Goal: Feedback & Contribution: Submit feedback/report problem

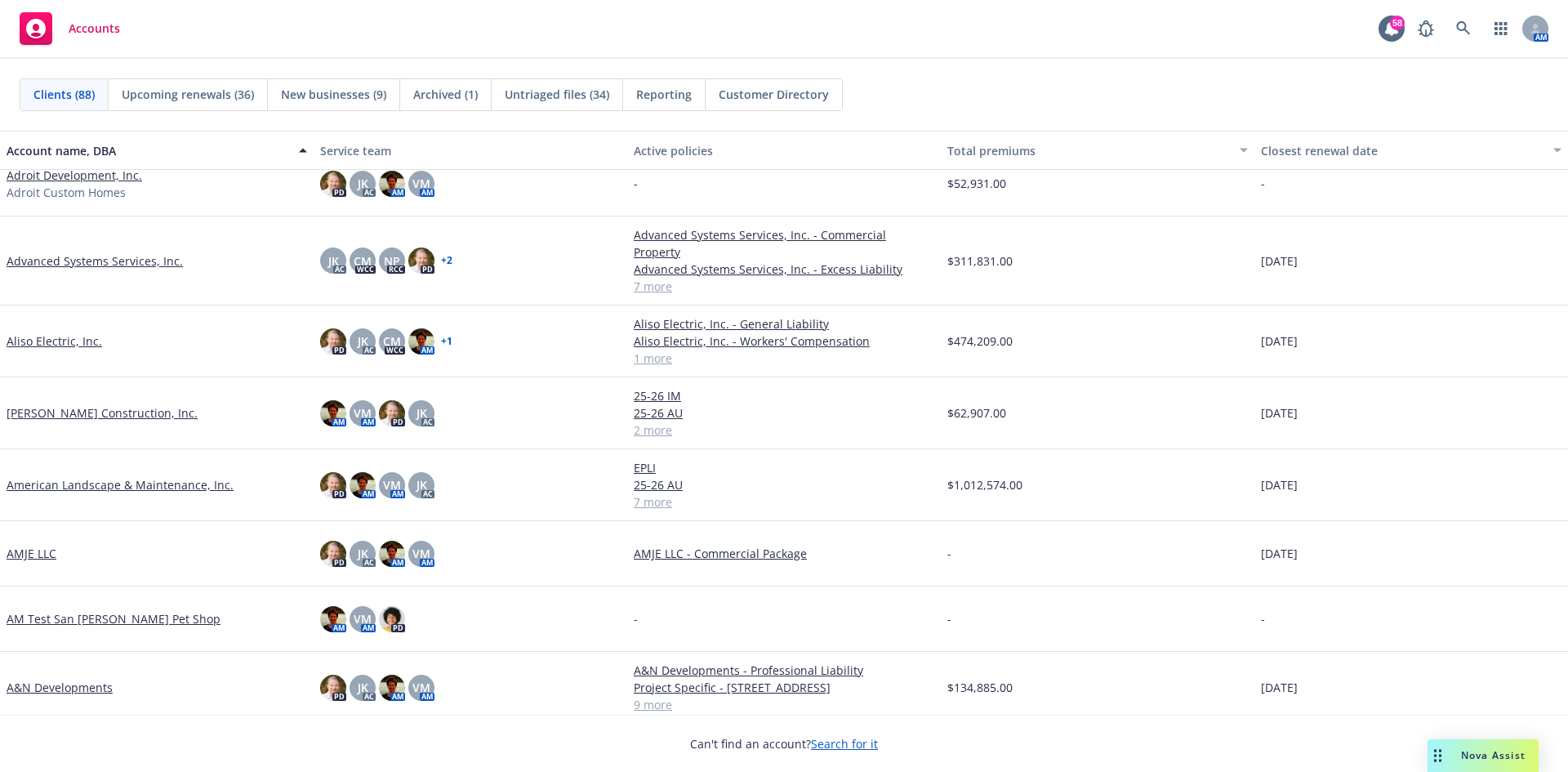
scroll to position [572, 0]
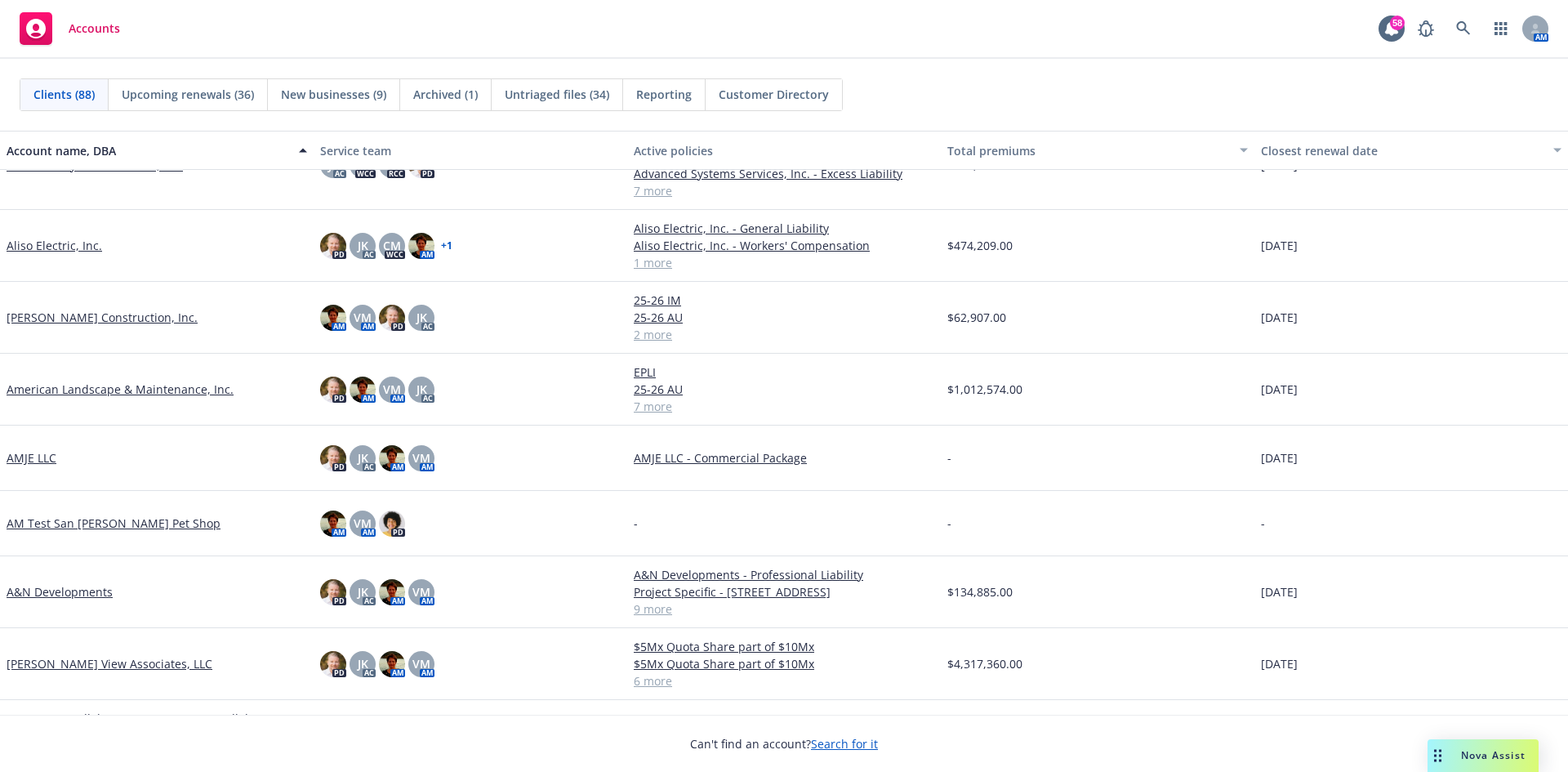
click at [35, 587] on link "A&N Developments" at bounding box center [59, 592] width 106 height 17
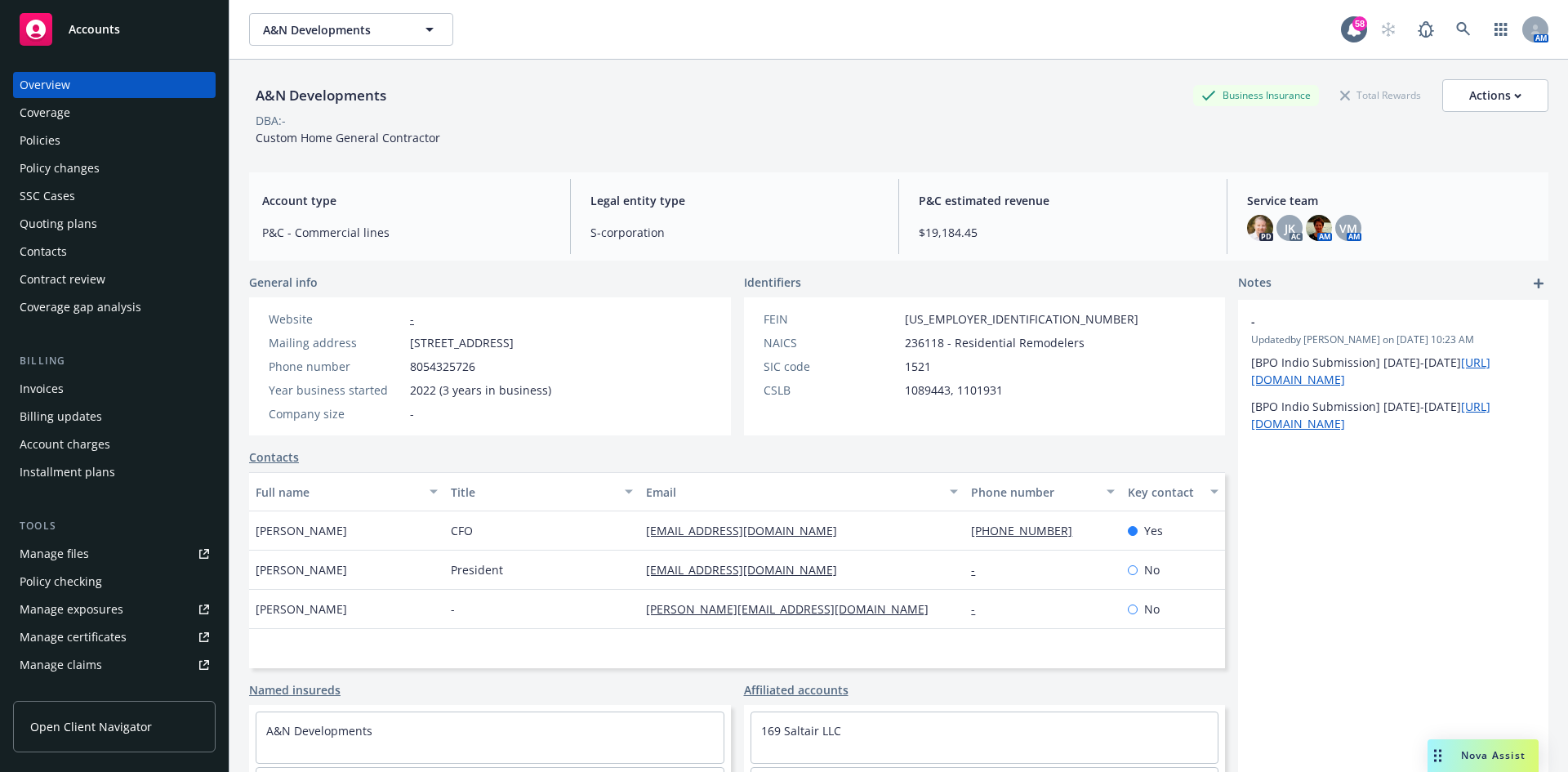
click at [100, 141] on div "Policies" at bounding box center [114, 140] width 189 height 26
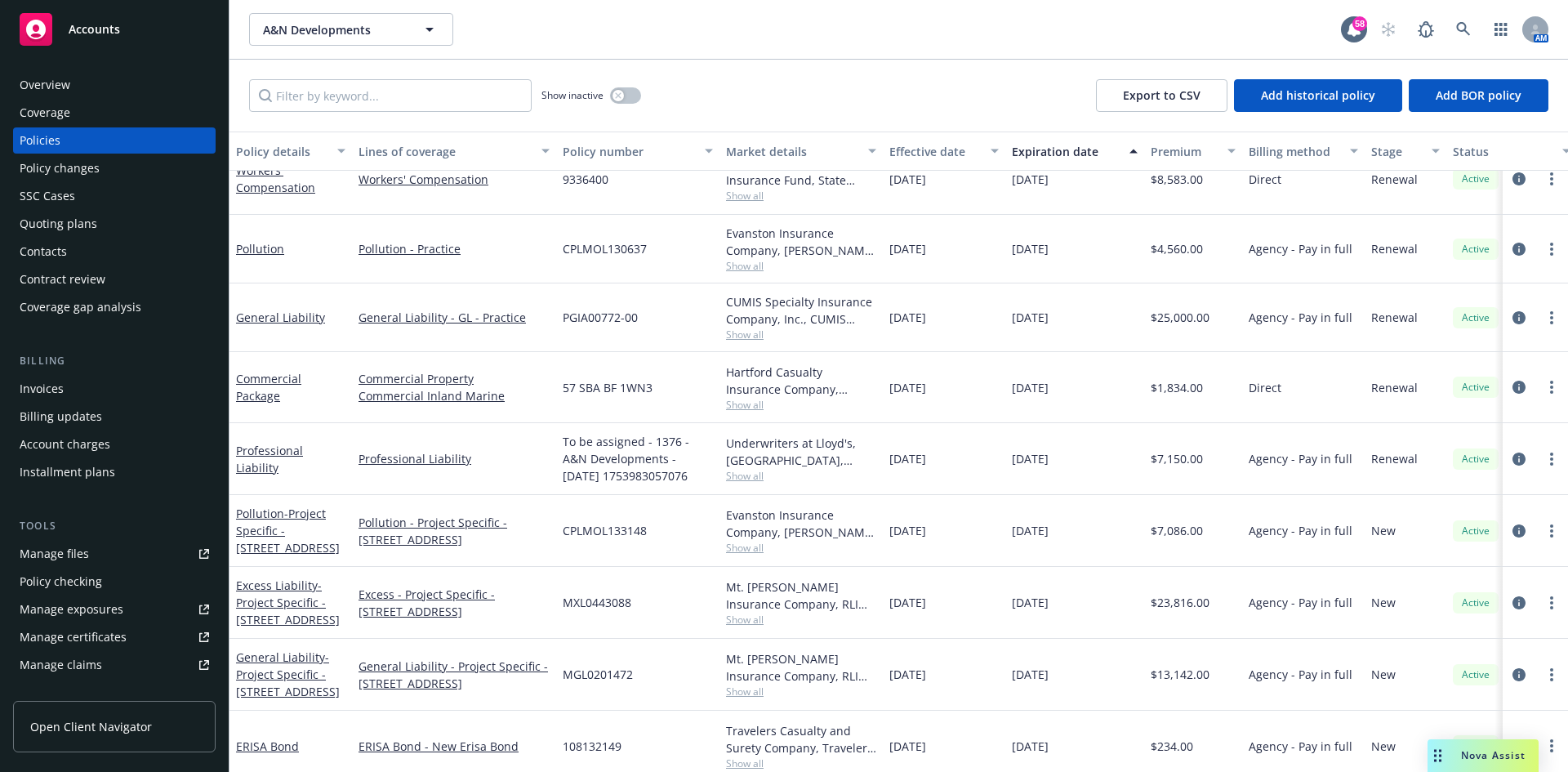
scroll to position [185, 0]
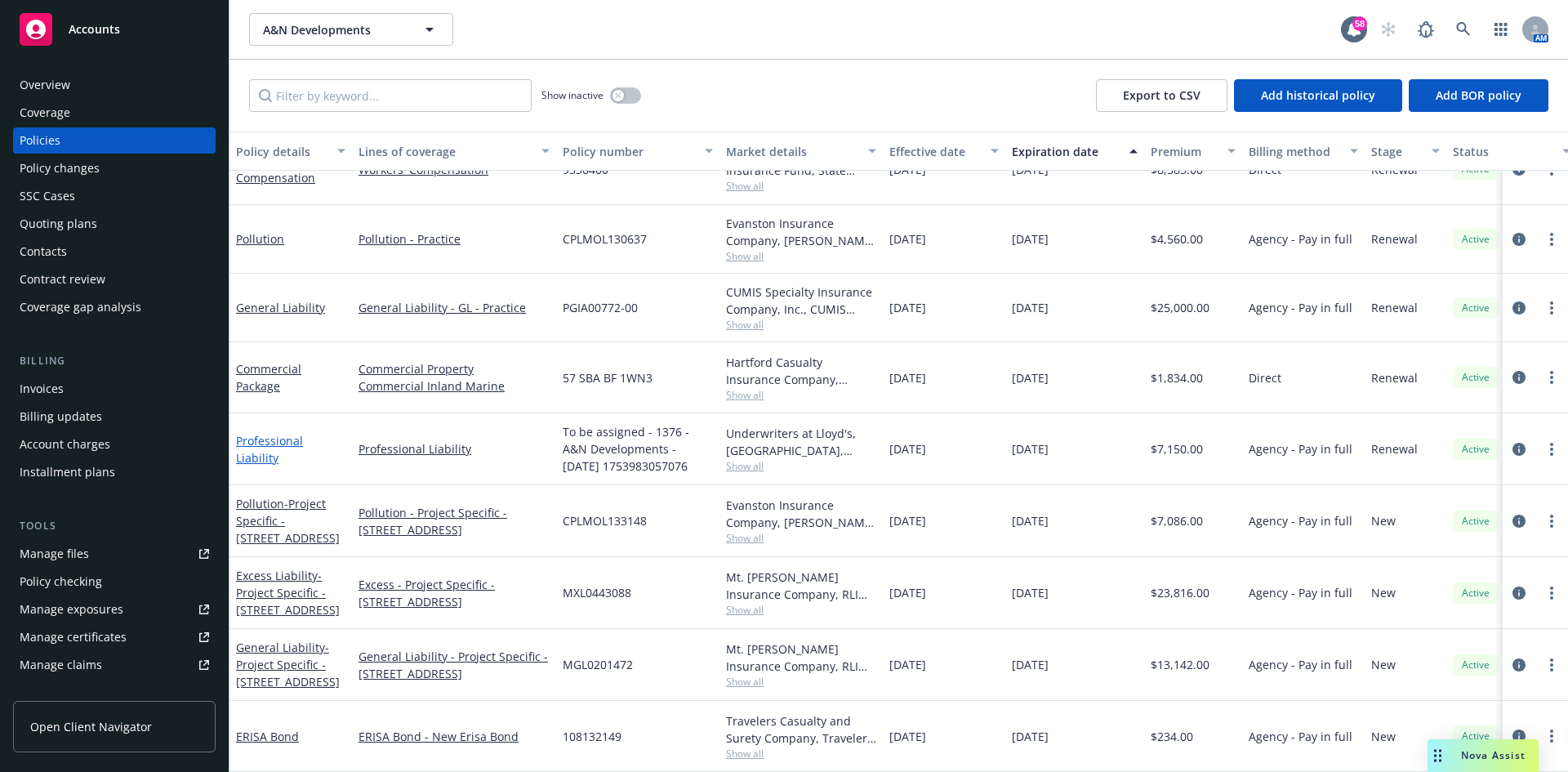
click at [303, 438] on link "Professional Liability" at bounding box center [269, 450] width 67 height 33
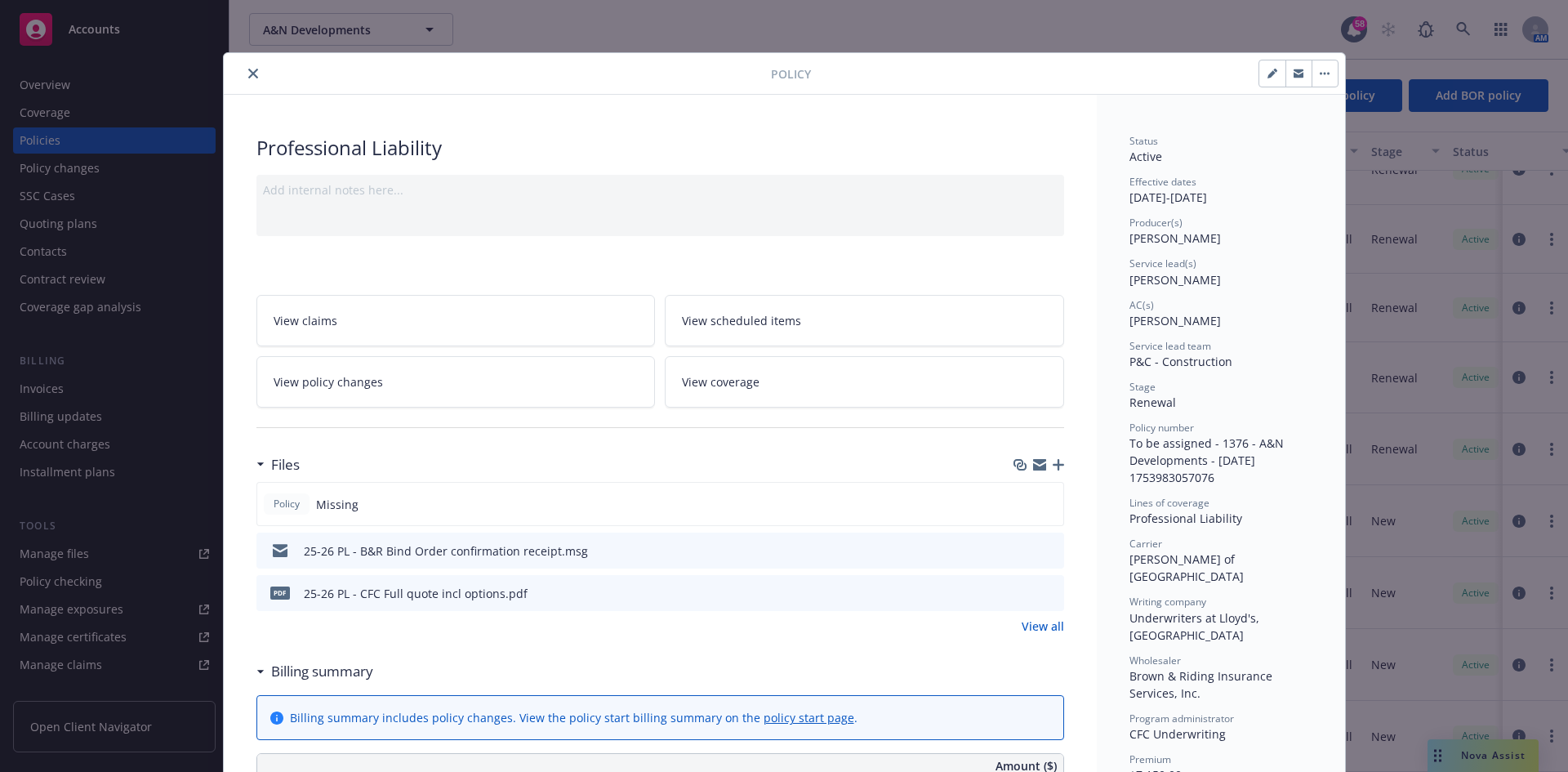
click at [1264, 84] on button "button" at bounding box center [1272, 73] width 26 height 26
select select "RENEWAL"
select select "12"
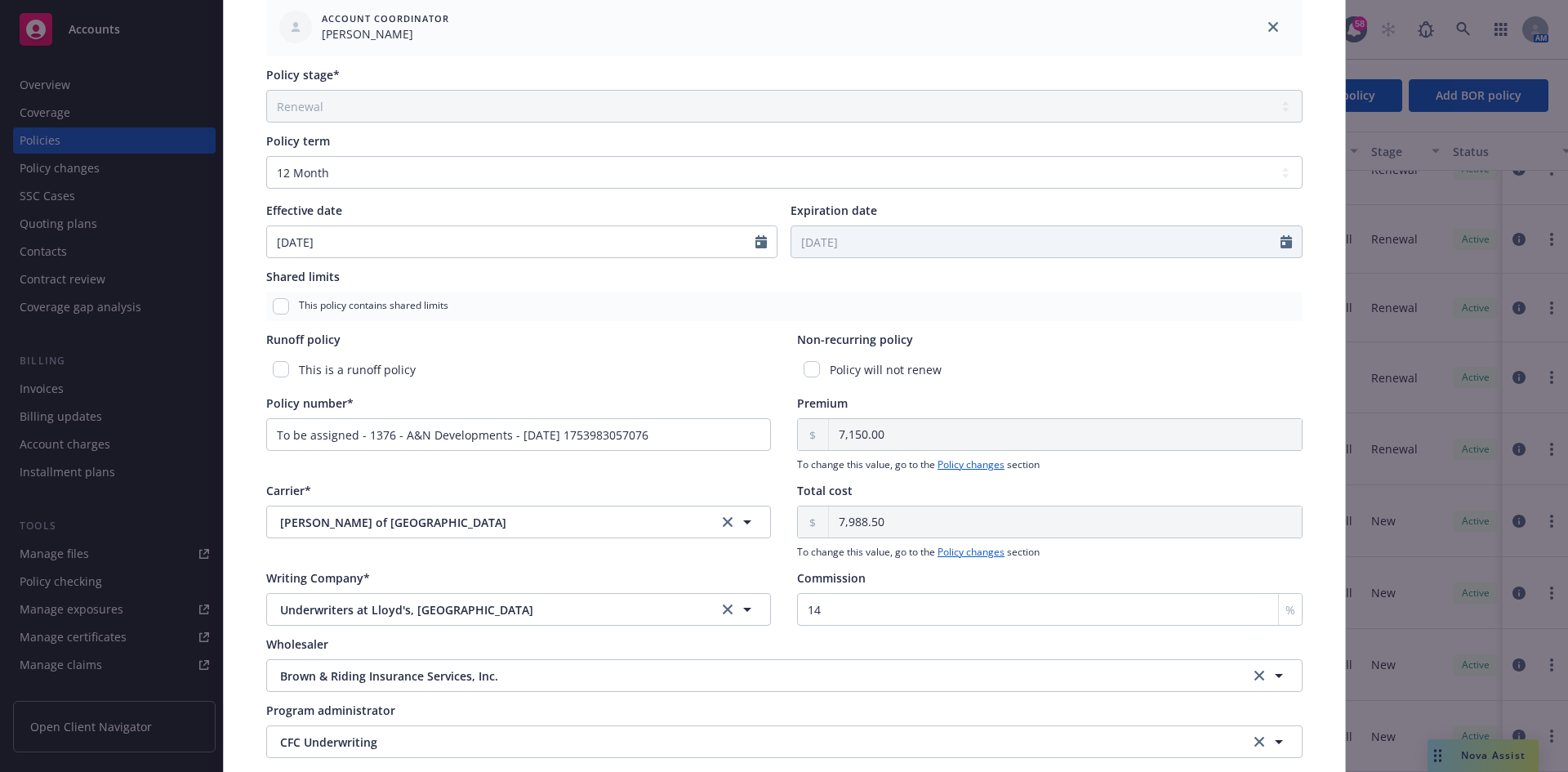
scroll to position [572, 0]
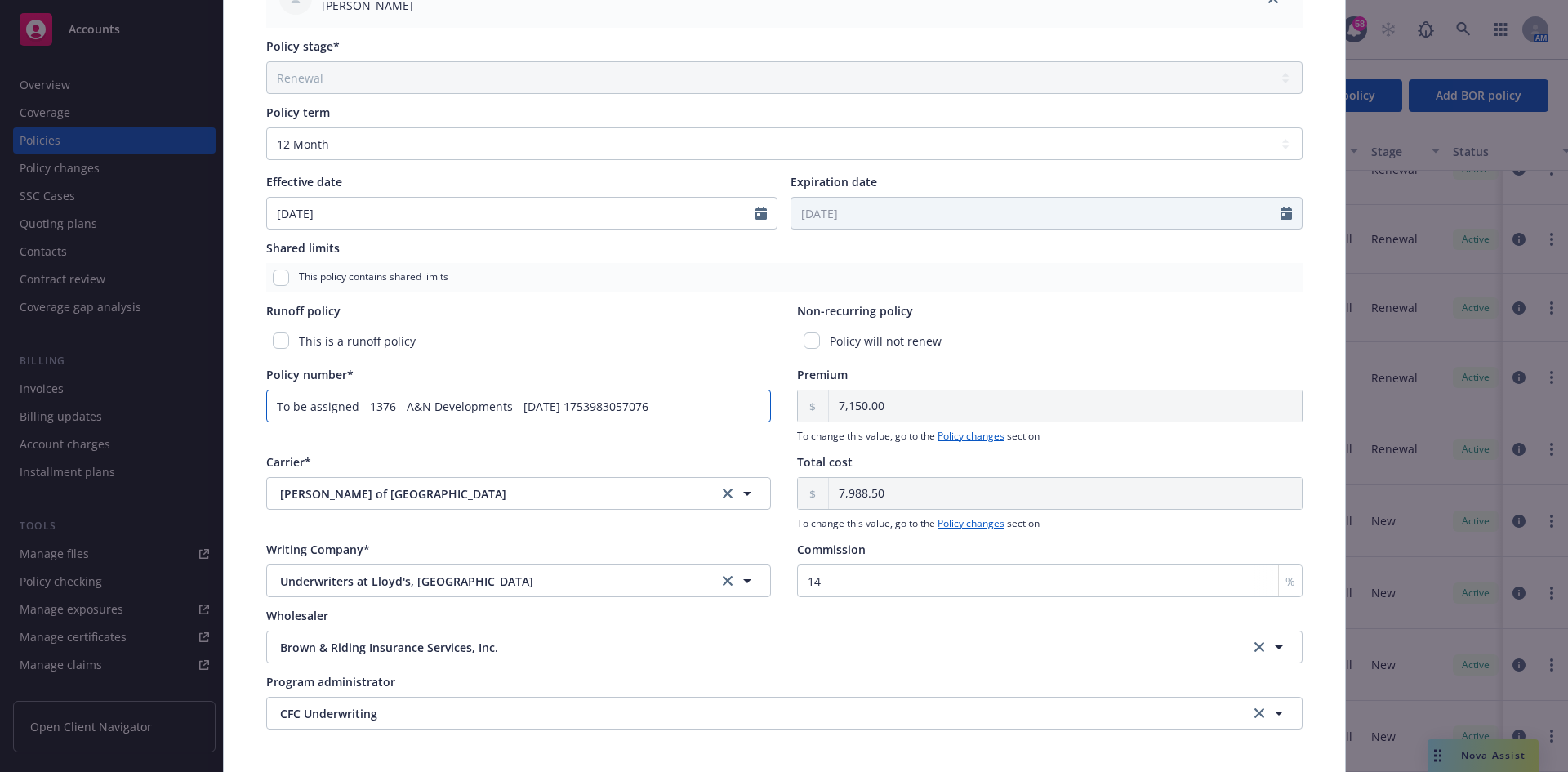
drag, startPoint x: 714, startPoint y: 407, endPoint x: 0, endPoint y: 415, distance: 714.0
click at [0, 415] on div "Edit policy details Cancel Save Policy type* Professional Liability Display nam…" at bounding box center [784, 386] width 1568 height 772
paste input "PSO0040497832"
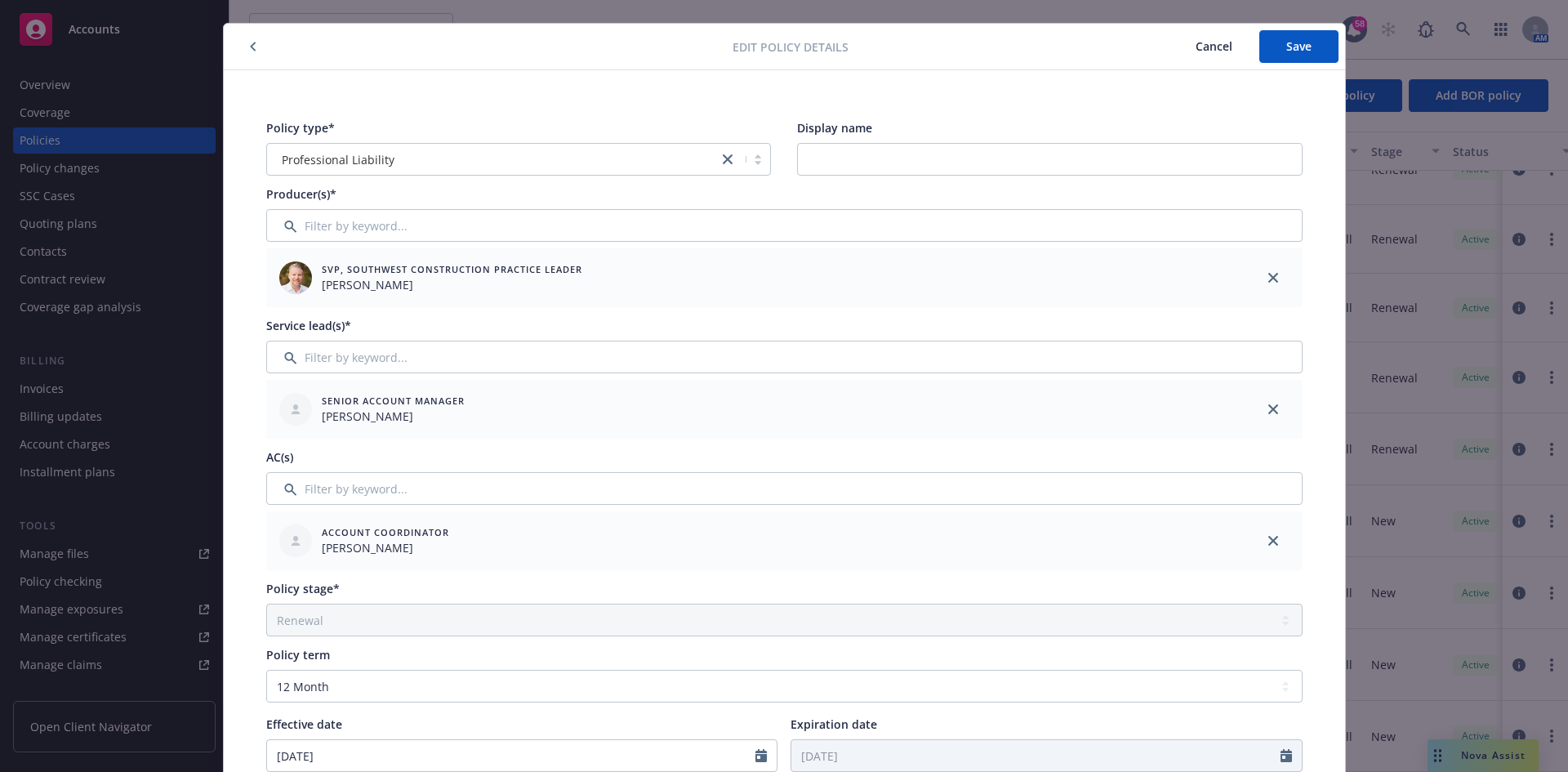
scroll to position [0, 0]
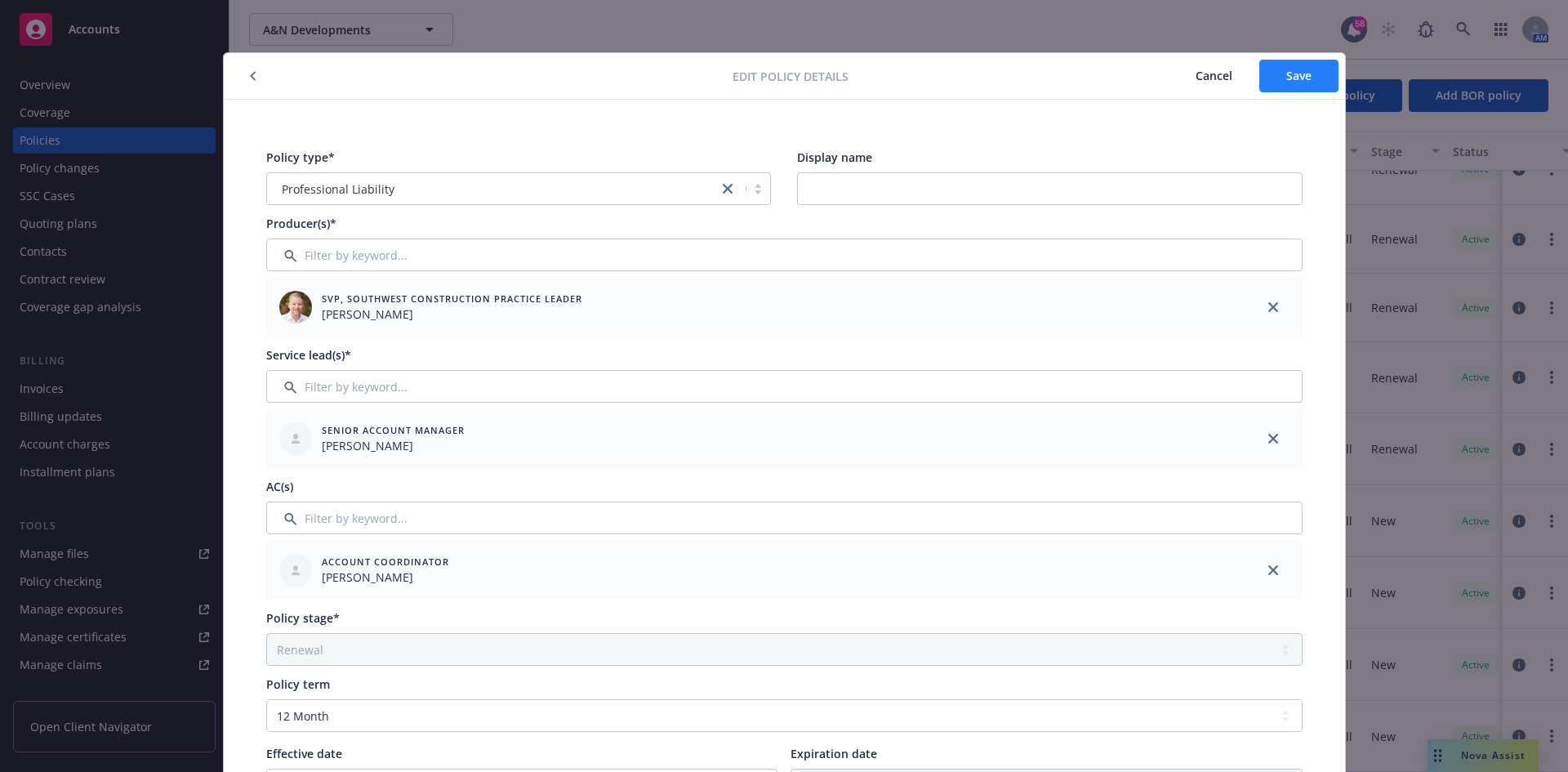
type input "PSO0040497832"
click at [1309, 80] on button "Save" at bounding box center [1299, 76] width 80 height 33
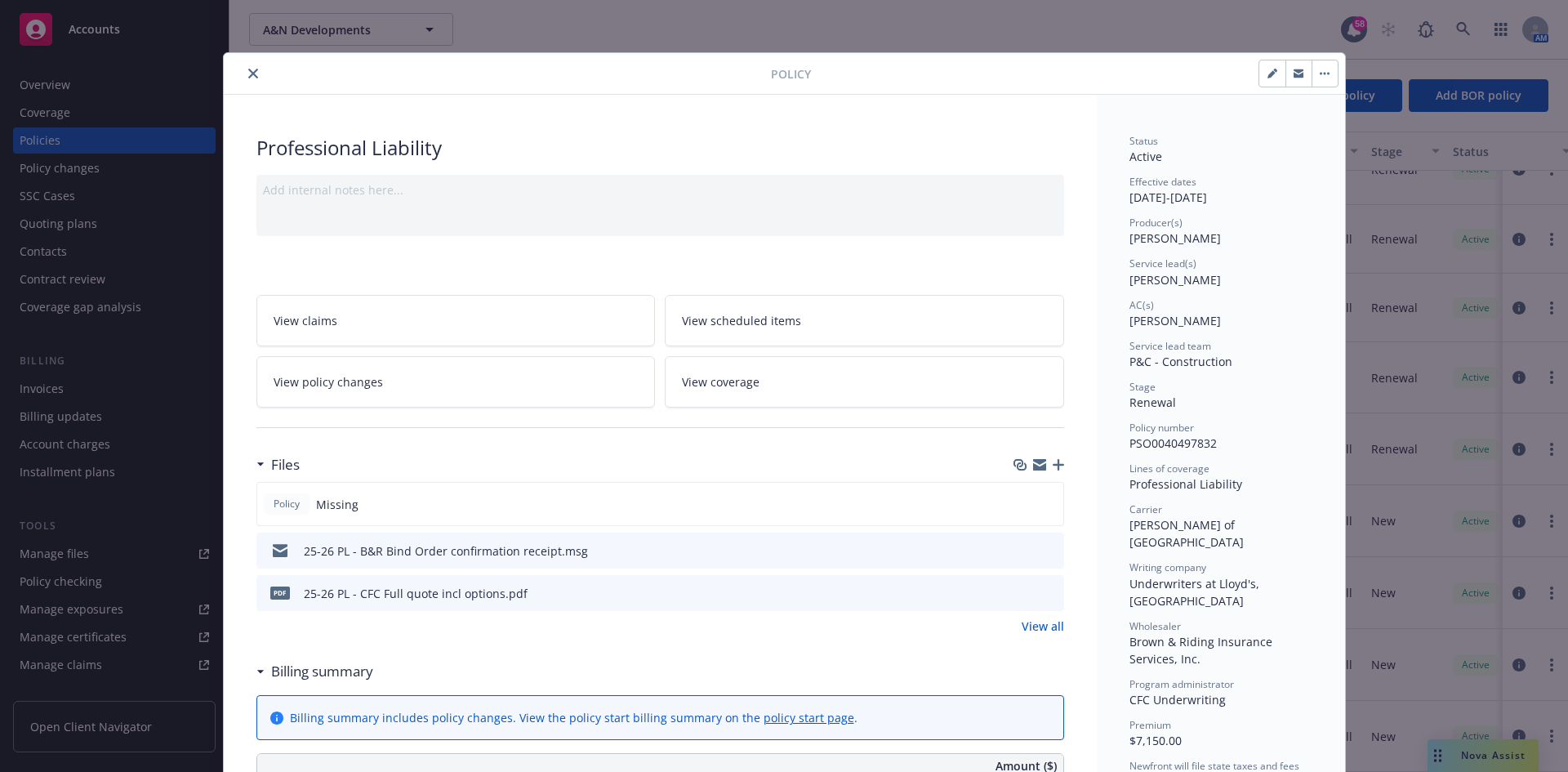
scroll to position [185, 0]
click at [249, 77] on icon "close" at bounding box center [253, 74] width 10 height 10
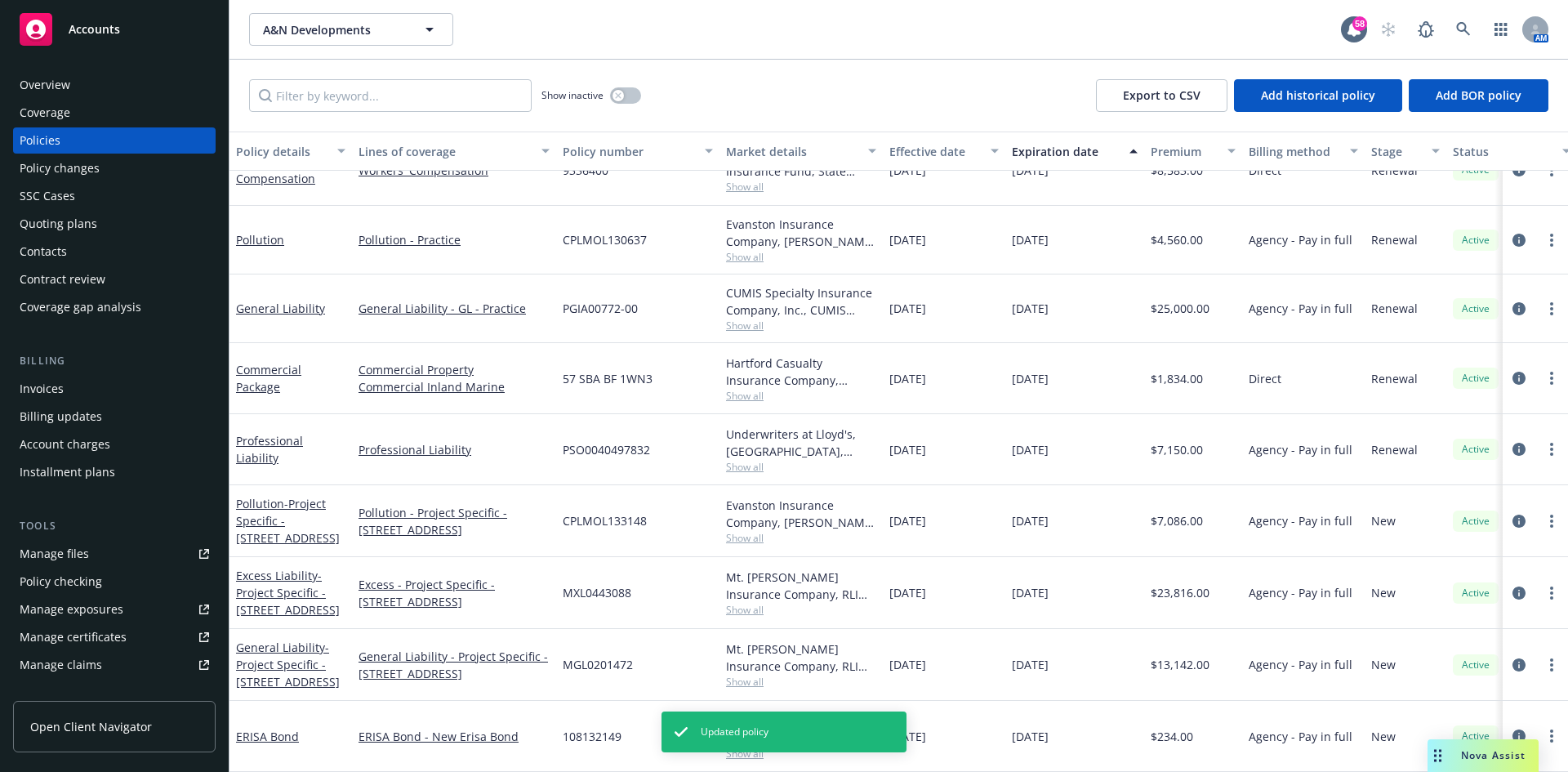
click at [303, 432] on div "Professional Liability" at bounding box center [290, 449] width 110 height 34
click at [300, 434] on link "Professional Liability" at bounding box center [269, 450] width 67 height 33
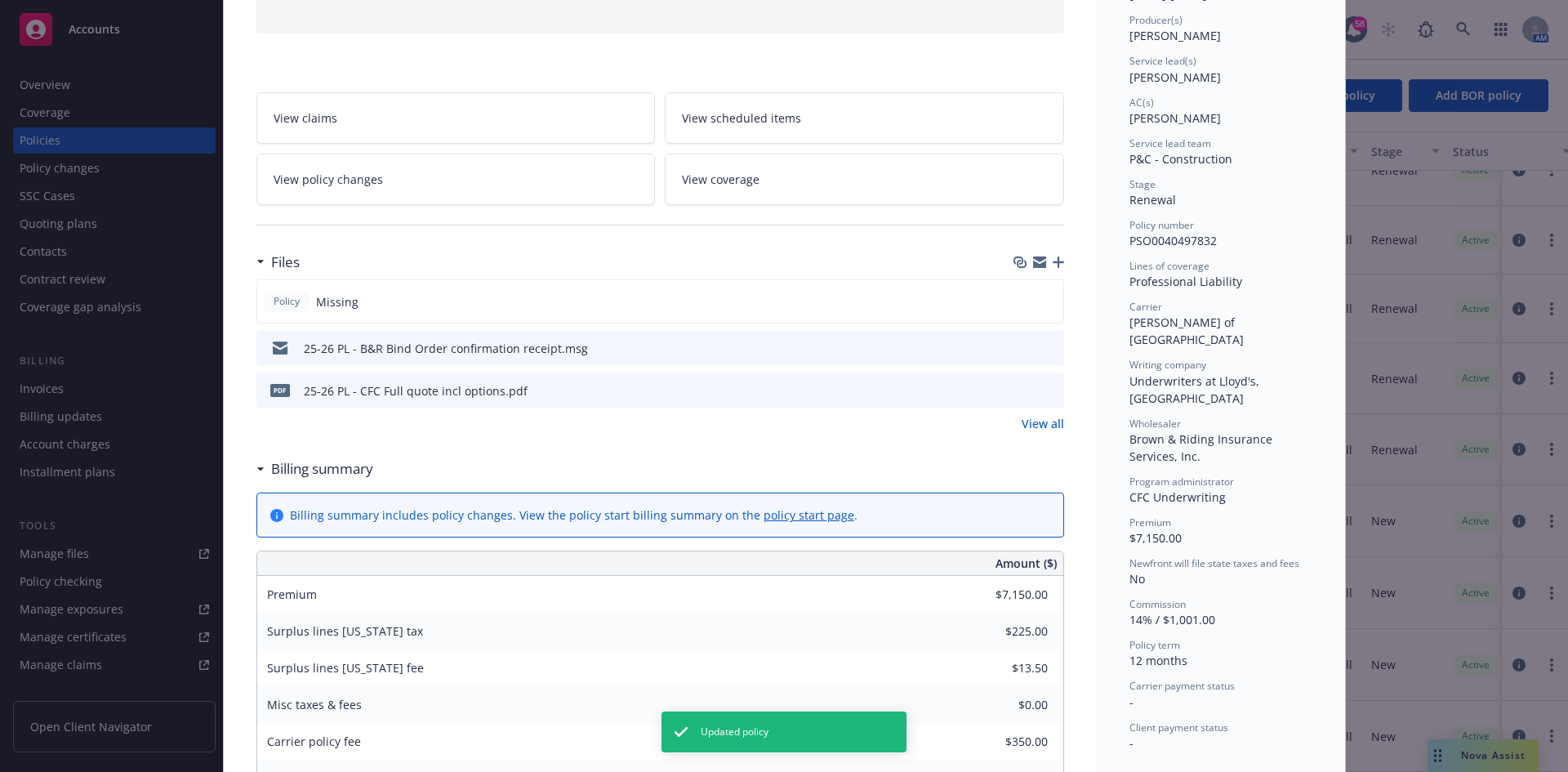
scroll to position [213, 0]
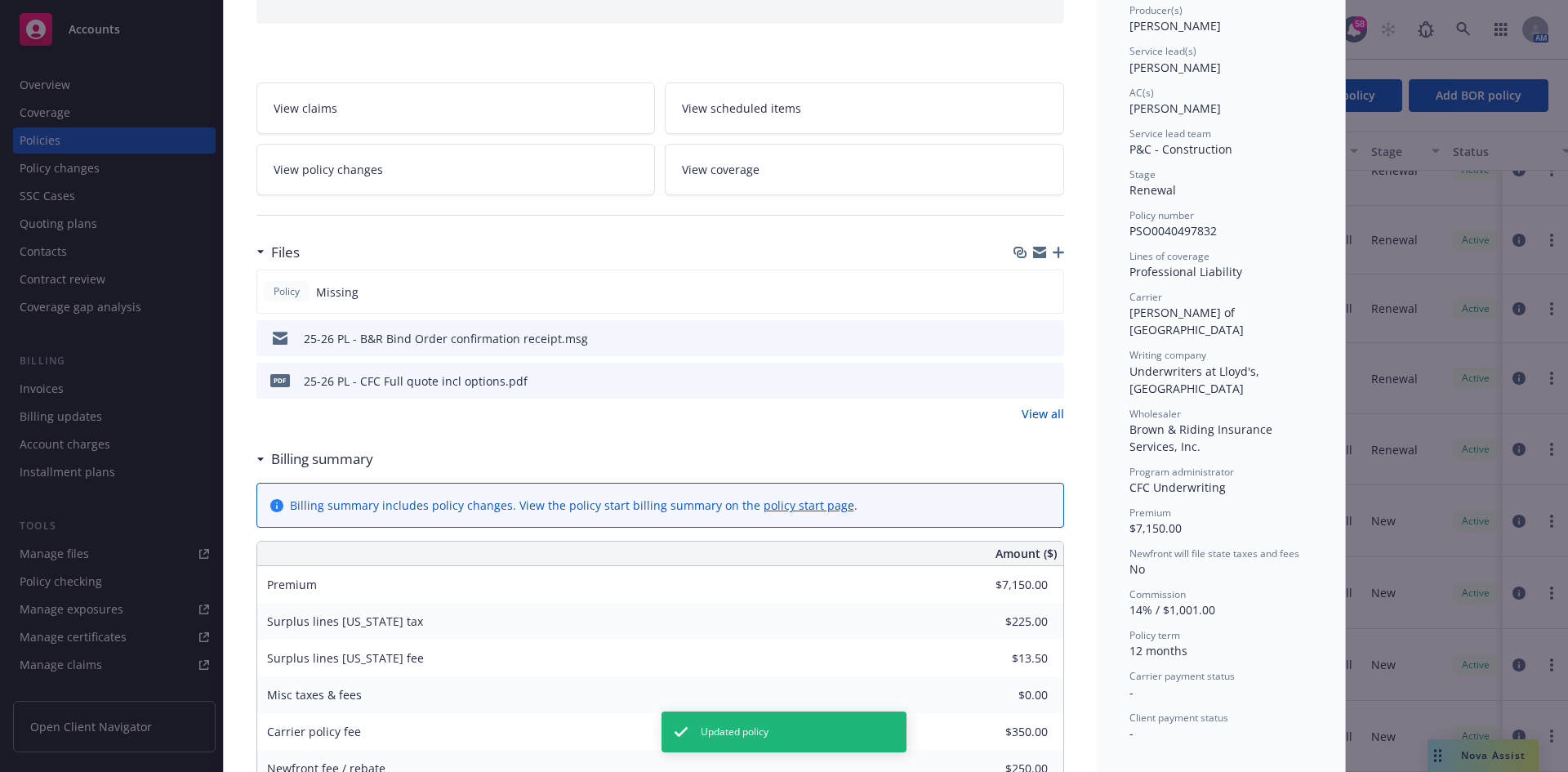
click at [1053, 254] on icon "button" at bounding box center [1059, 252] width 12 height 12
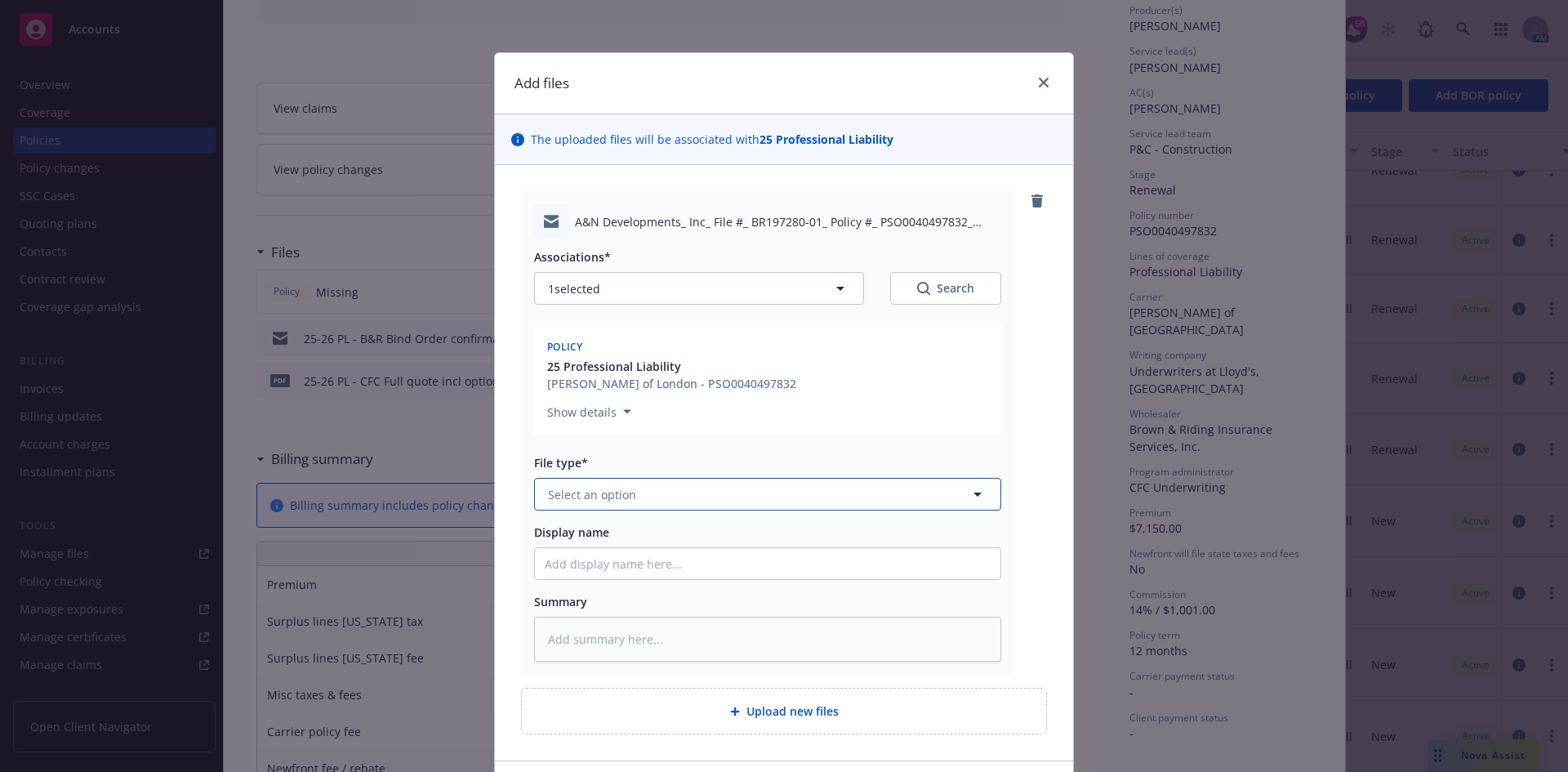
click at [659, 491] on button "Select an option" at bounding box center [767, 494] width 467 height 33
type input "binder"
click at [621, 538] on div "Binder" at bounding box center [767, 540] width 446 height 23
click at [624, 560] on input "Display name" at bounding box center [768, 564] width 466 height 31
type textarea "x"
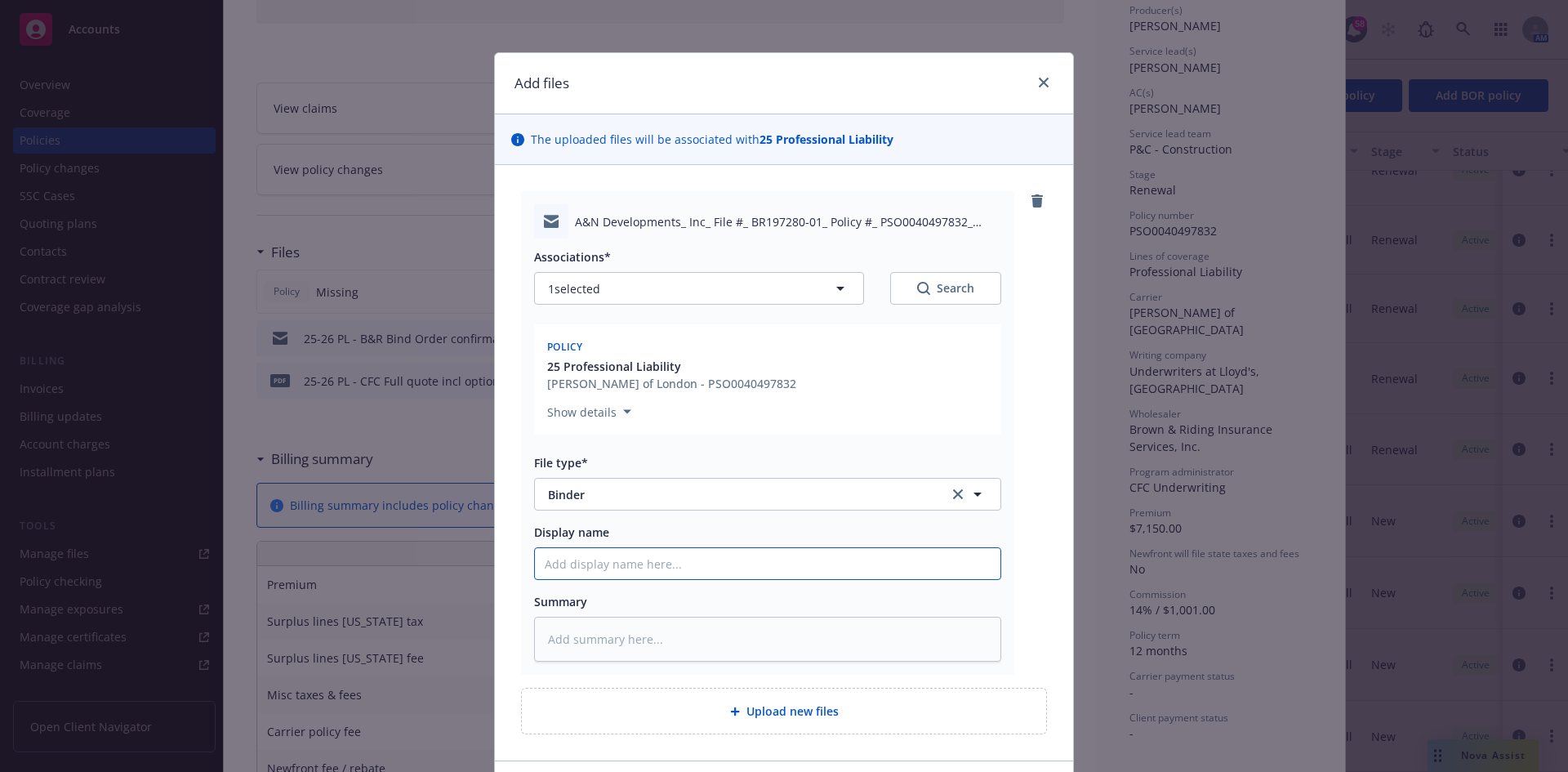
type input "2"
type textarea "x"
type input "25"
type textarea "x"
type input "25-"
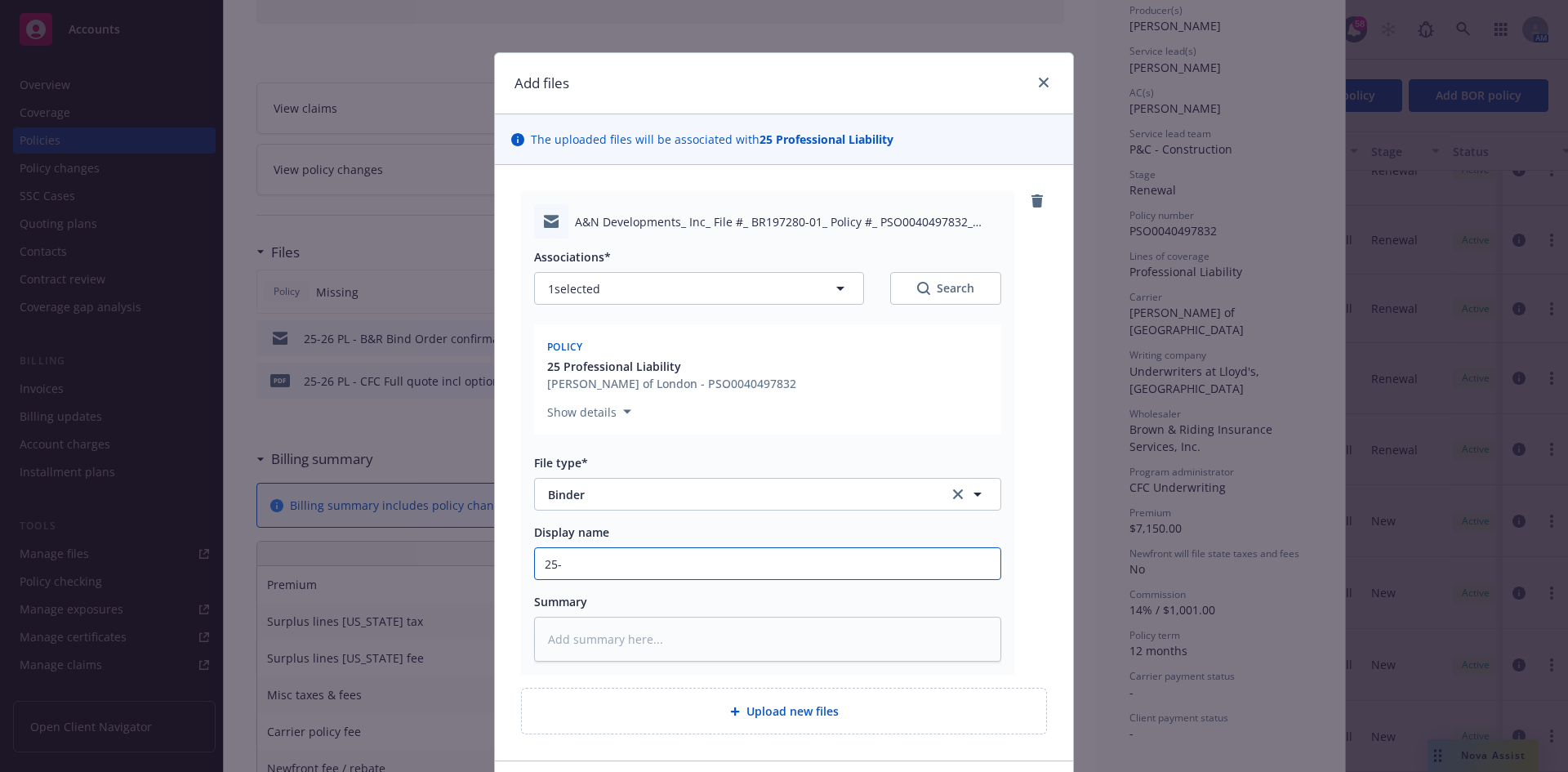
type textarea "x"
type input "25-2"
type textarea "x"
type input "25-26"
type textarea "x"
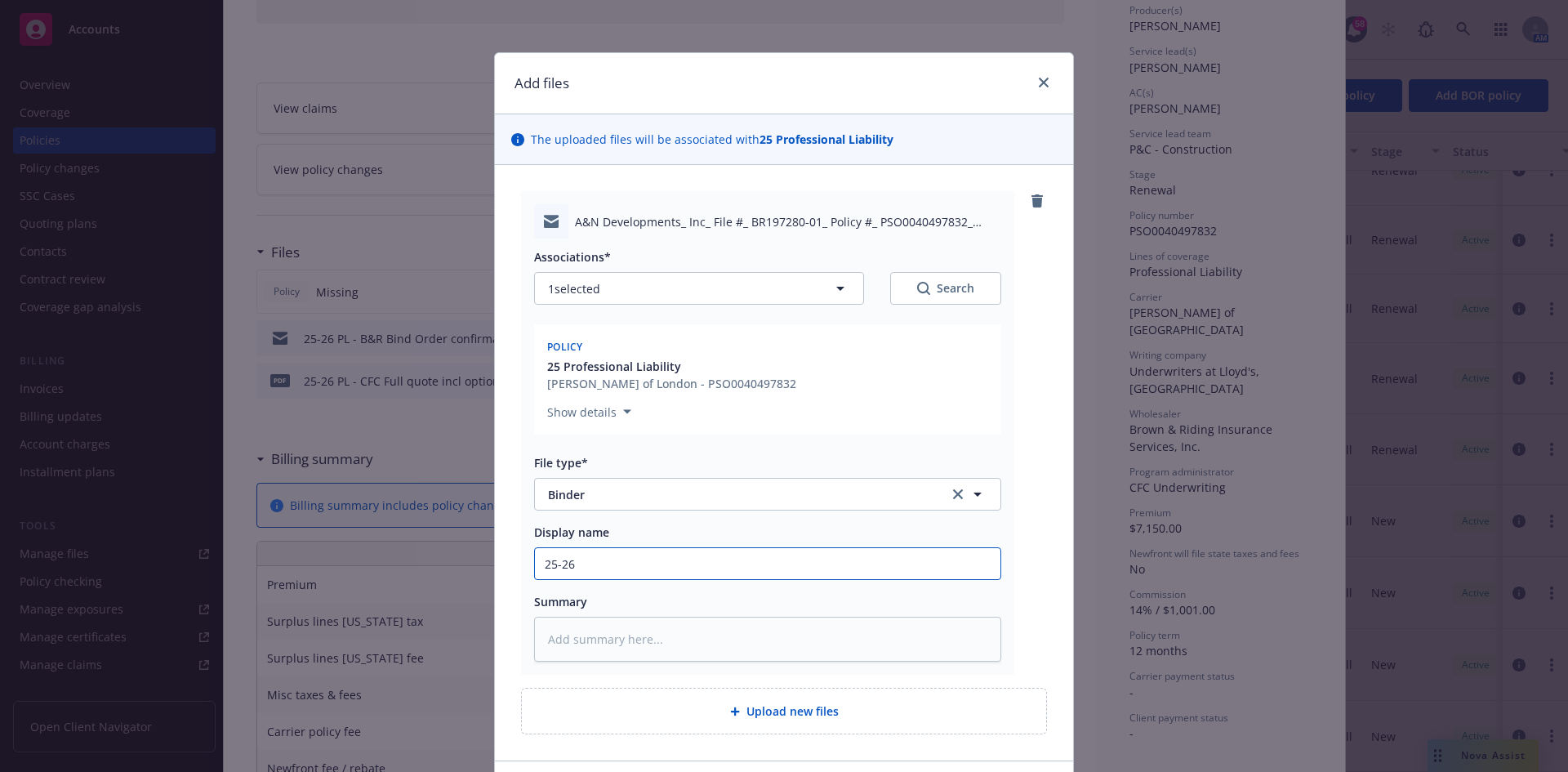
type input "25-26"
type textarea "x"
type input "25-26 P"
type textarea "x"
type input "25-26 PL"
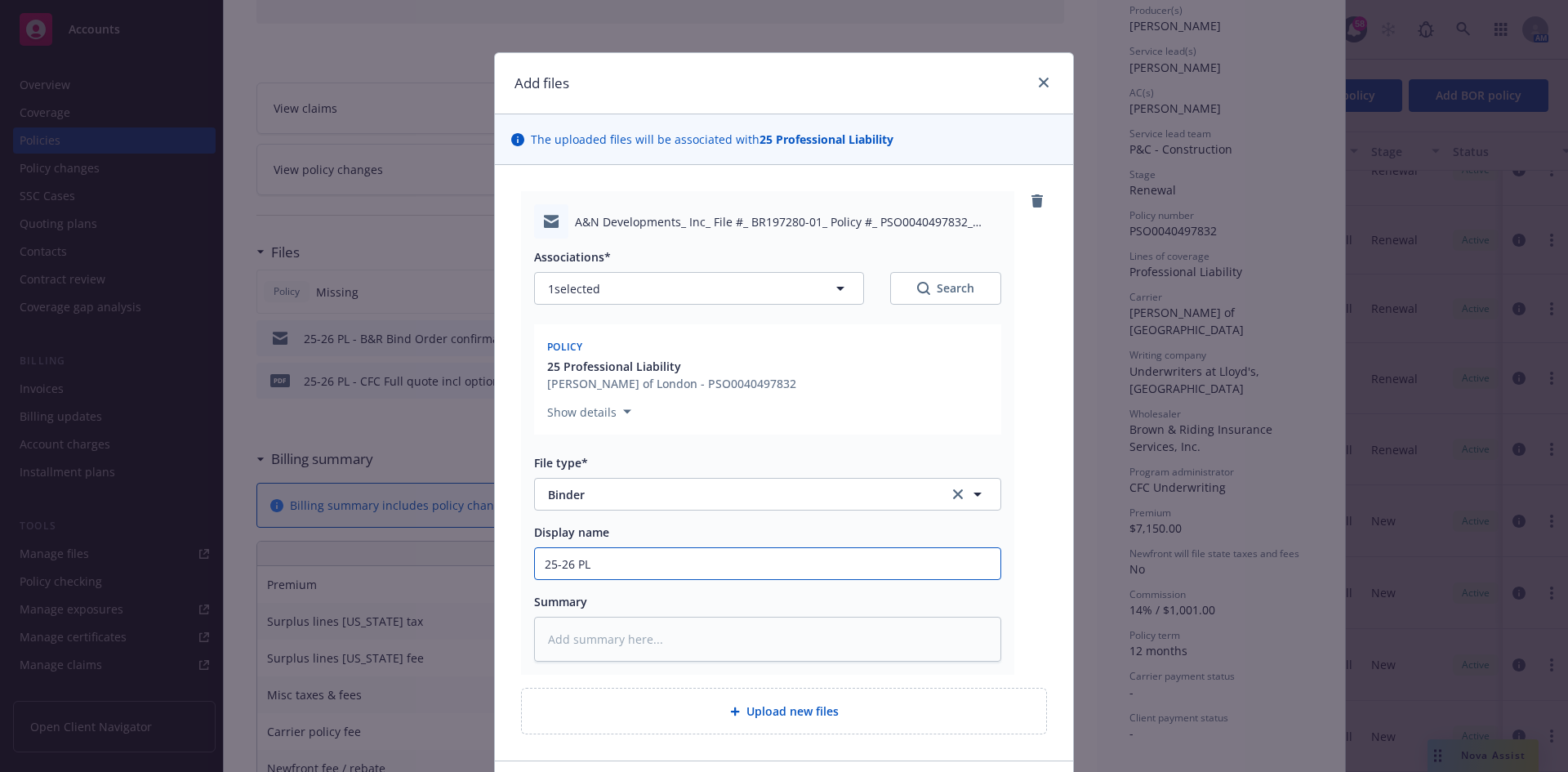
type textarea "x"
type input "25-26 PL"
type textarea "x"
type input "25-26 PL ="
type textarea "x"
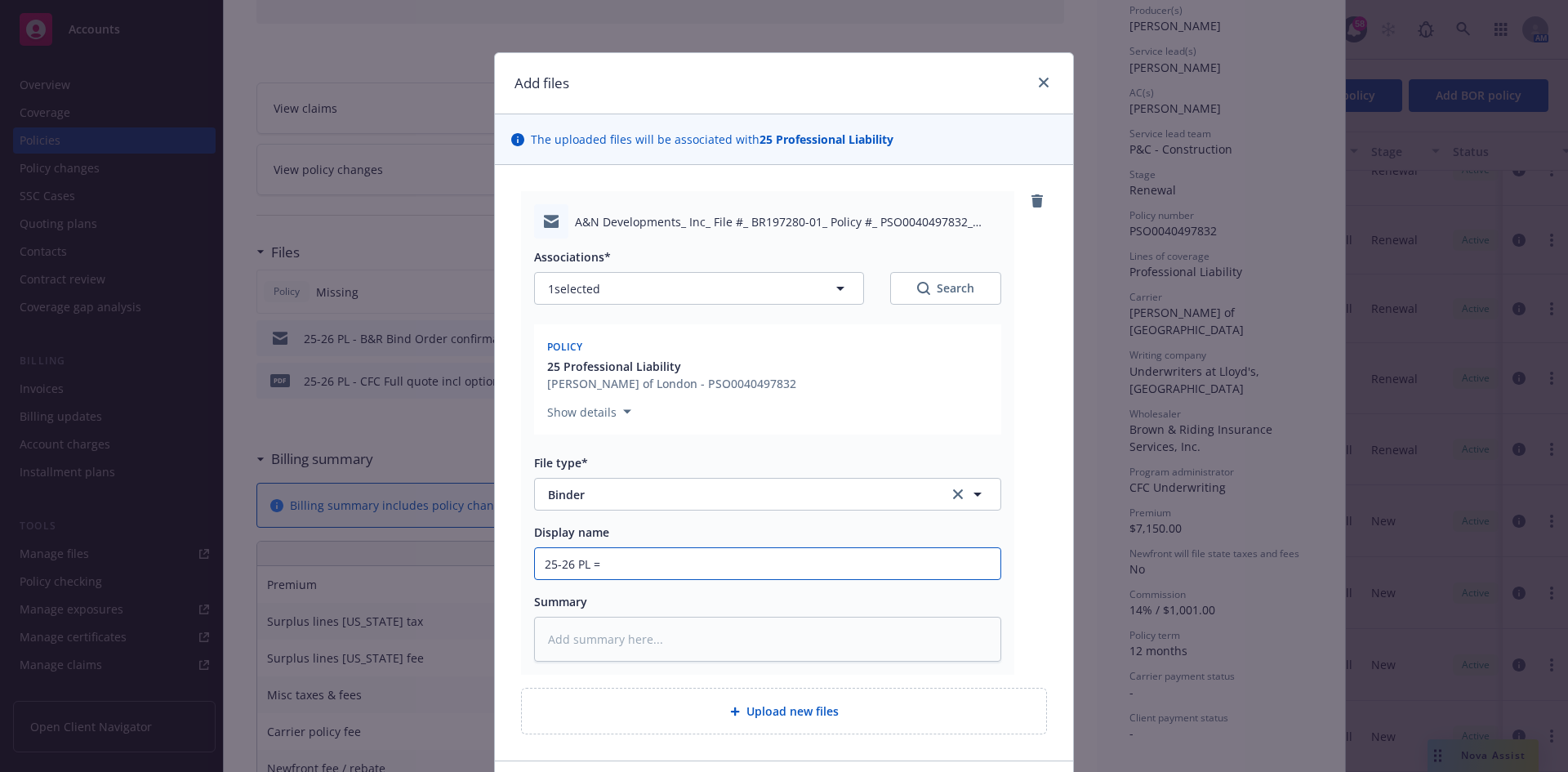
type input "25-26 PL ="
type textarea "x"
type input "25-26 PL = B"
type textarea "x"
type input "25-26 PL = Bi"
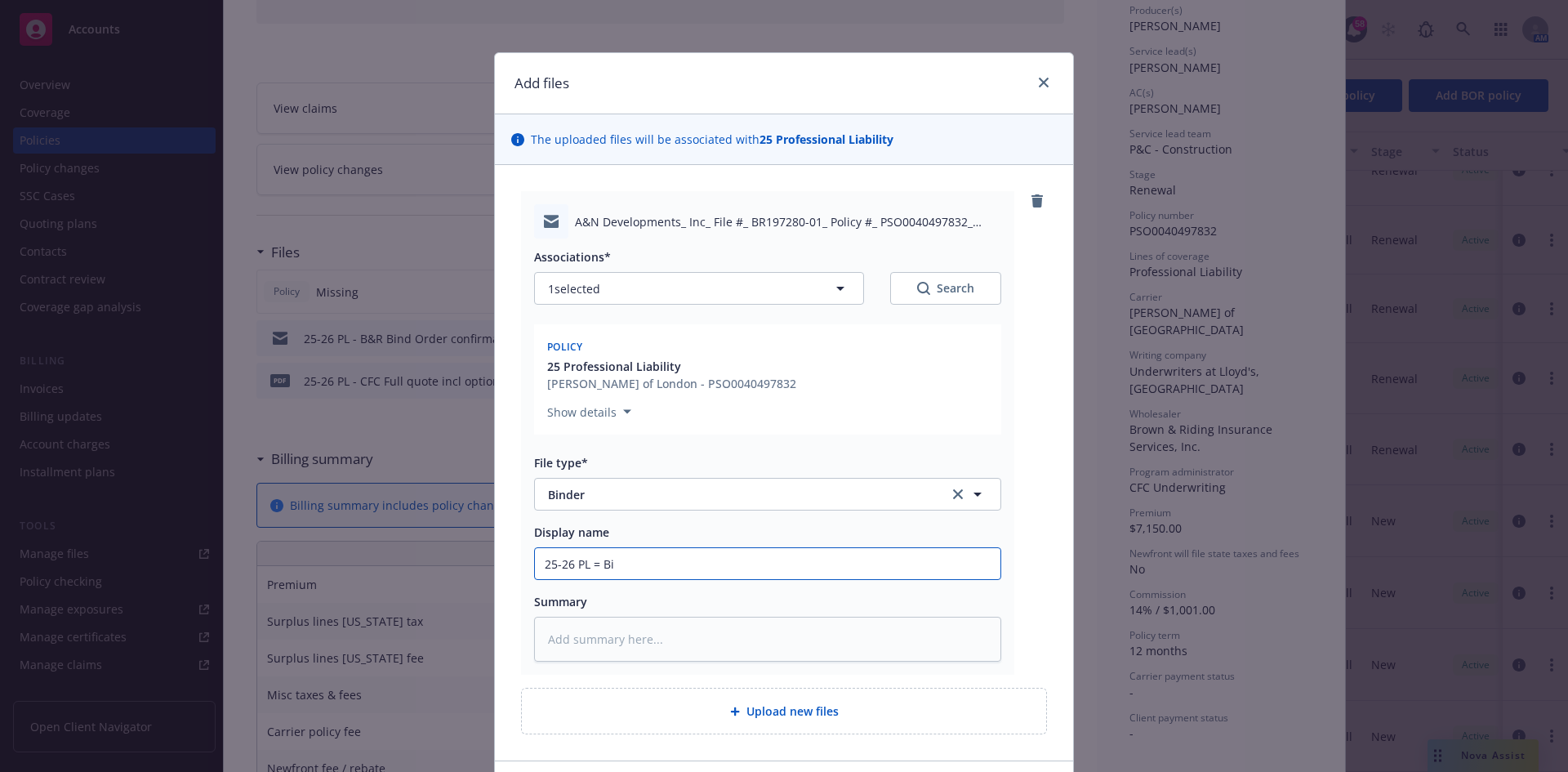
type textarea "x"
type input "25-26 PL = Bin"
type textarea "x"
type input "25-26 PL = Bine"
type textarea "x"
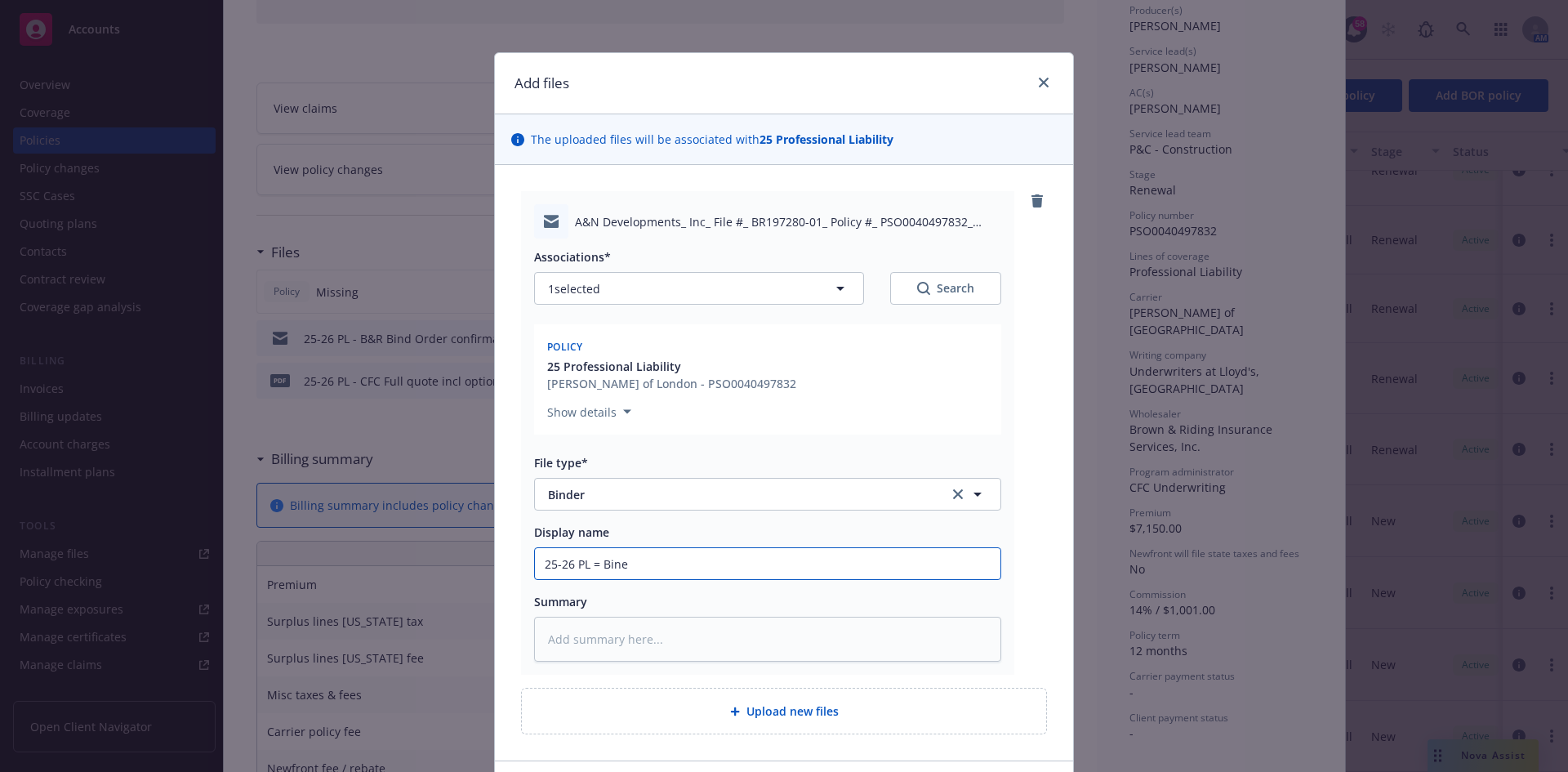
type input "25-26 PL = Bin"
type textarea "x"
type input "25-26 PL = Bi"
type textarea "x"
type input "25-26 PL = B"
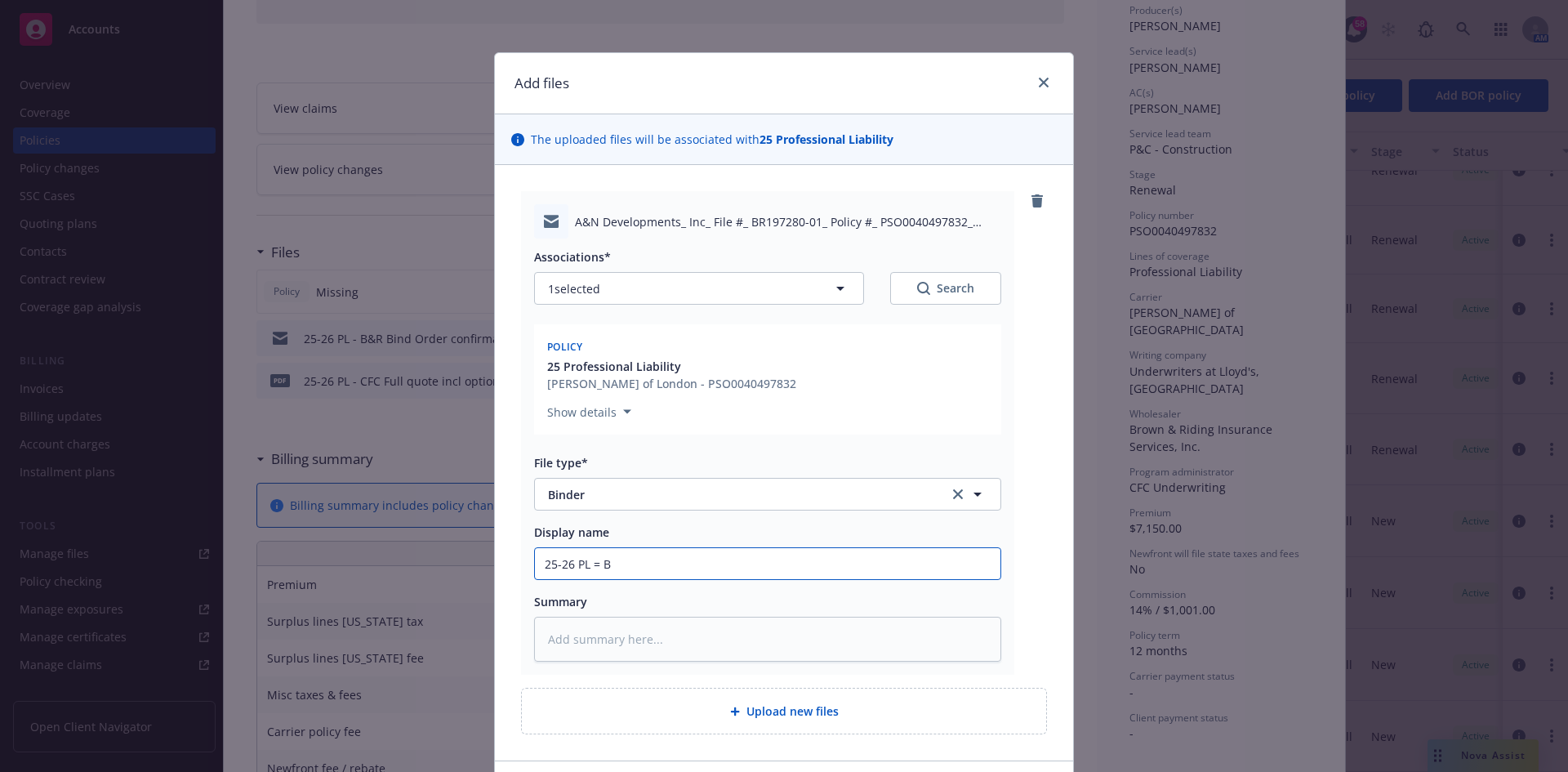
type textarea "x"
type input "25-26 PL ="
type textarea "x"
type input "25-26 PL ="
type textarea "x"
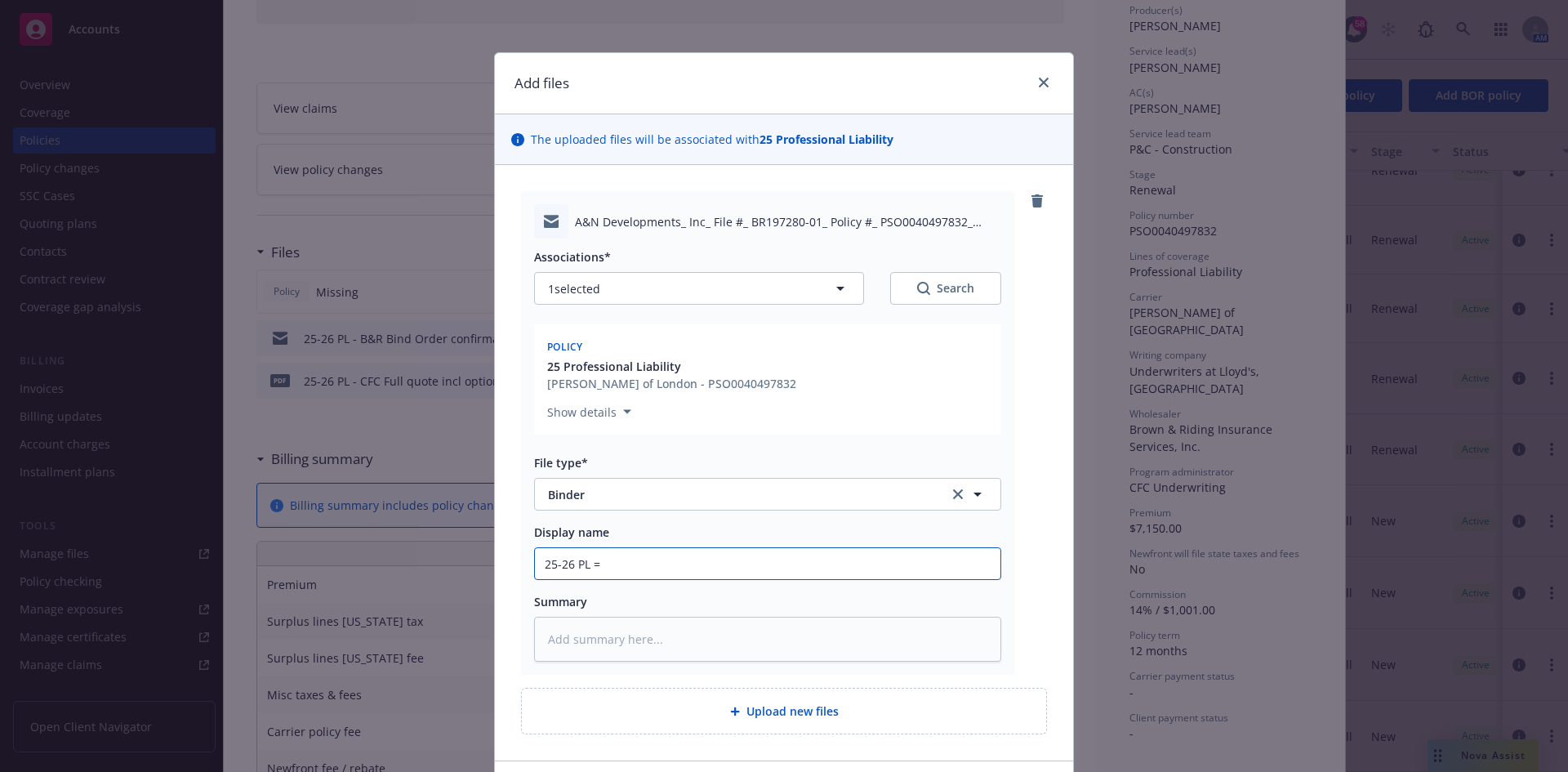
type input "25-26 PL"
type textarea "x"
type input "25-26 PL ="
type textarea "x"
type input "25-26 PL"
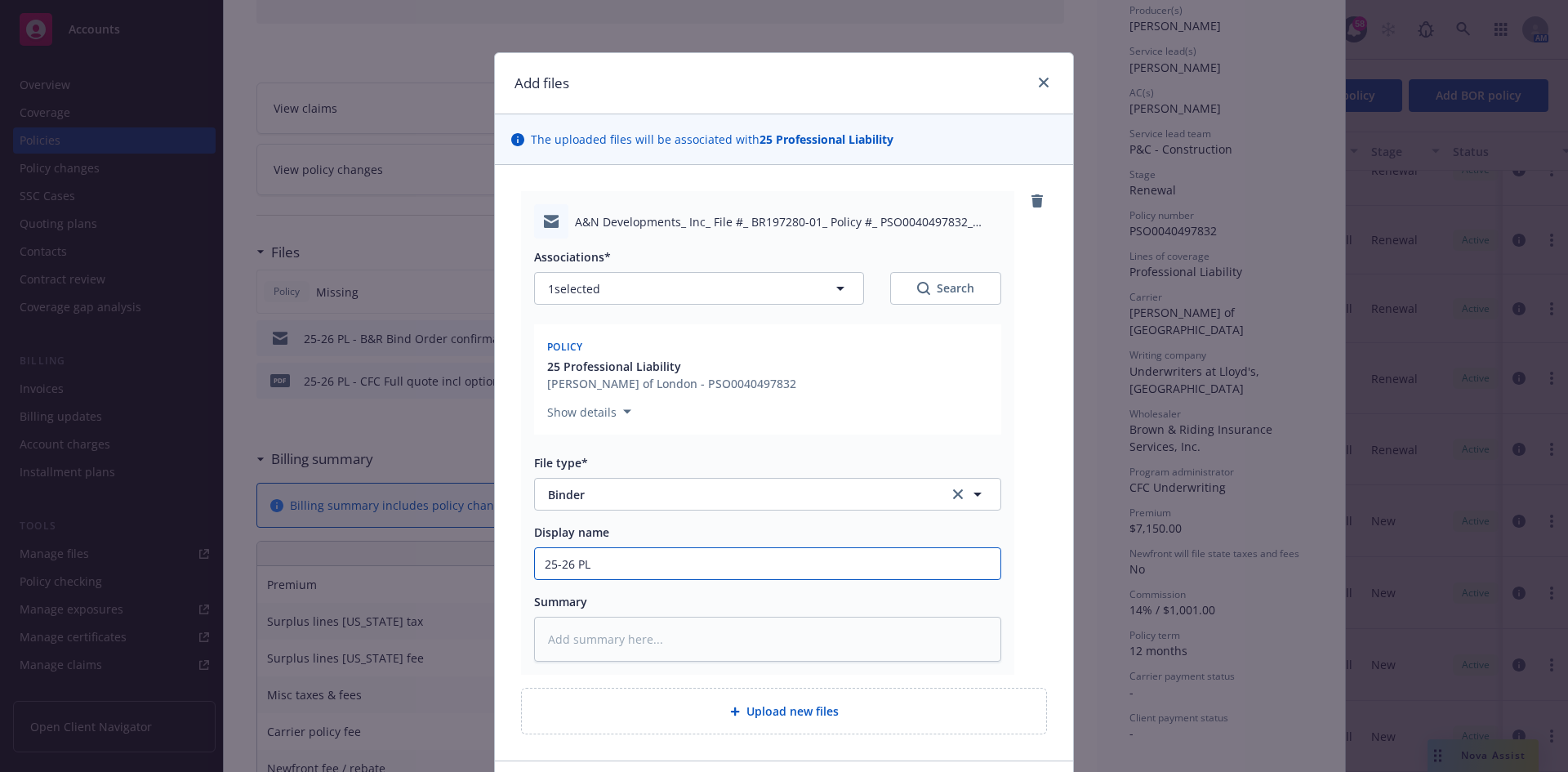
type textarea "x"
type input "25-26 PL -"
type textarea "x"
type input "25-26 PL -"
drag, startPoint x: 684, startPoint y: 573, endPoint x: 668, endPoint y: 573, distance: 16.0
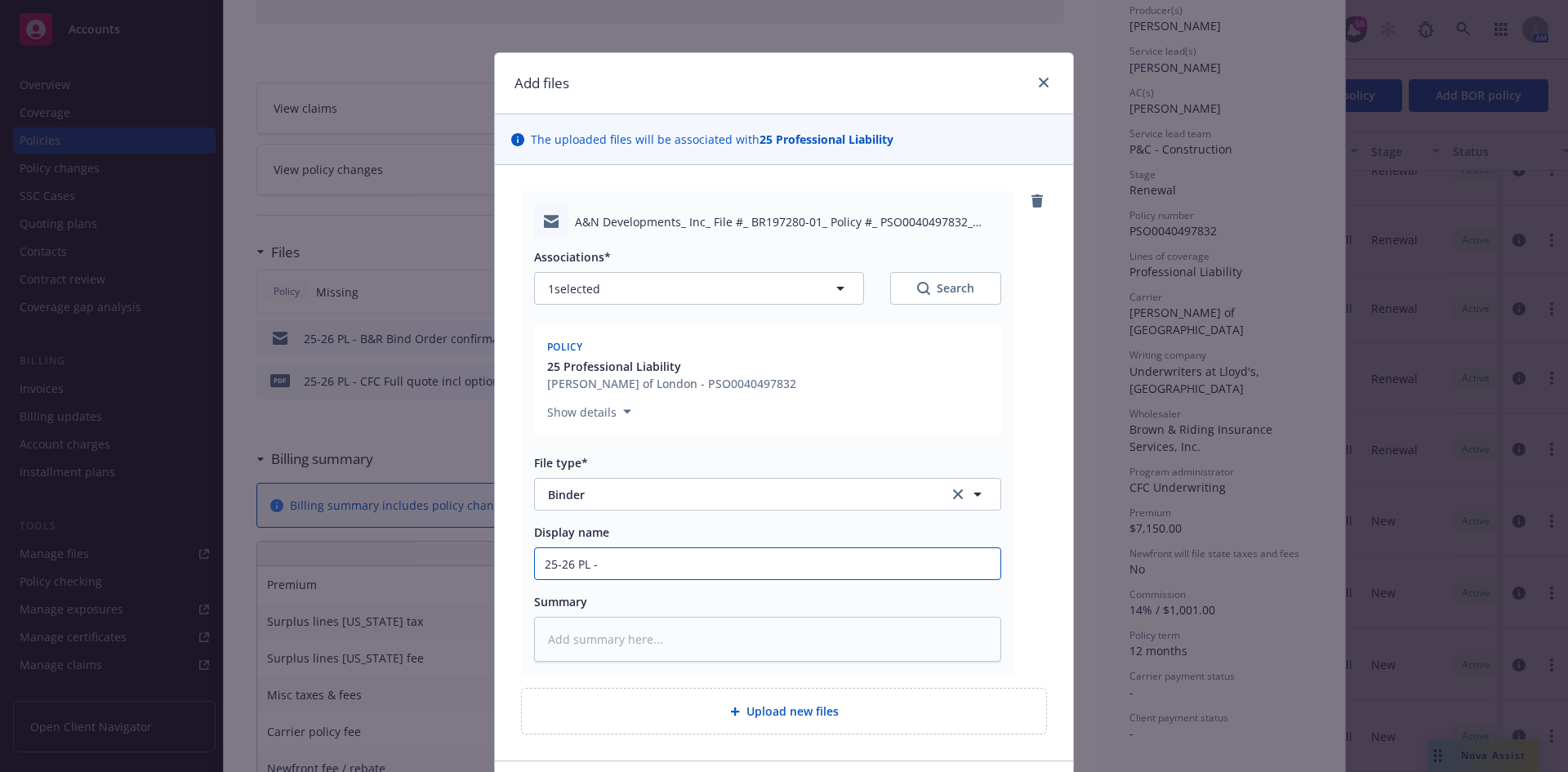
click at [684, 573] on input "25-26 PL -" at bounding box center [768, 564] width 466 height 31
type textarea "x"
type input "25-26 PL - B"
type textarea "x"
type input "25-26 PL - BR"
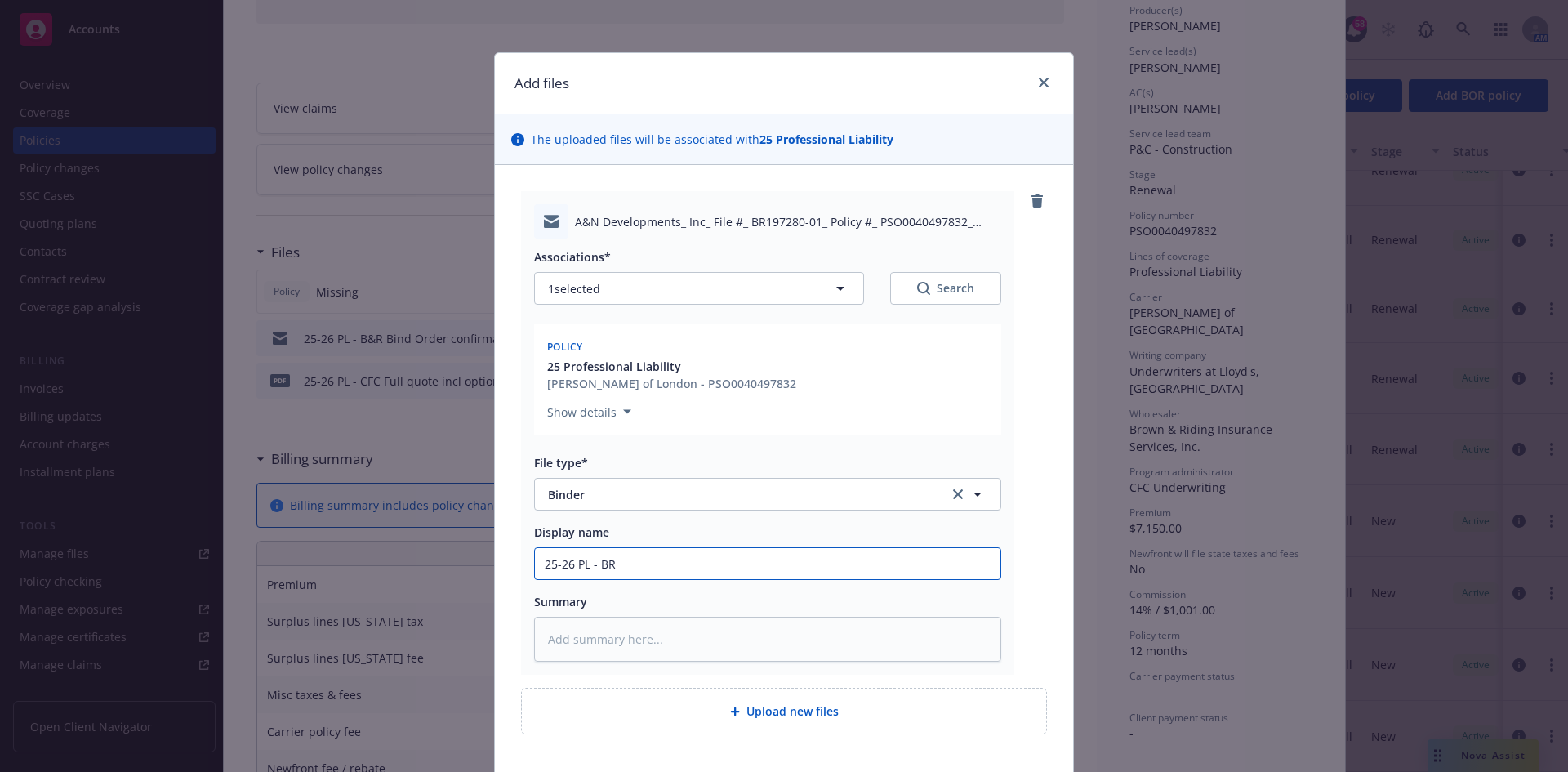
type textarea "x"
type input "25-26 PL - BRC"
type textarea "x"
type input "25-26 PL - BRC"
type textarea "x"
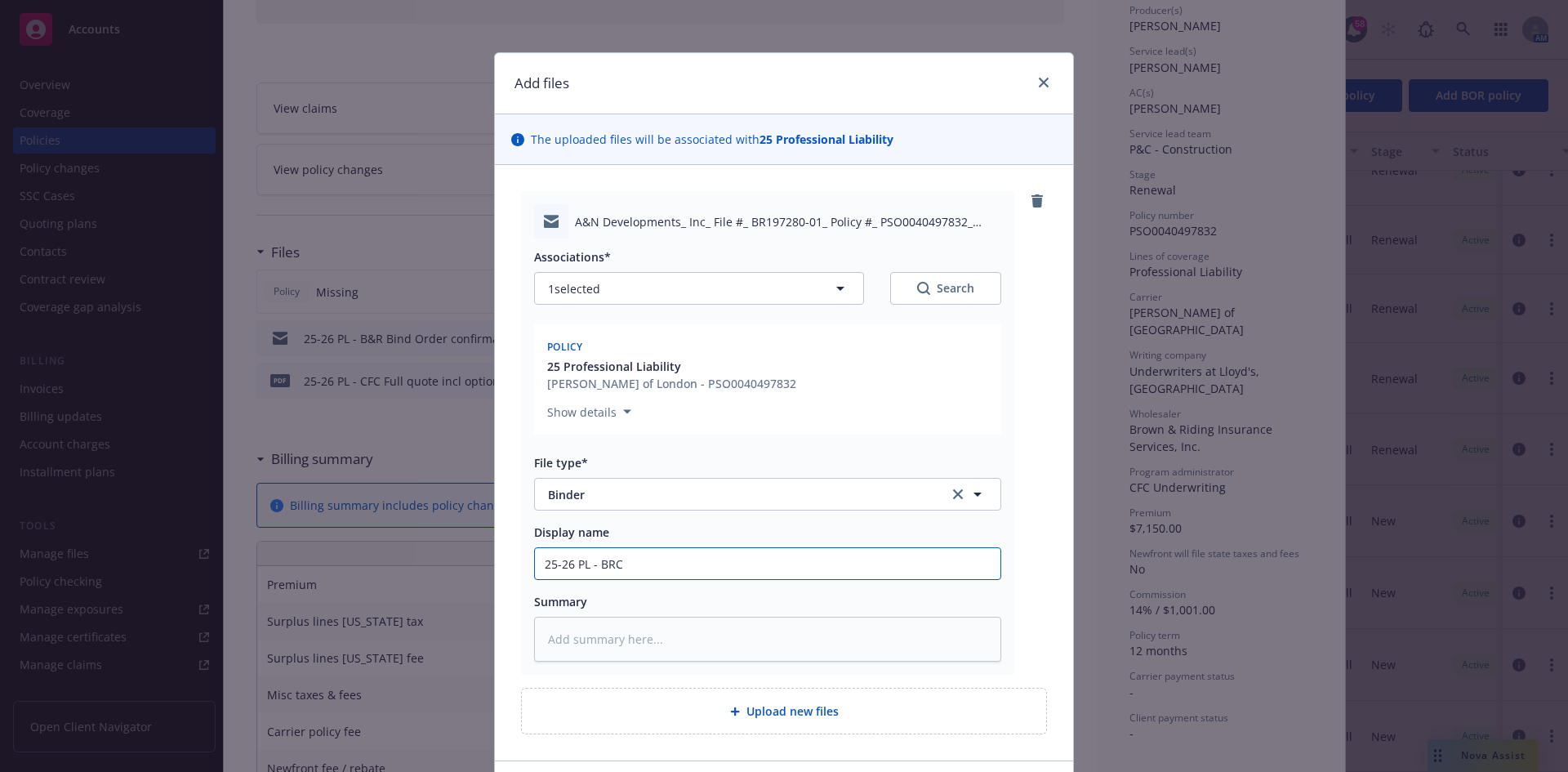
type input "25-26 PL - BRC B"
type textarea "x"
type input "25-26 PL - BRC Bi"
type textarea "x"
type input "25-26 PL - BRC Bin"
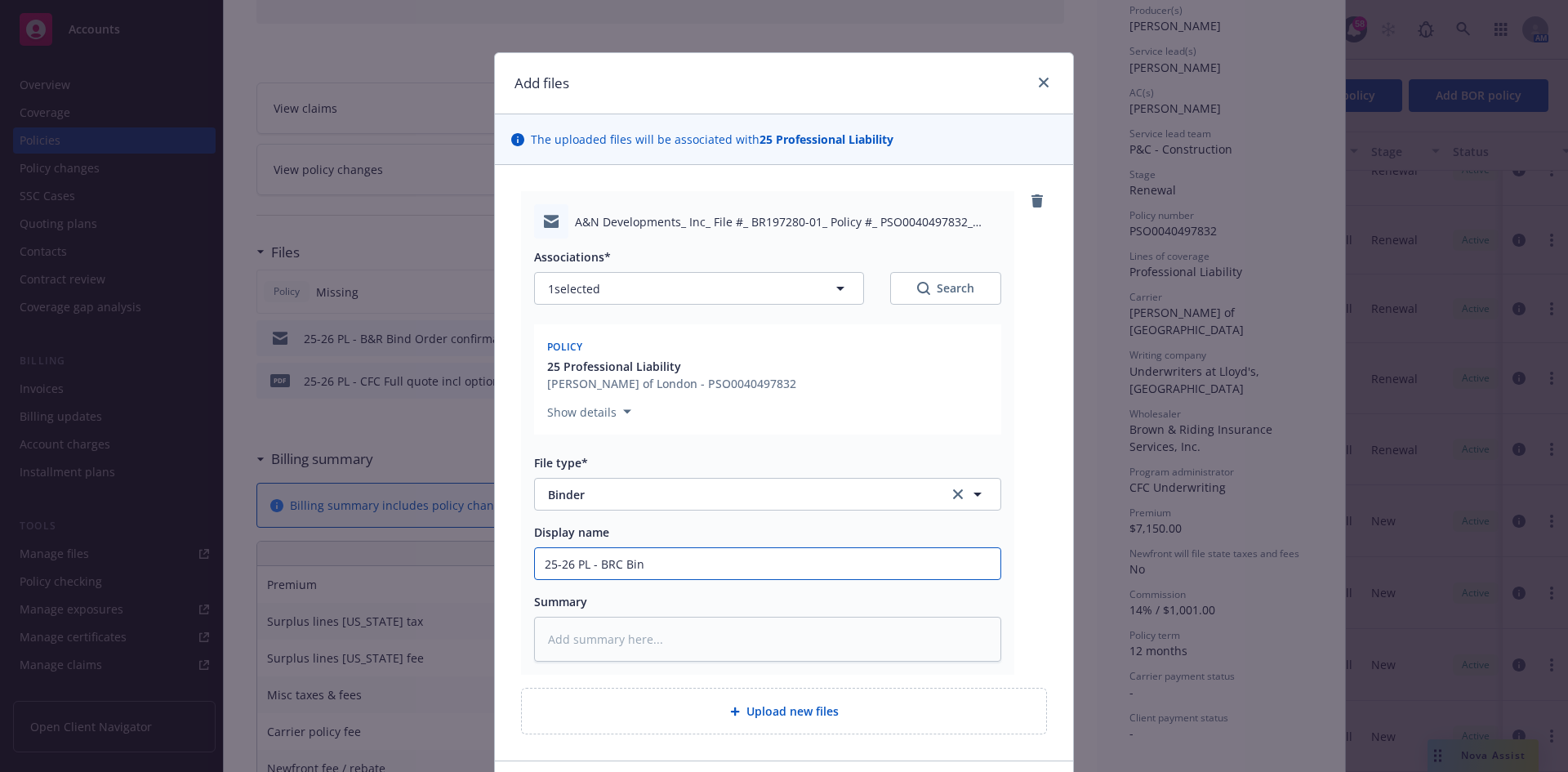
type textarea "x"
type input "25-26 PL - BRC Bind"
type textarea "x"
type input "25-26 PL - BRC Binde"
type textarea "x"
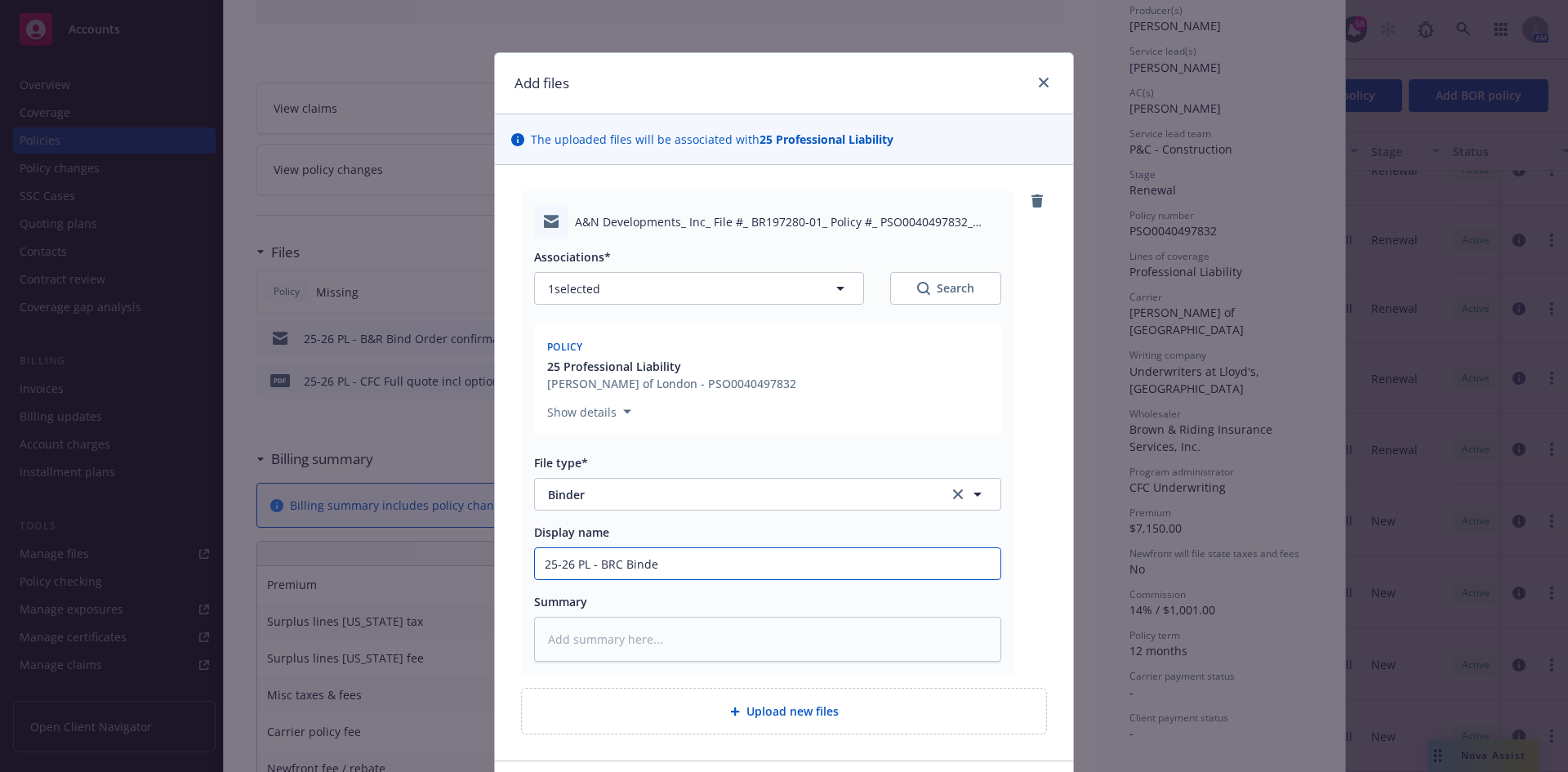
type input "25-26 PL - BRC Binder"
type textarea "x"
type input "25-26 PL - BRC Binder"
type textarea "x"
type input "25-26 PL - BRC Binder d"
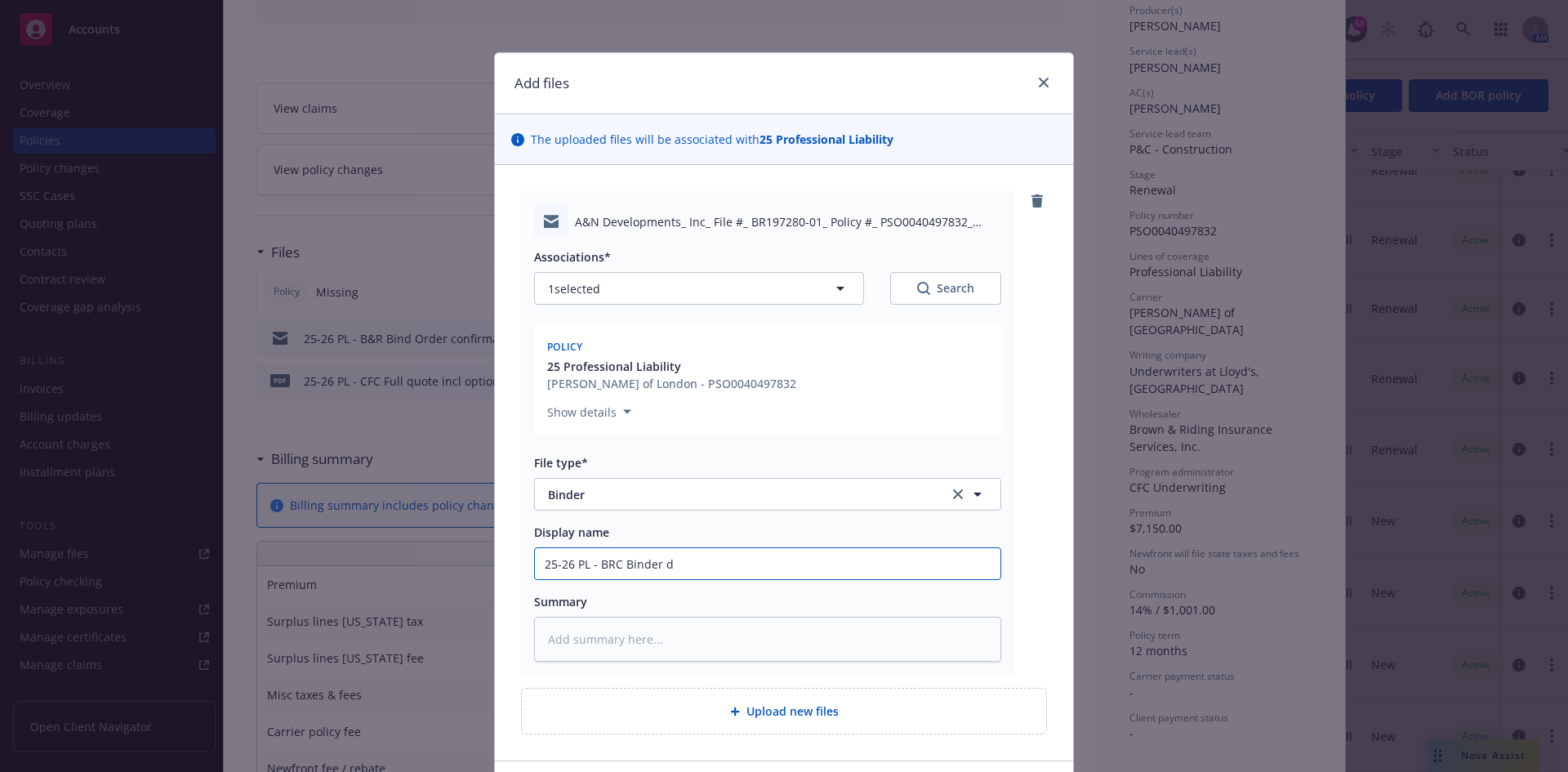
type textarea "x"
type input "25-26 PL - BRC Binder de"
type textarea "x"
type input "25-26 PL - BRC Binder del"
type textarea "x"
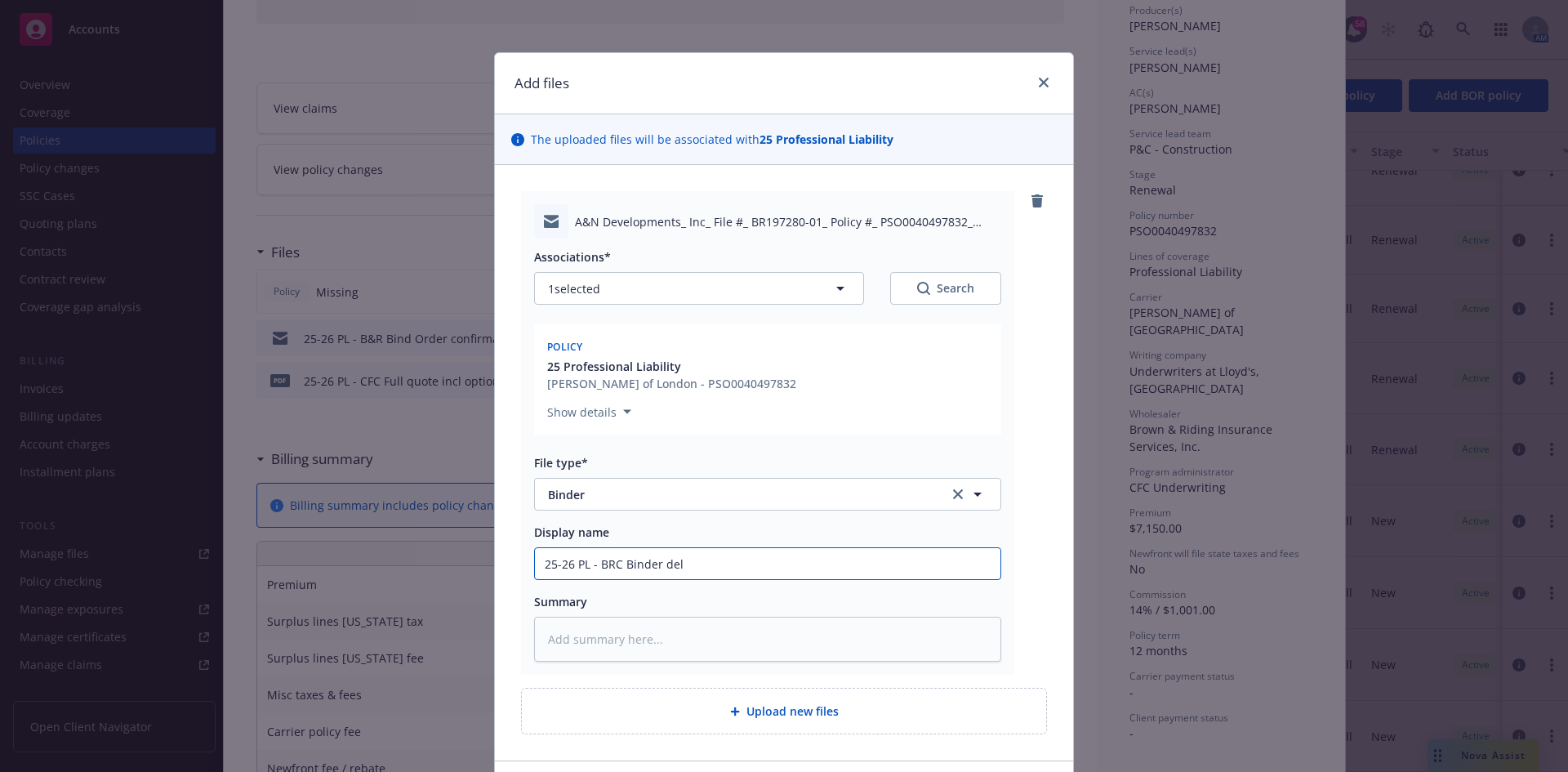
type input "25-26 PL - BRC Binder deli"
type textarea "x"
type input "25-26 PL - BRC Binder deliv"
type textarea "x"
type input "25-26 PL - BRC Binder delive"
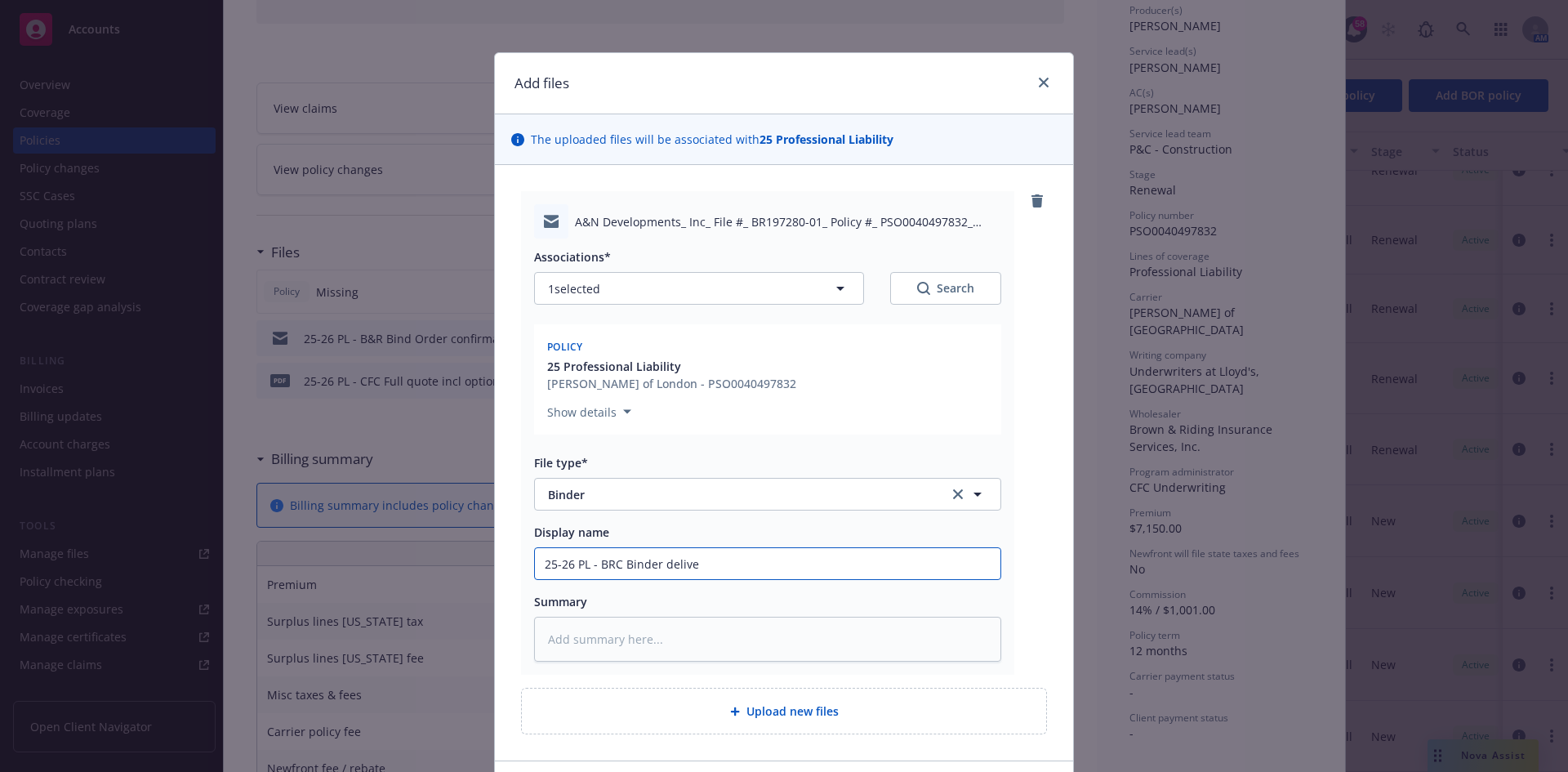
type textarea "x"
type input "25-26 PL - BRC Binder deliver"
type textarea "x"
type input "25-26 PL - BRC Binder delivery"
type textarea "x"
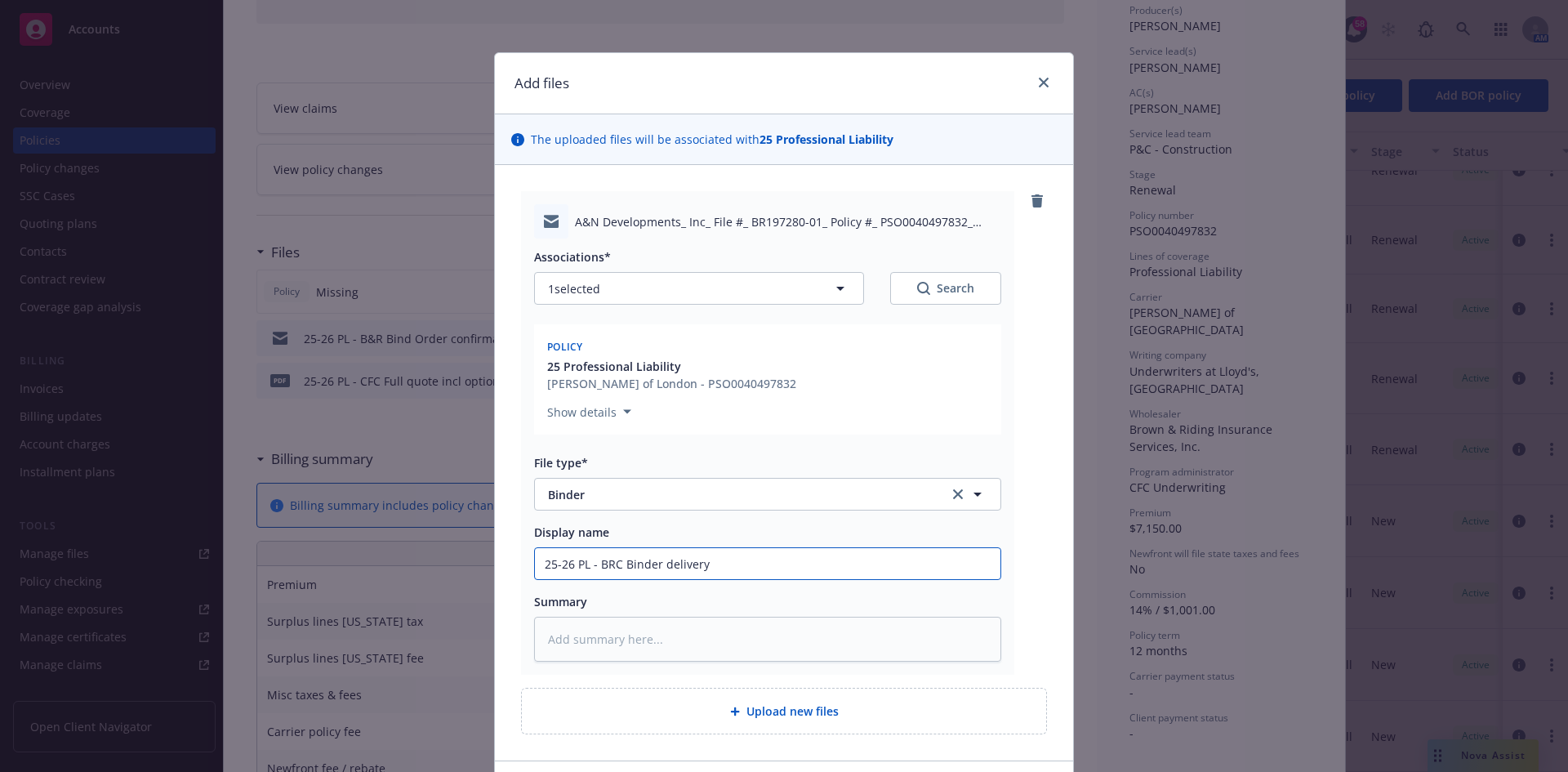
type input "25-26 PL - BRC Binder delivery"
type textarea "x"
type input "25-26 PL - BRC Binder delivery e"
type textarea "x"
type input "25-26 PL - BRC Binder delivery em"
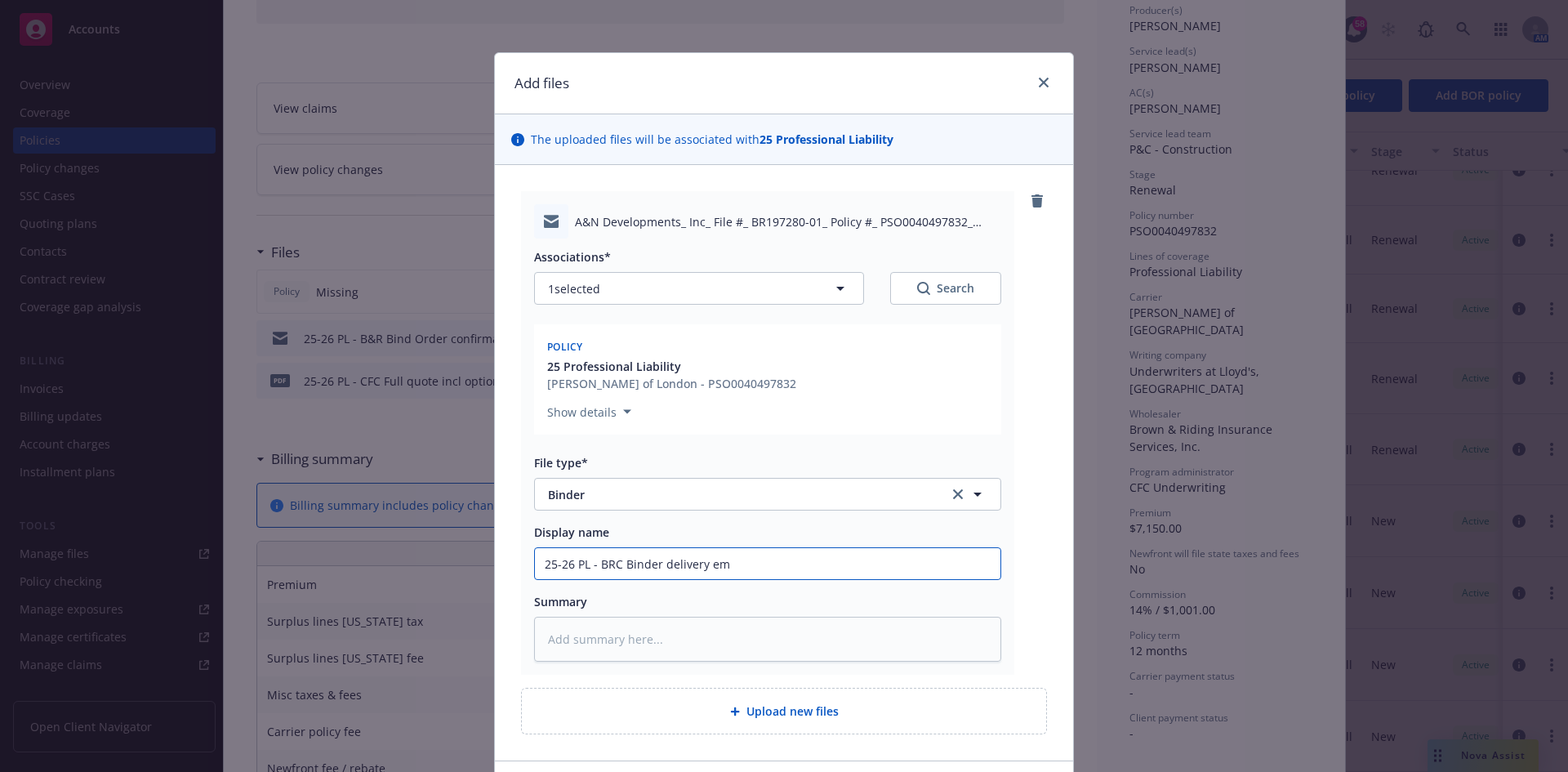
type textarea "x"
type input "25-26 PL - BRC Binder delivery ema"
type textarea "x"
type input "25-26 PL - BRC Binder delivery emai"
type textarea "x"
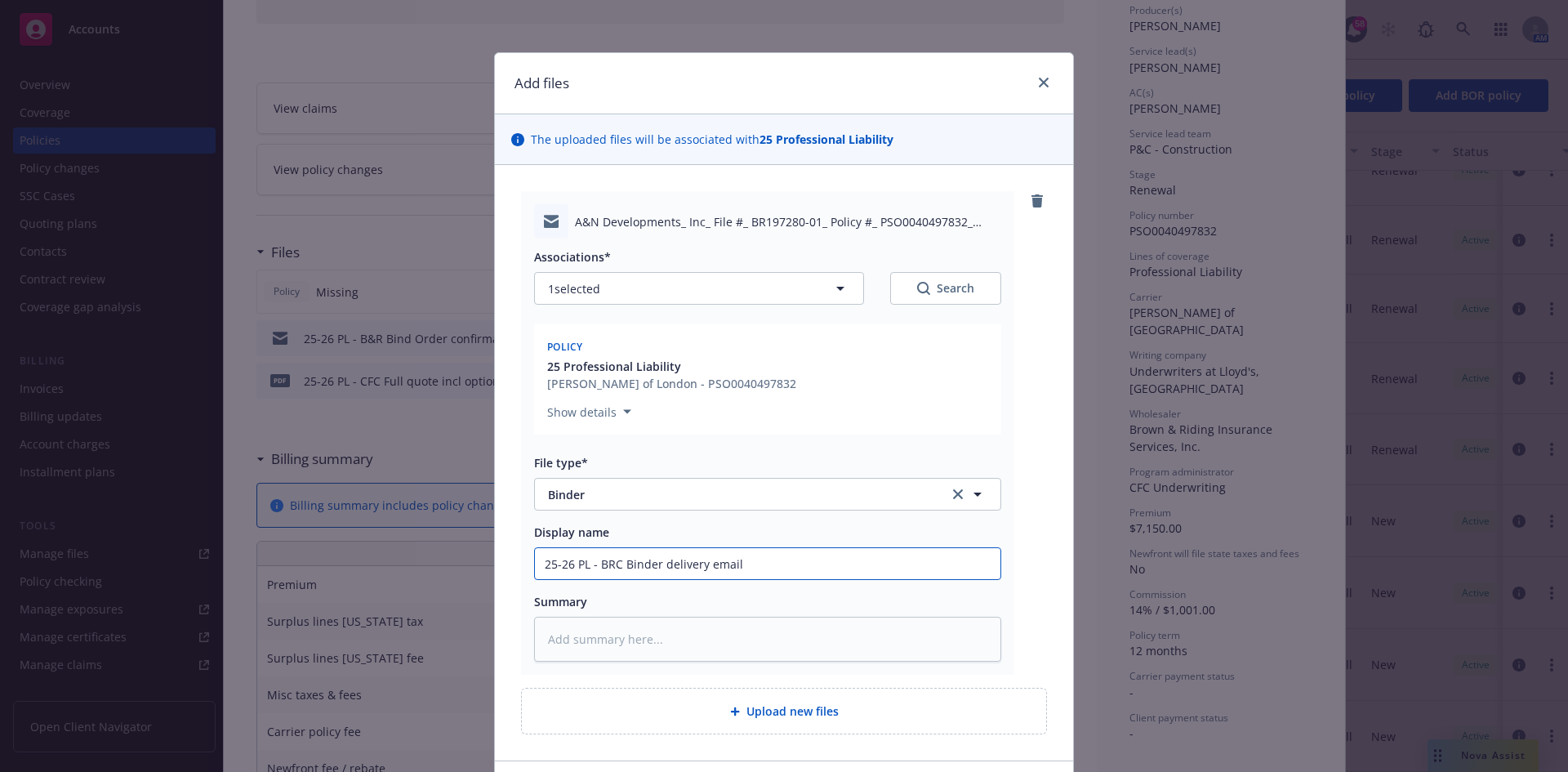
type input "25-26 PL - BRC Binder delivery email"
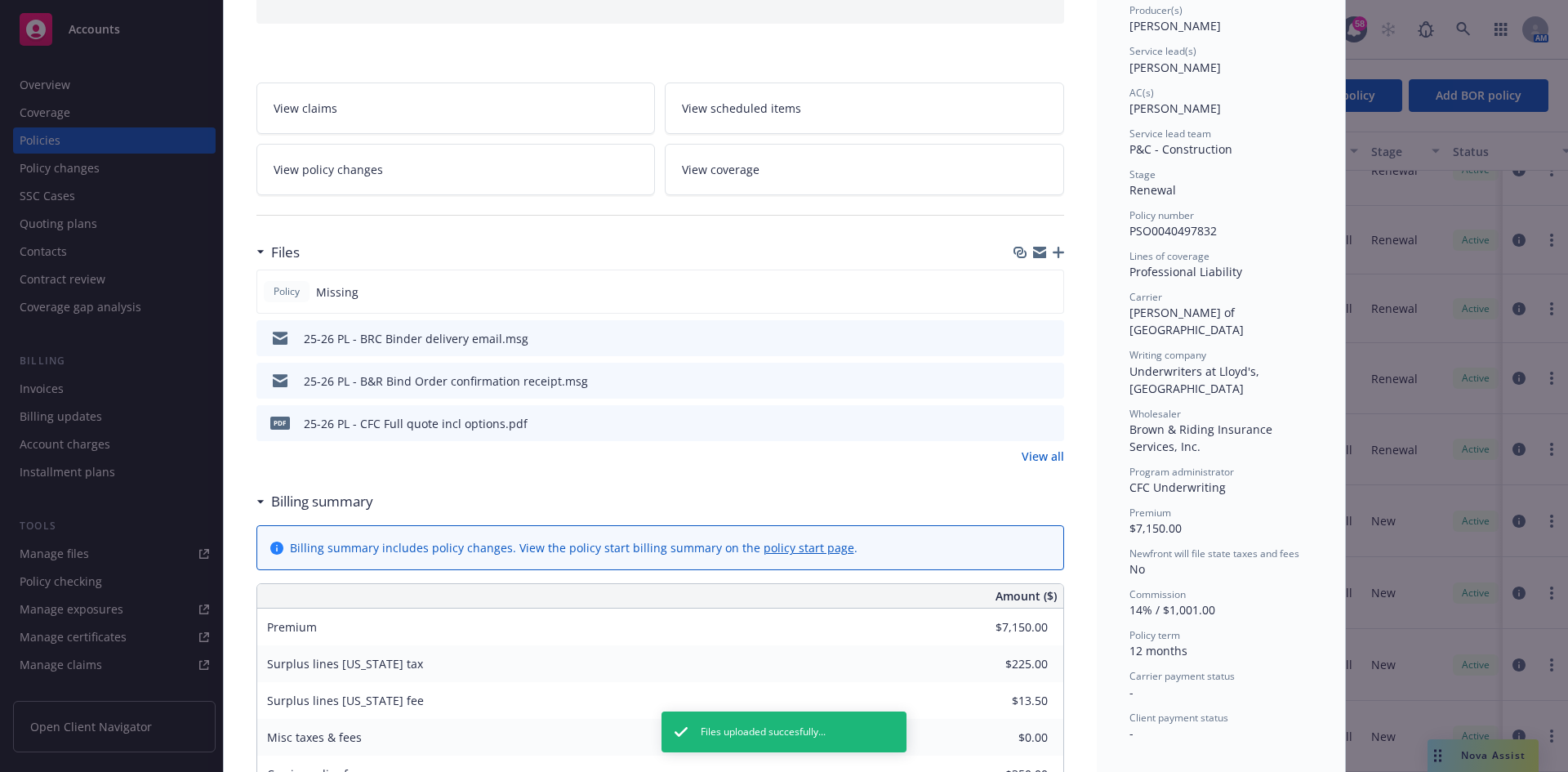
click at [1053, 256] on icon "button" at bounding box center [1059, 252] width 12 height 12
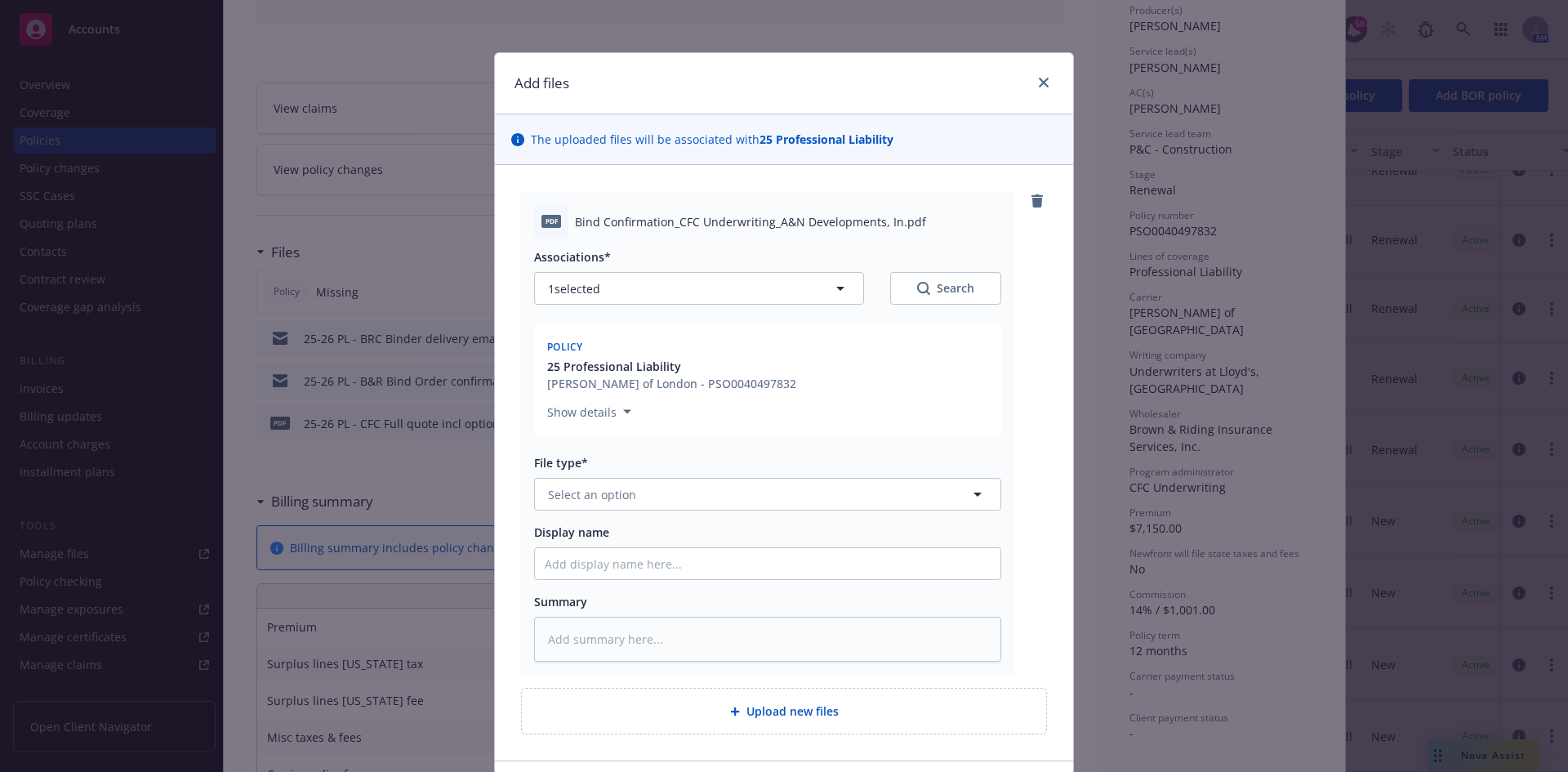
type textarea "x"
click at [629, 495] on button "Select an option" at bounding box center [767, 494] width 467 height 33
type input "binder"
click at [649, 482] on button "Select an option" at bounding box center [767, 494] width 467 height 33
type input "binder"
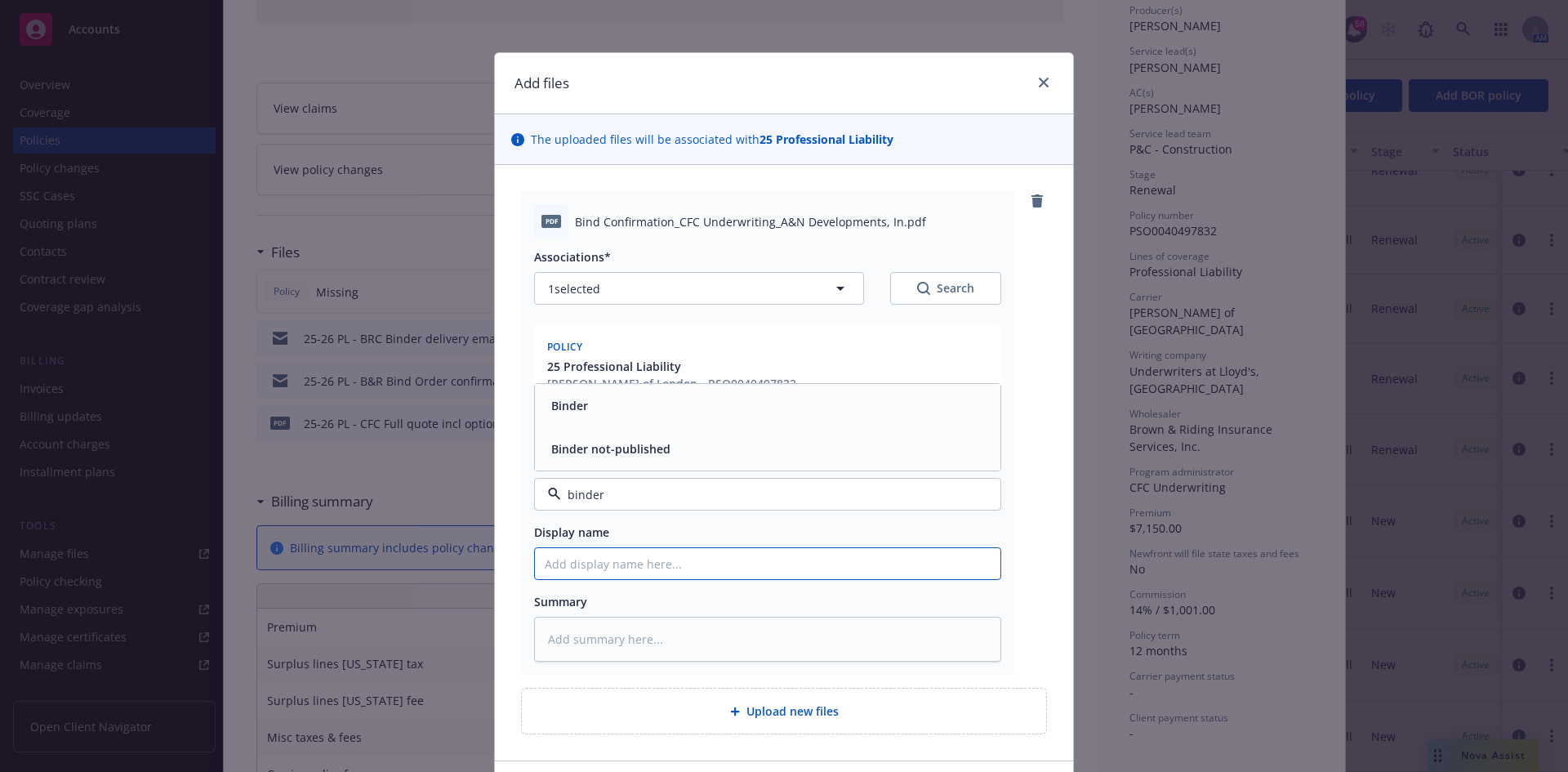
click at [584, 572] on input "Display name" at bounding box center [768, 564] width 466 height 31
type textarea "x"
type input "2"
type textarea "x"
type input "25"
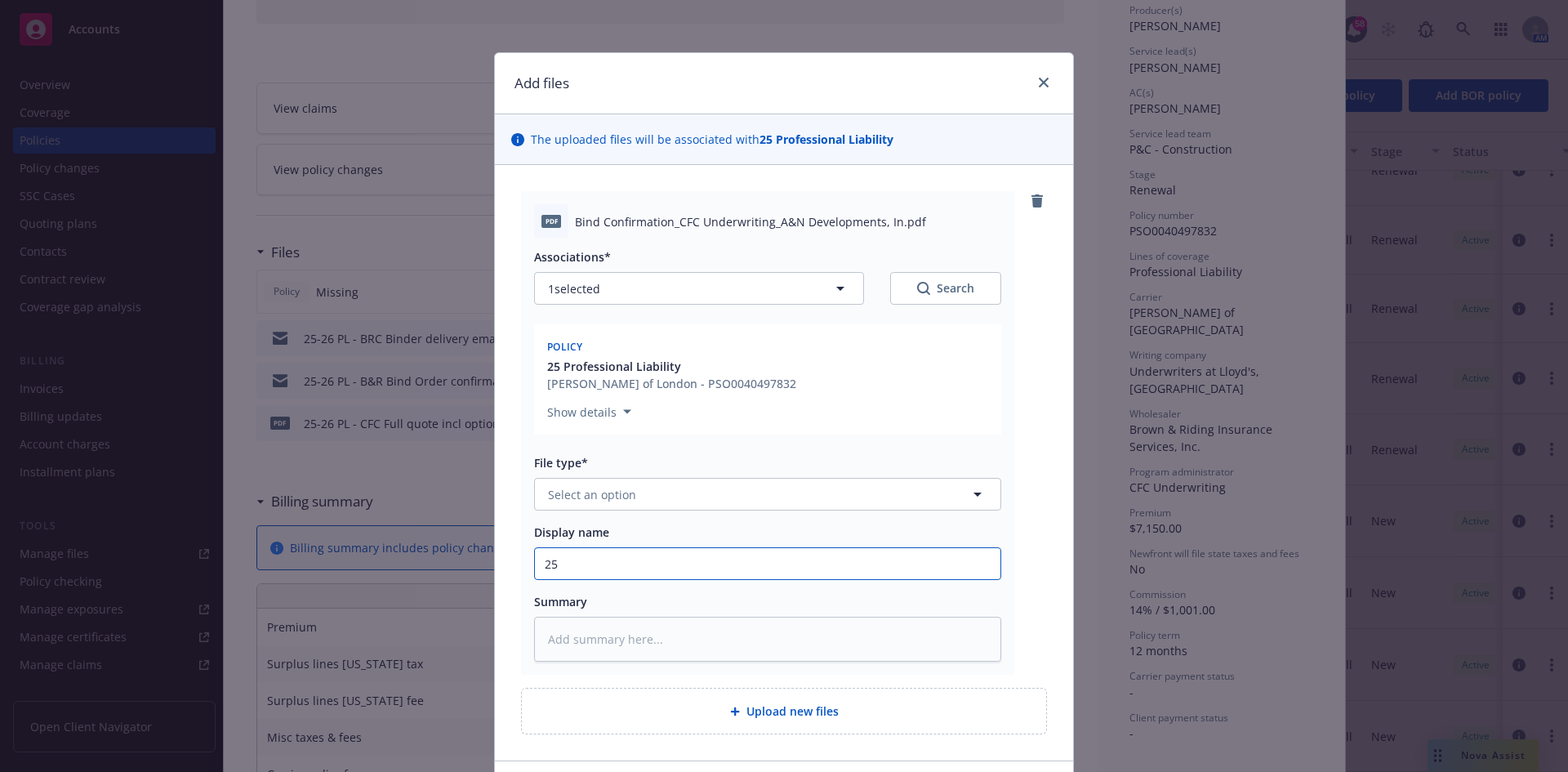
type textarea "x"
type input "25-"
type textarea "x"
type input "25-2"
type textarea "x"
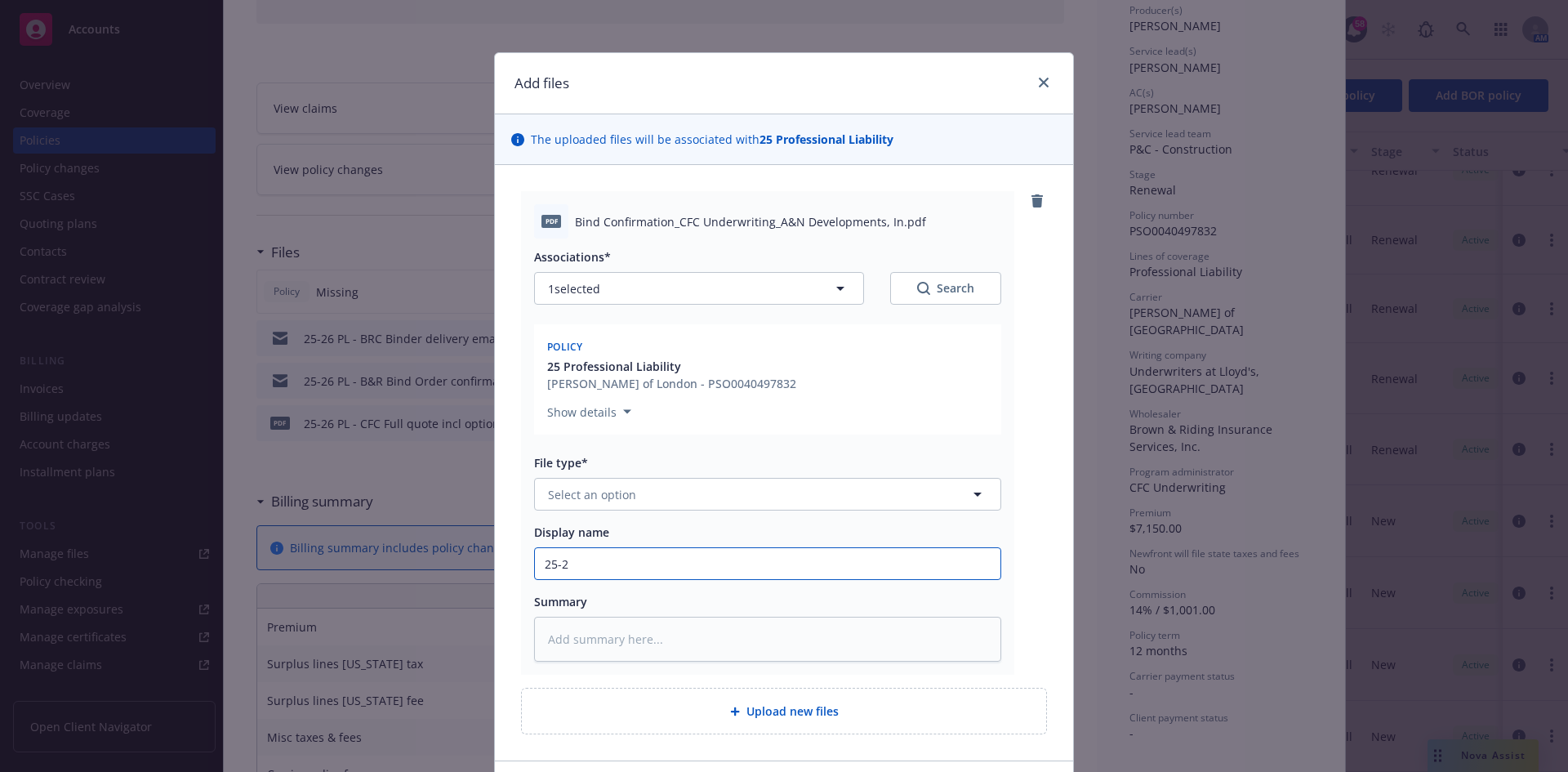
type input "25-26"
type textarea "x"
type input "25-26"
type textarea "x"
type input "25-26 P"
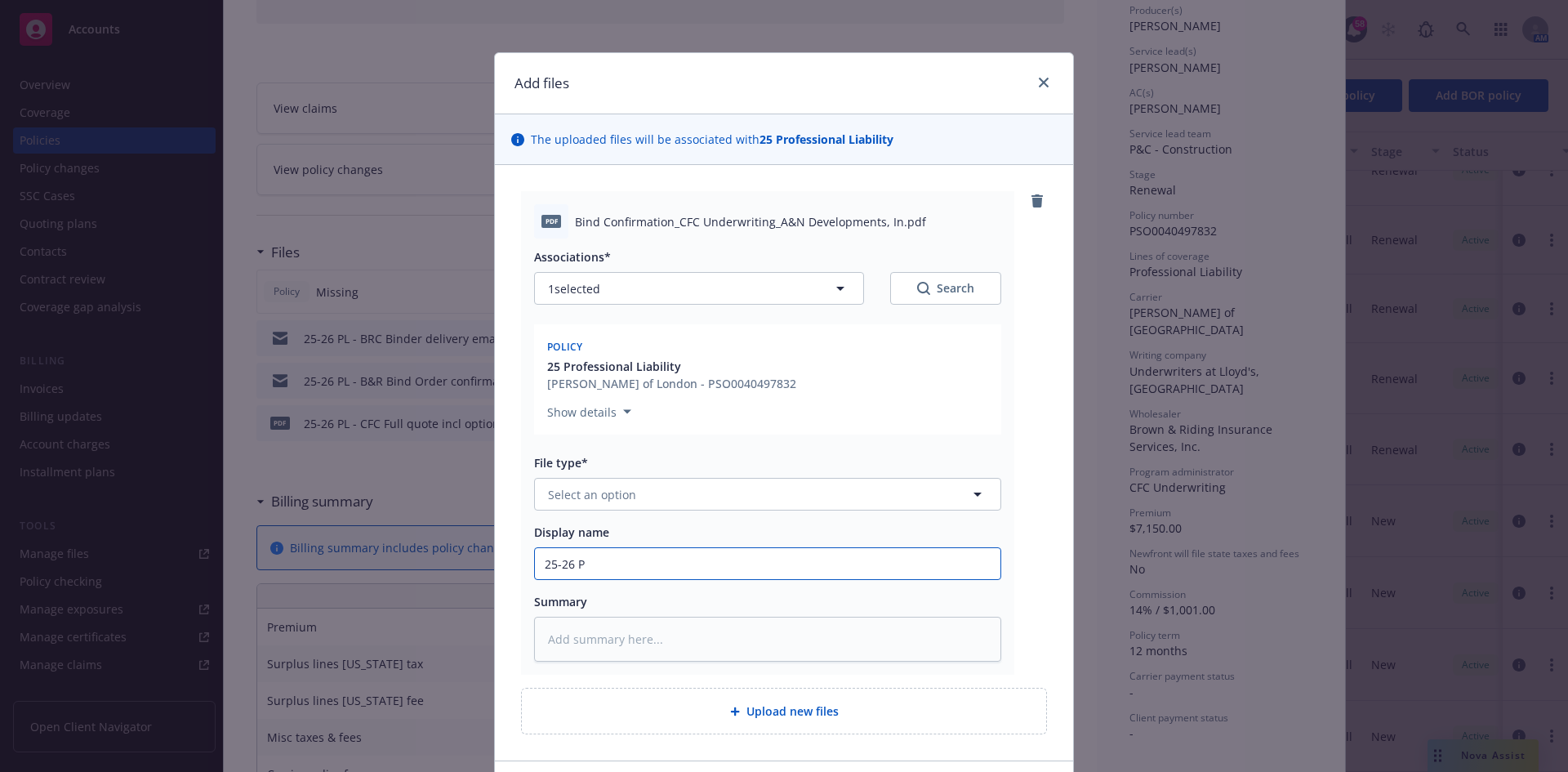
type textarea "x"
type input "25-26 PL"
type textarea "x"
type input "25-26 PL"
type textarea "x"
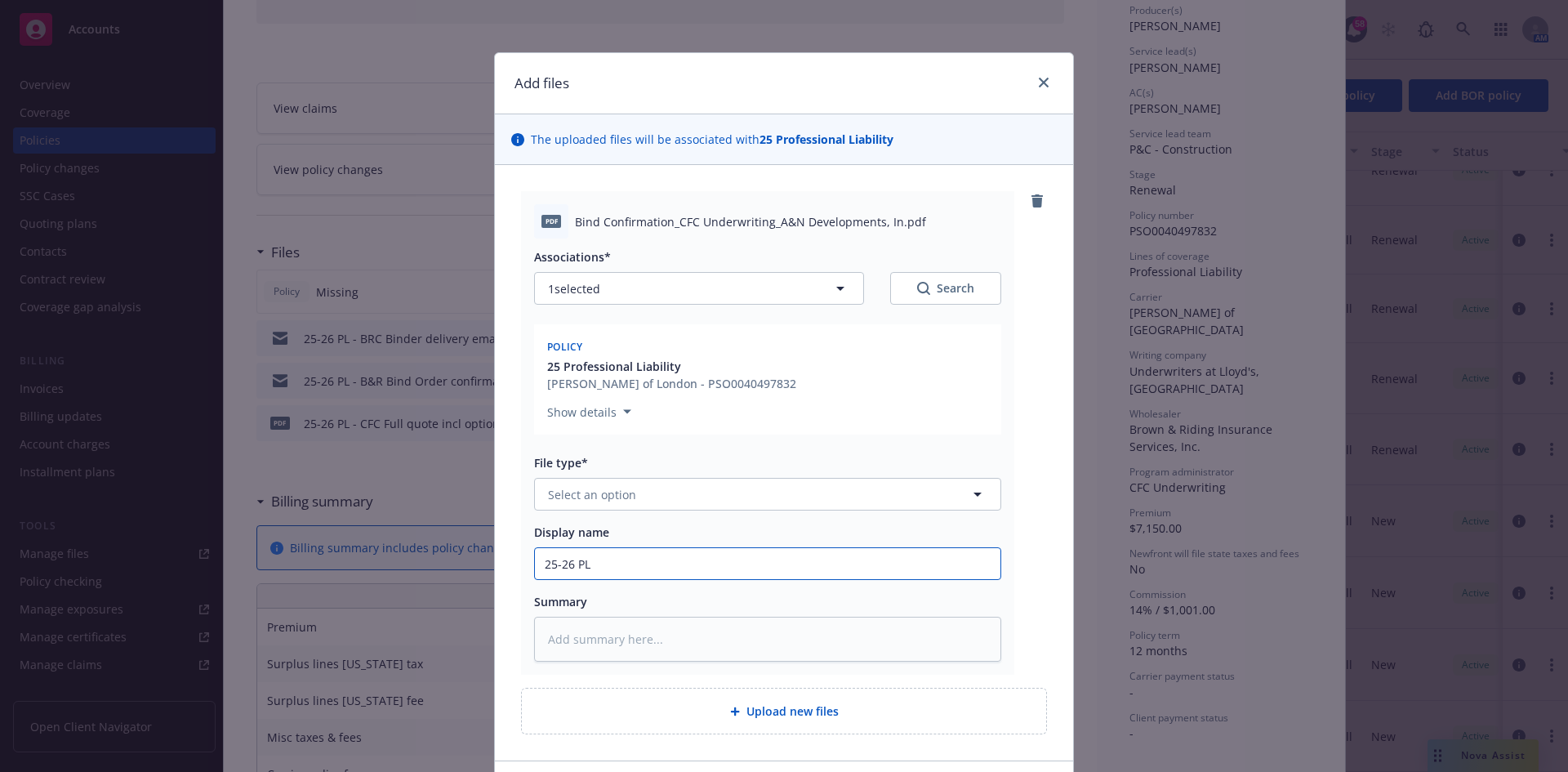
type input "25-26 PL -"
type textarea "x"
type input "25-26 PL -"
type textarea "x"
type input "25-26 PL - C"
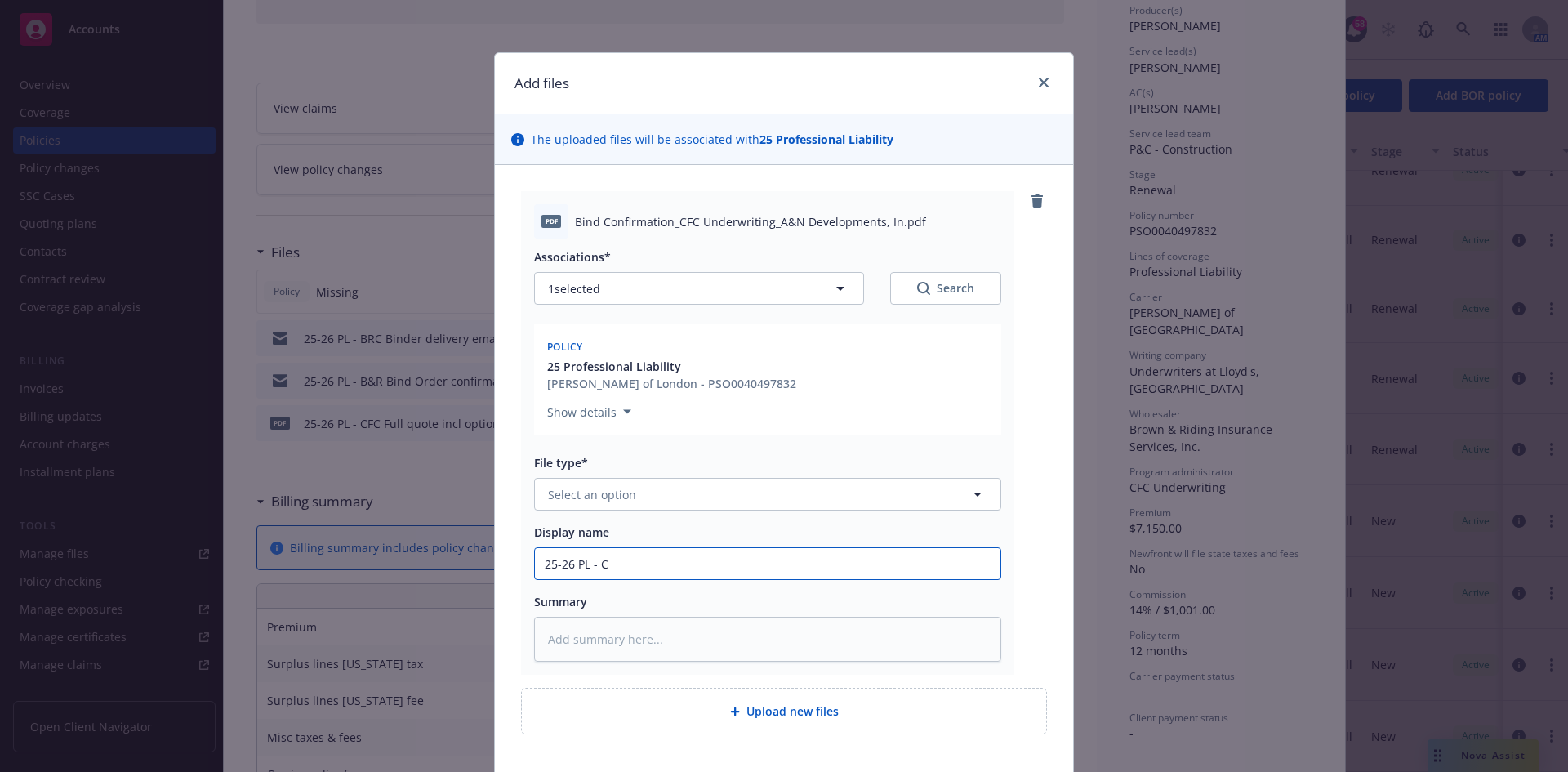
type textarea "x"
type input "25-26 PL - CF"
type textarea "x"
type input "25-26 PL - CFS"
type textarea "x"
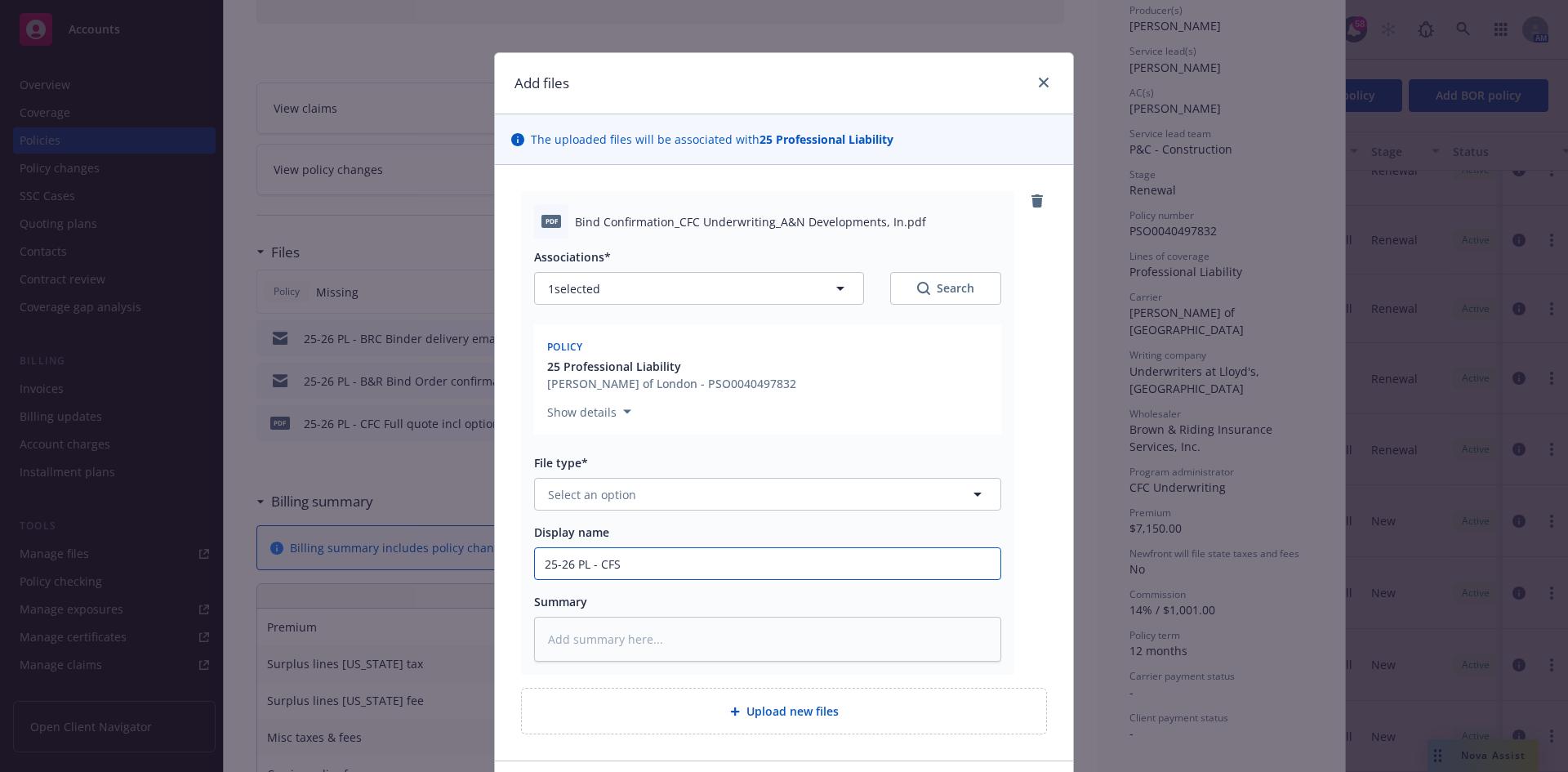
type input "25-26 PL - CFS"
type textarea "x"
type input "25-26 PL - CFS B"
type textarea "x"
type input "25-26 PL - CFS Bi"
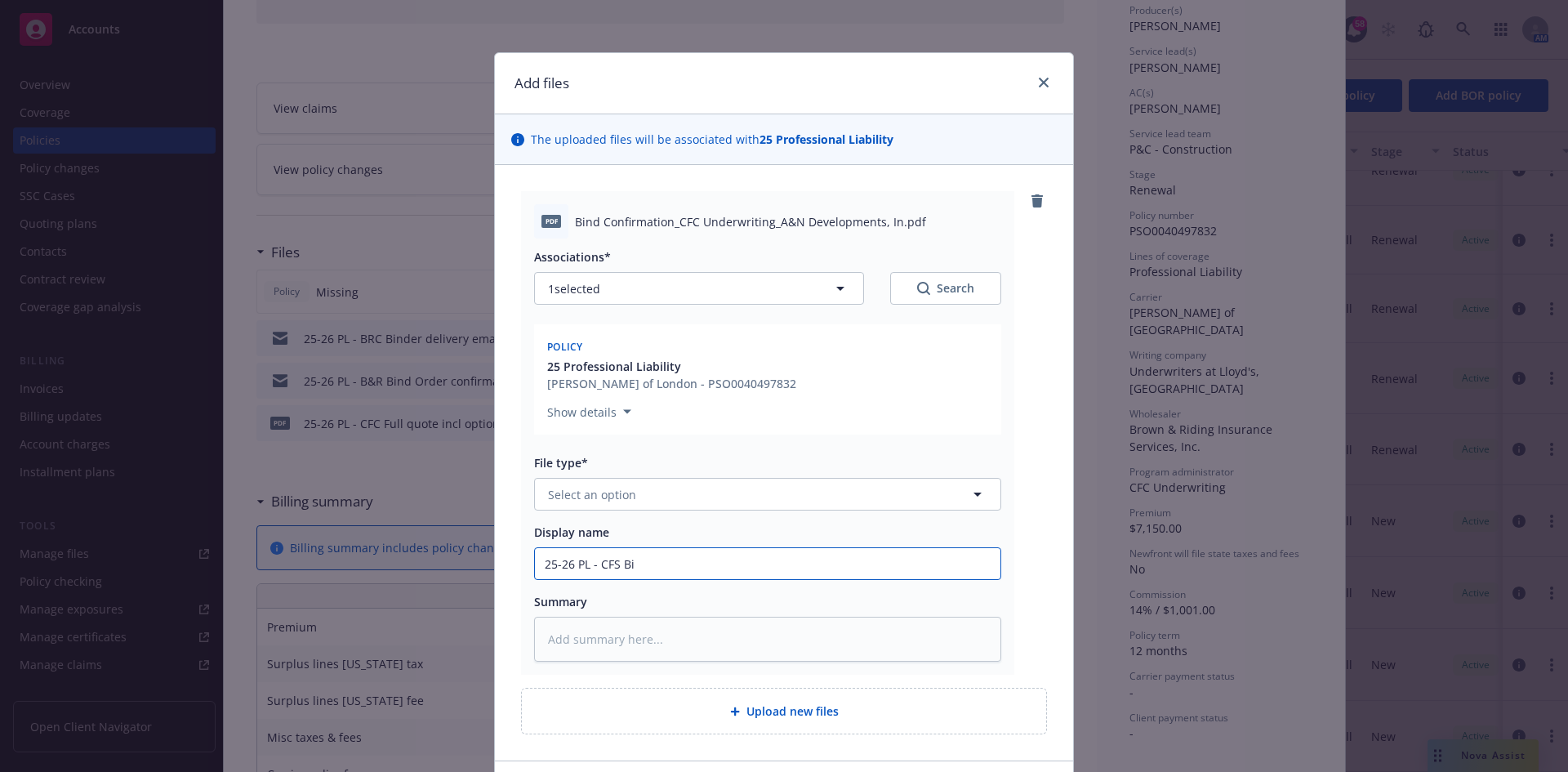
type textarea "x"
type input "25-26 PL - CFS Bin"
type textarea "x"
type input "25-26 PL - CFS Bind"
type textarea "x"
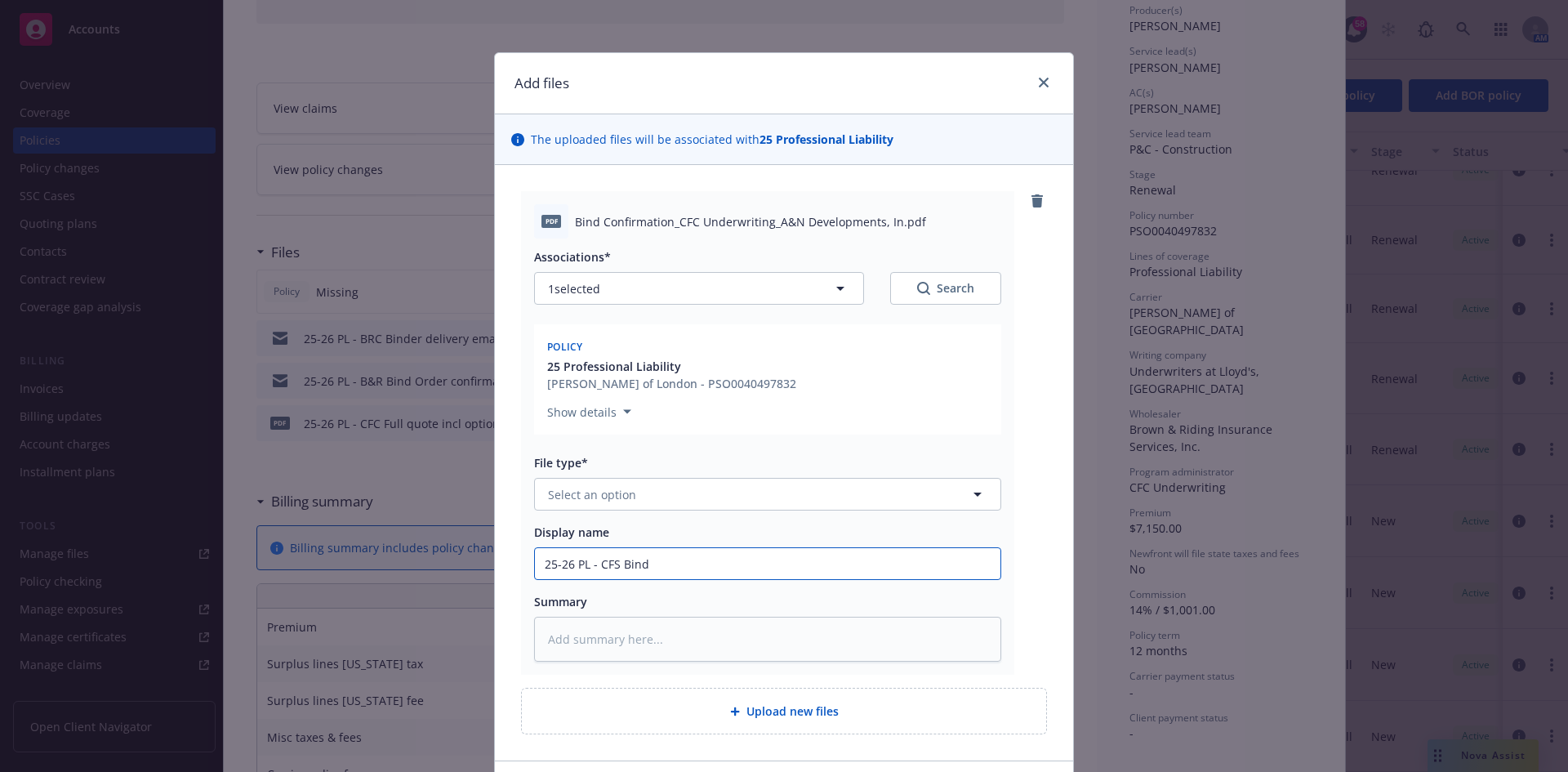
type input "25-26 PL - CFS Binde"
type textarea "x"
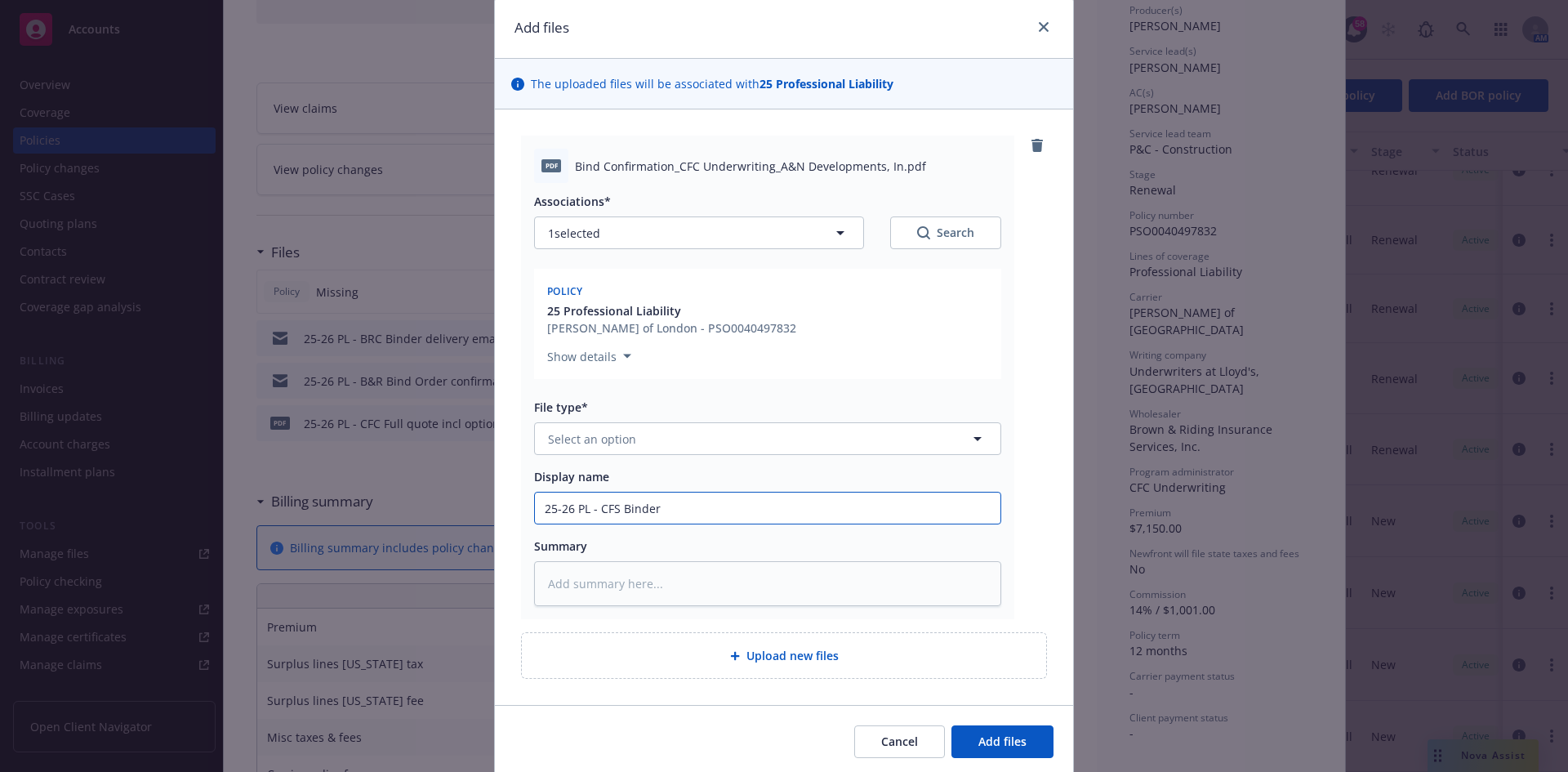
scroll to position [115, 0]
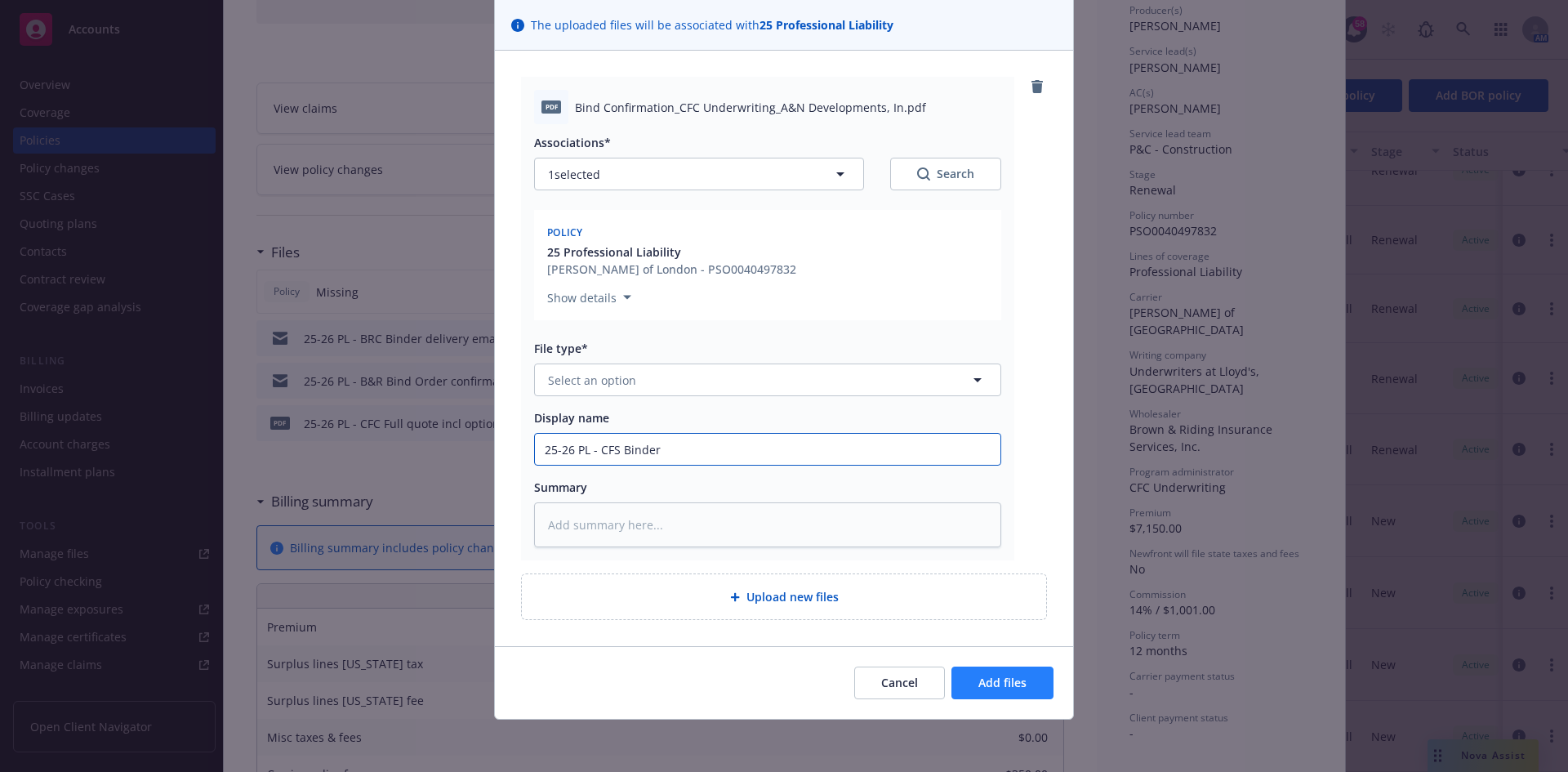
type input "25-26 PL - CFS Binder"
click at [976, 673] on button "Add files" at bounding box center [1002, 684] width 102 height 33
type textarea "x"
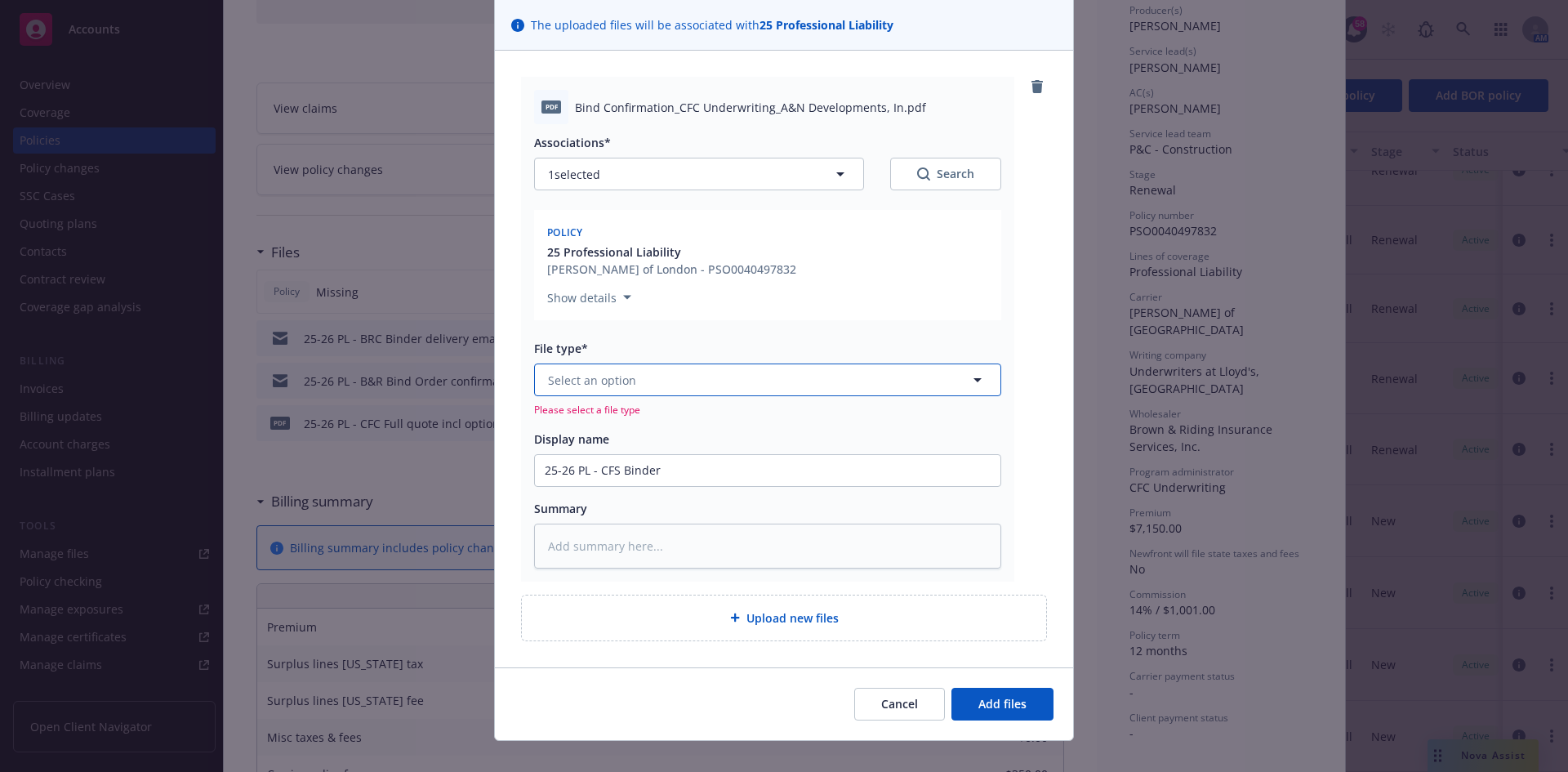
click at [689, 372] on button "Select an option" at bounding box center [767, 380] width 467 height 33
type input "binder"
click at [597, 421] on div "Binder" at bounding box center [767, 425] width 446 height 23
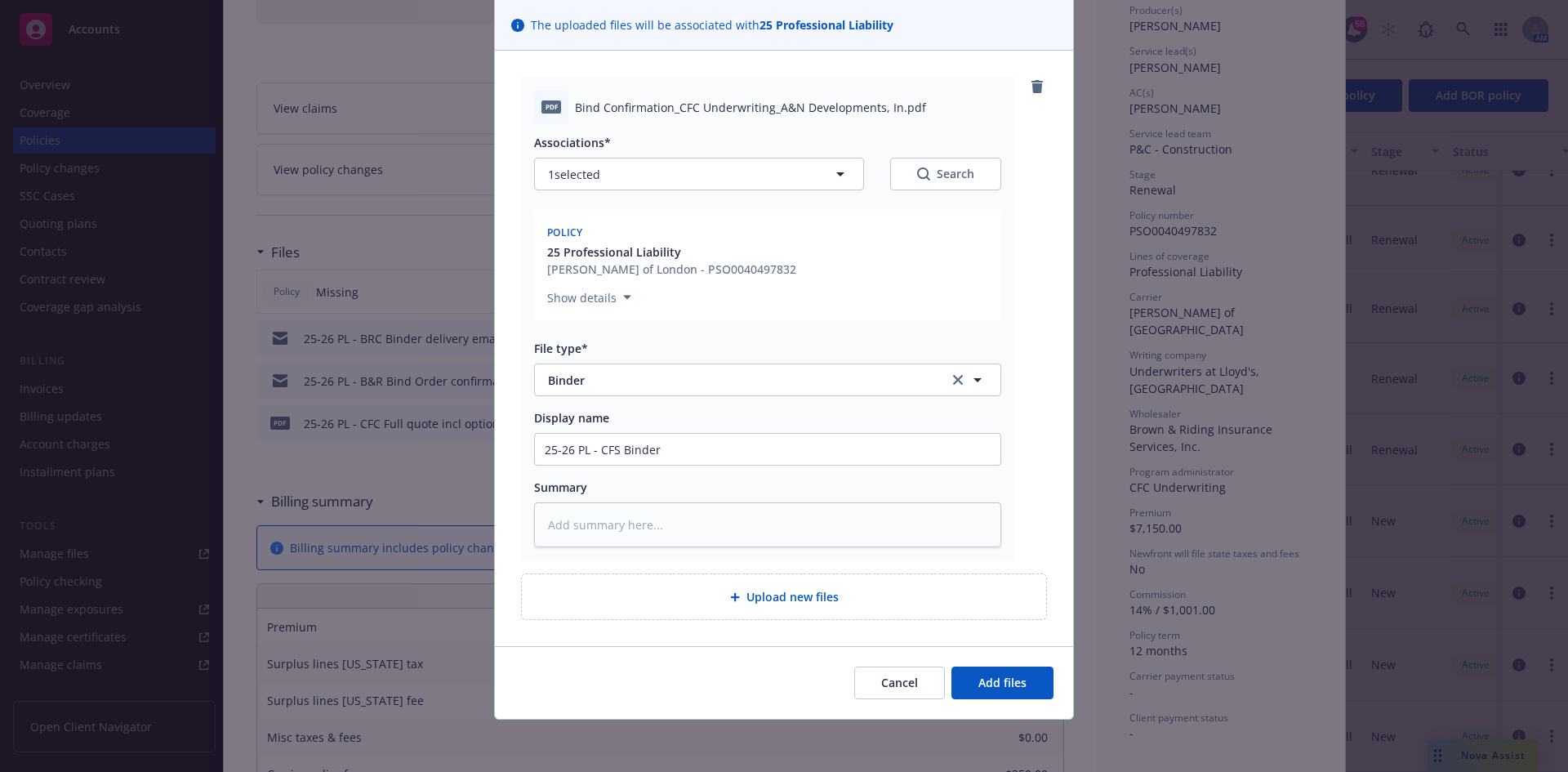
type textarea "x"
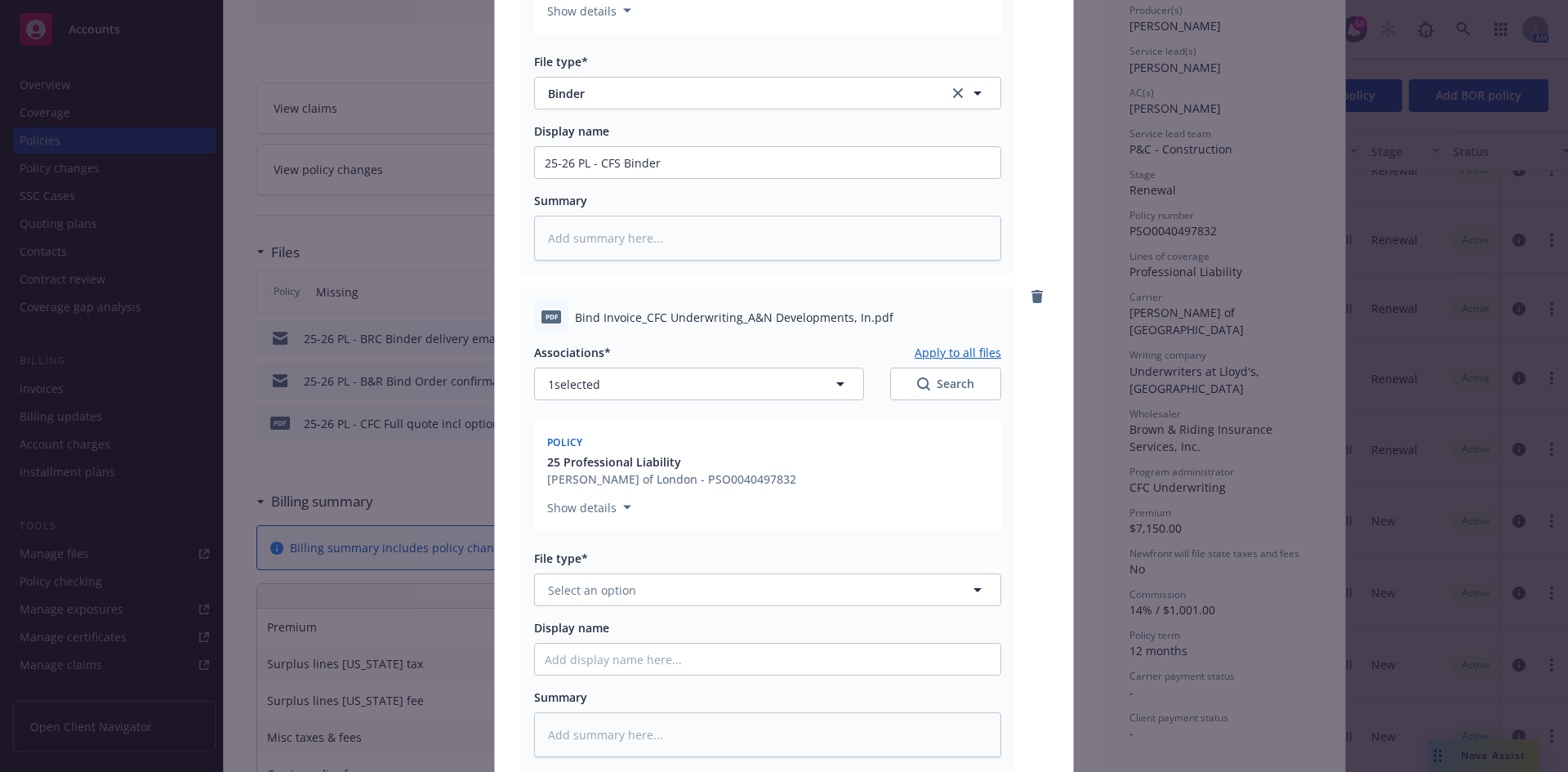
scroll to position [441, 0]
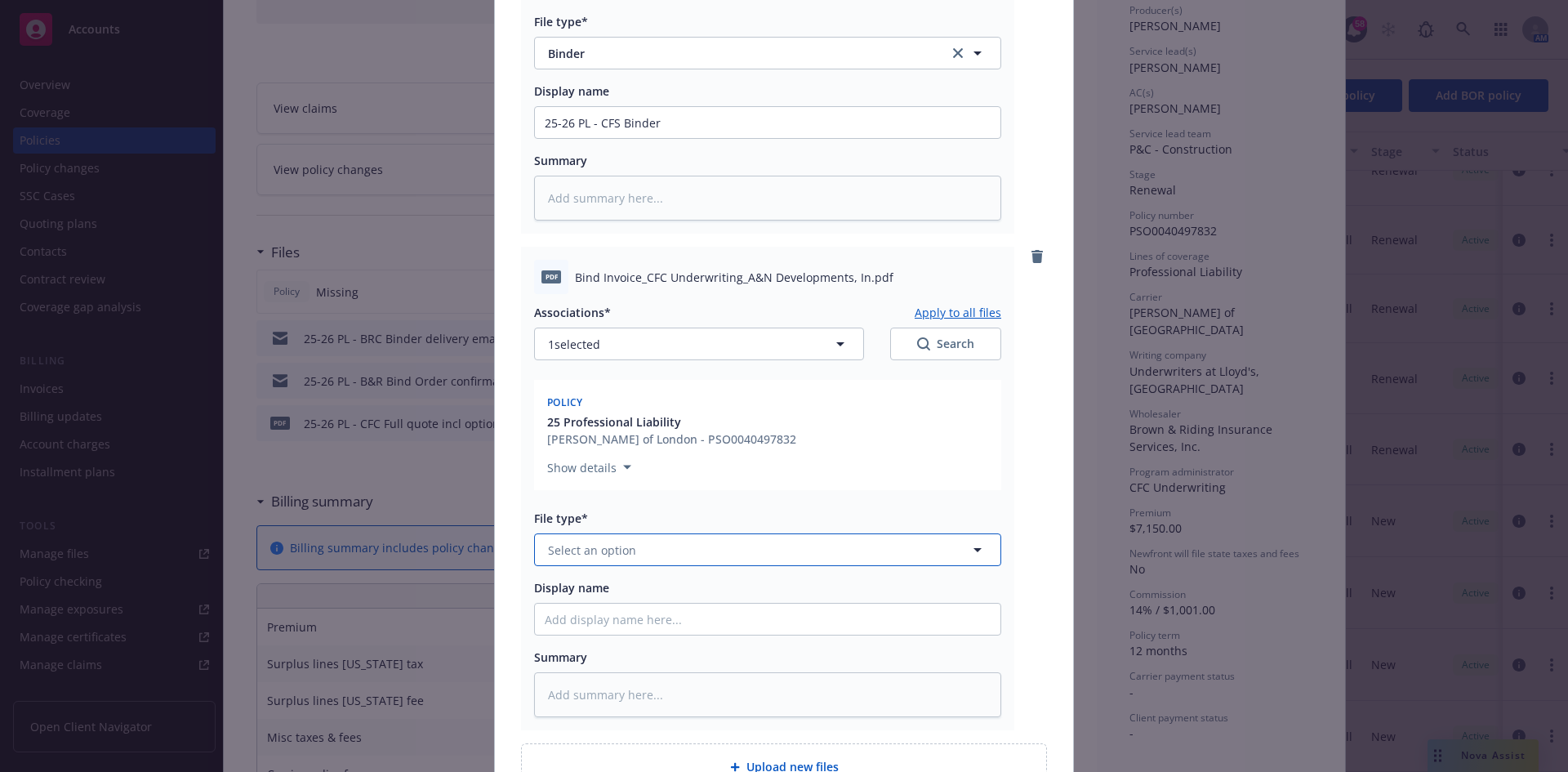
click at [629, 541] on button "Select an option" at bounding box center [767, 550] width 467 height 33
type input "invoice"
click at [628, 630] on div "Invoice - Third Party" at bounding box center [606, 638] width 122 height 23
click at [626, 621] on input "Display name" at bounding box center [768, 620] width 466 height 31
type textarea "x"
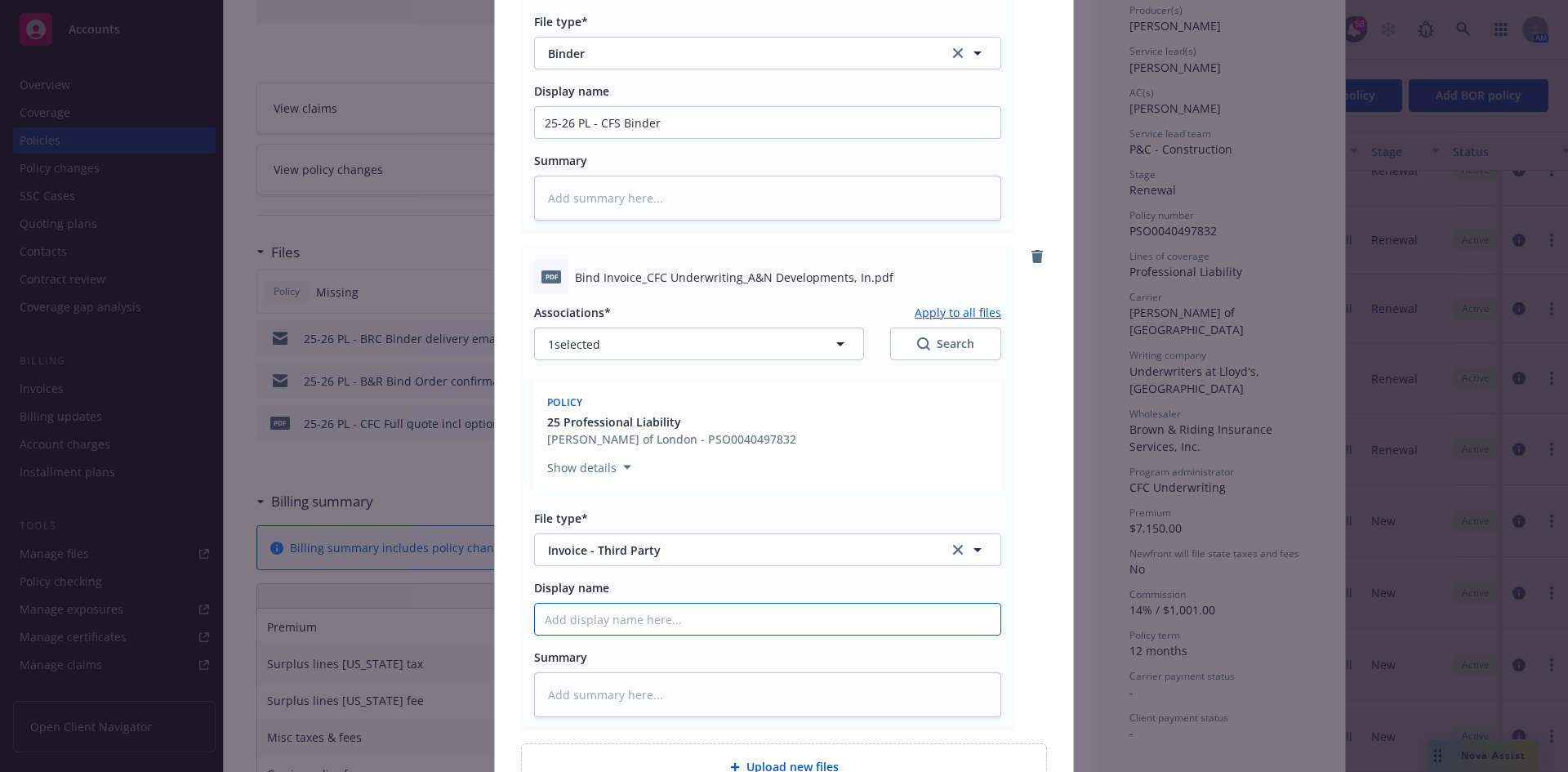
type input "2"
type textarea "x"
type input "25"
type textarea "x"
type input "25-"
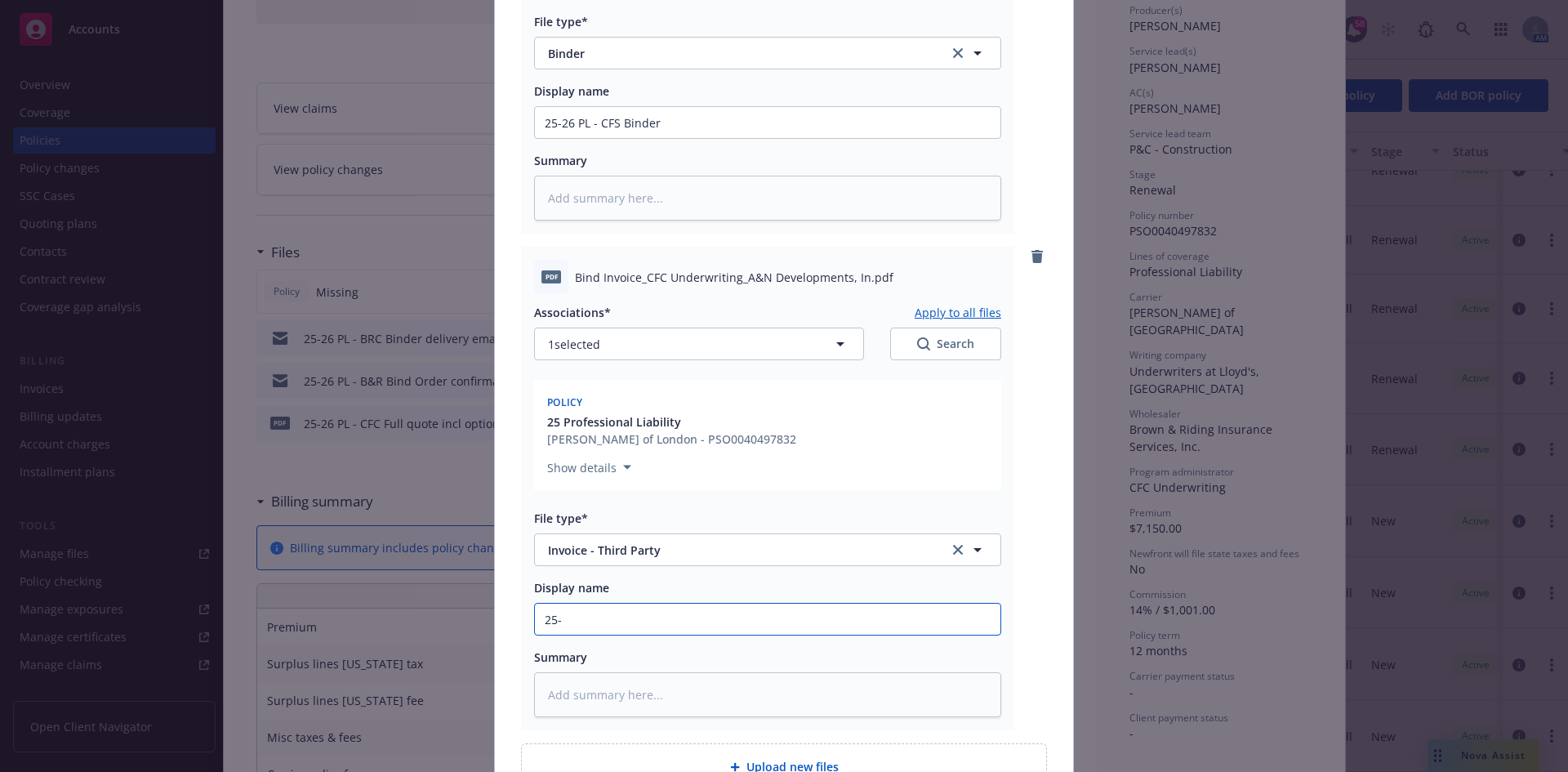
type textarea "x"
type input "25-2"
type textarea "x"
type input "25-26"
type textarea "x"
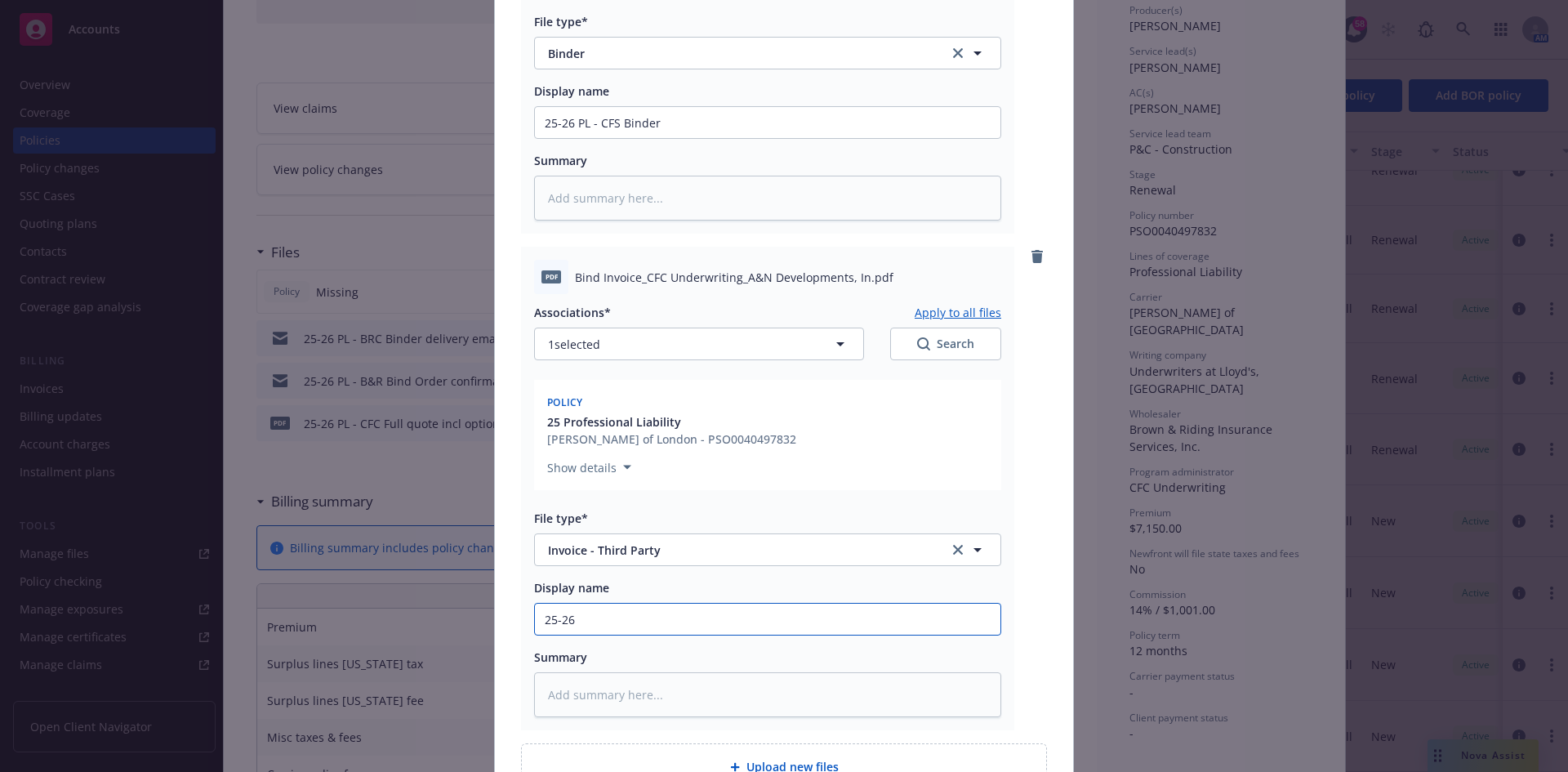
type input "25-26"
type textarea "x"
type input "25-26 P"
type textarea "x"
type input "25-26 PL"
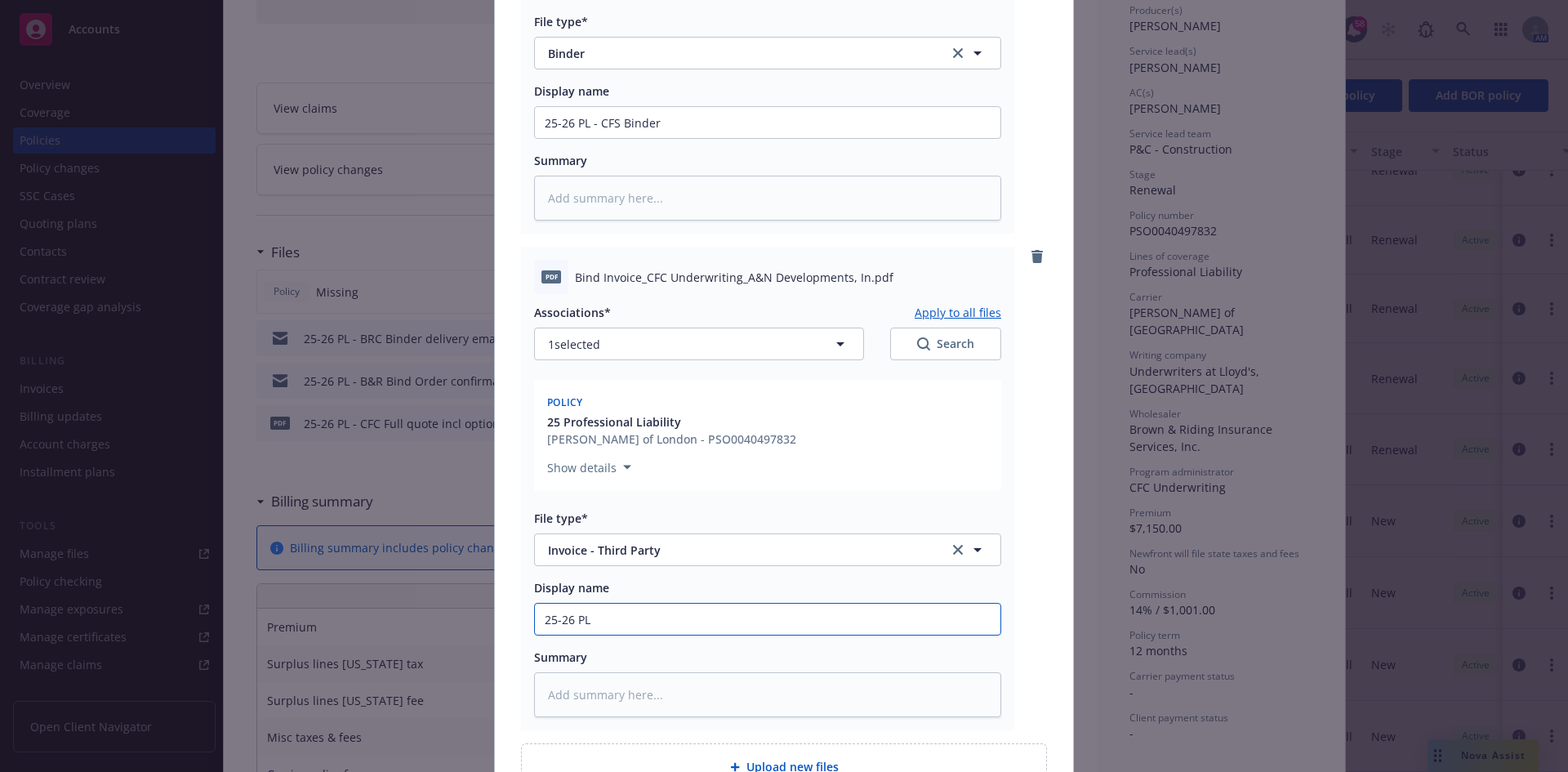
type textarea "x"
type input "25-26 PL"
type textarea "x"
type input "25-26 PL -"
type textarea "x"
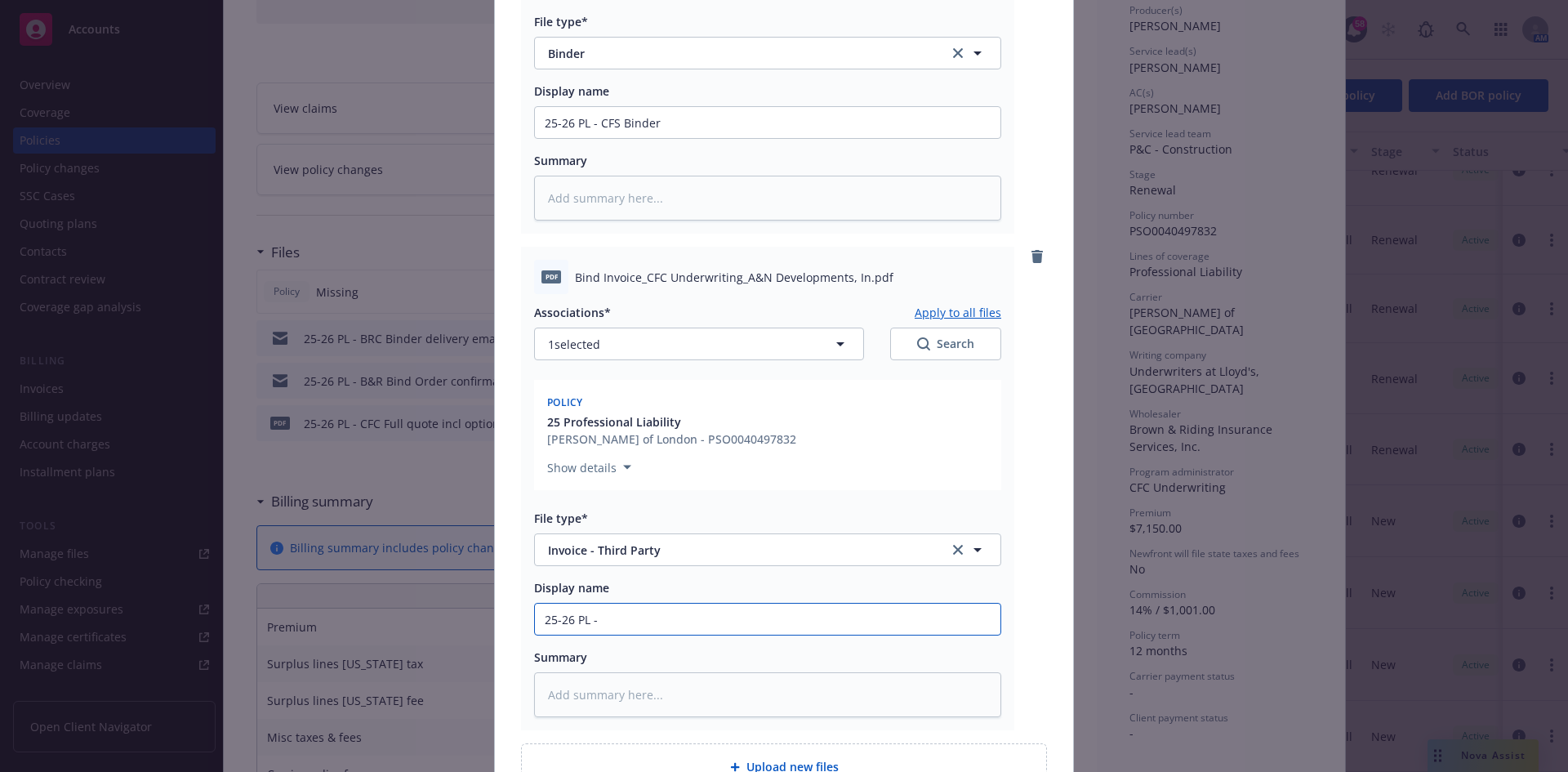
type input "25-26 PL -"
type textarea "x"
type input "25-26 PL - C"
type textarea "x"
type input "25-26 PL - Ca"
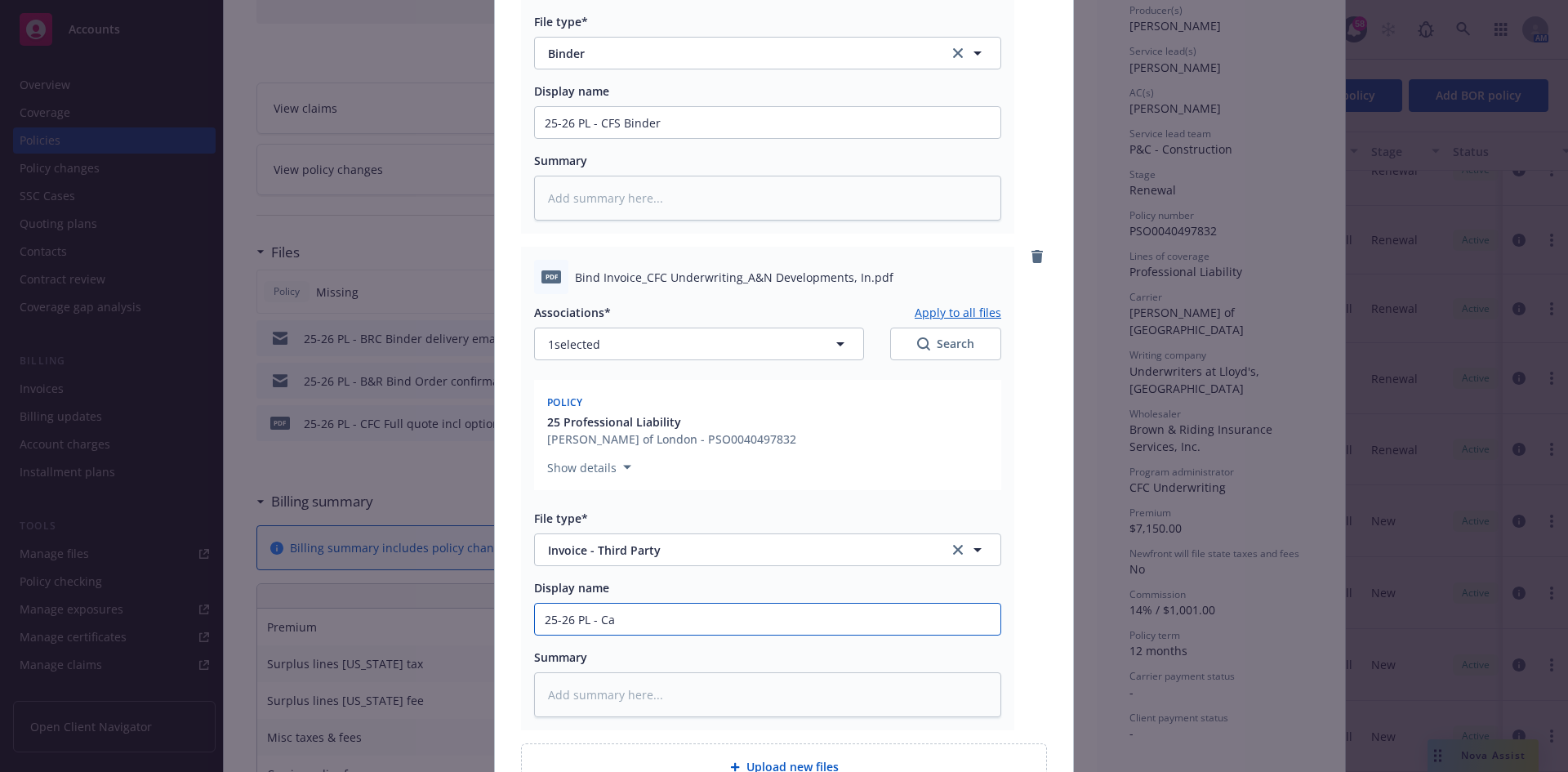
type textarea "x"
type input "25-26 PL - Car"
type textarea "x"
type input "25-26 PL - [PERSON_NAME]"
type textarea "x"
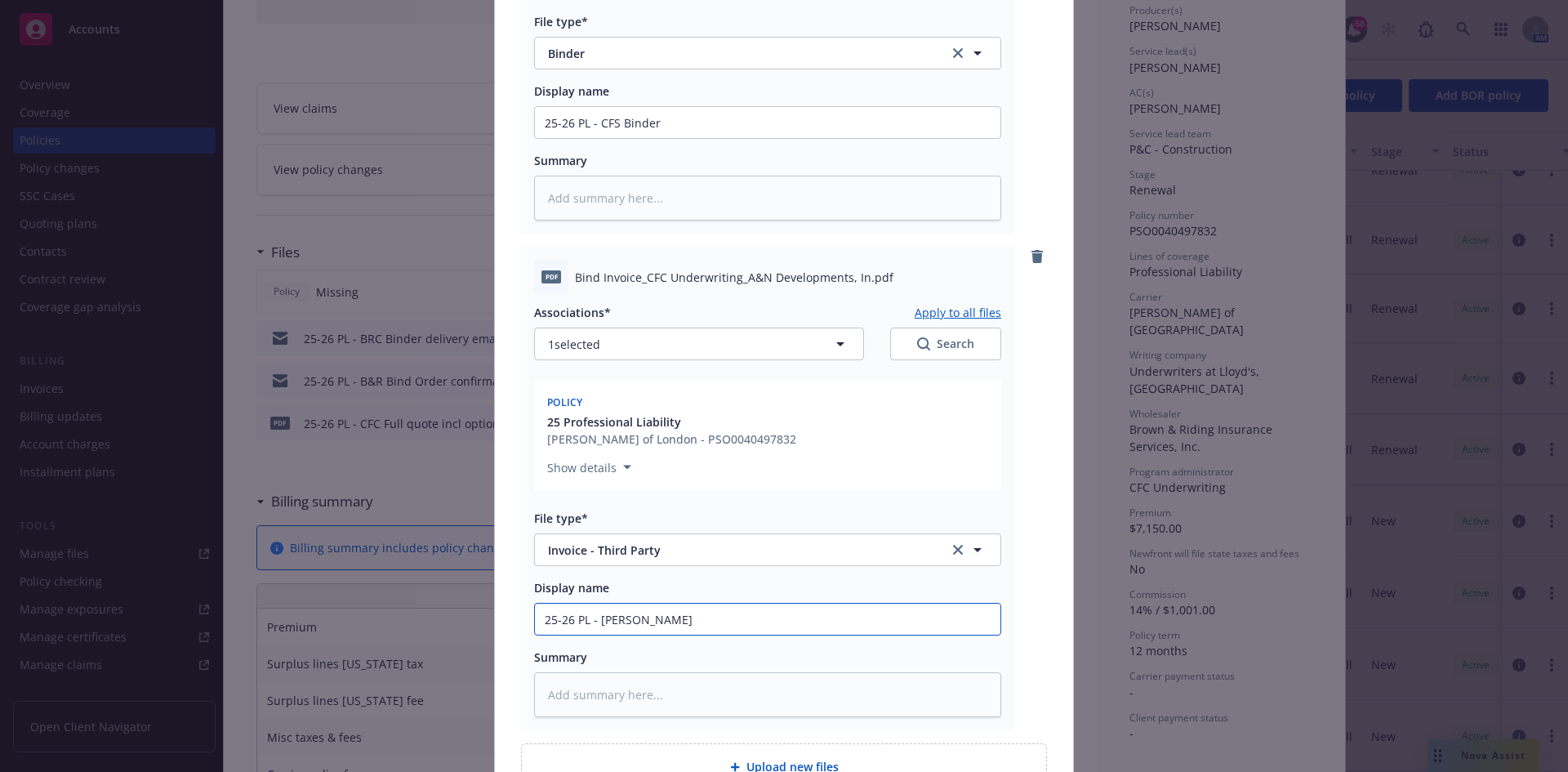
type input "25-26 [PERSON_NAME]"
type textarea "x"
type input "25-26 [PERSON_NAME]"
type textarea "x"
type input "25-26 PL - Carrier"
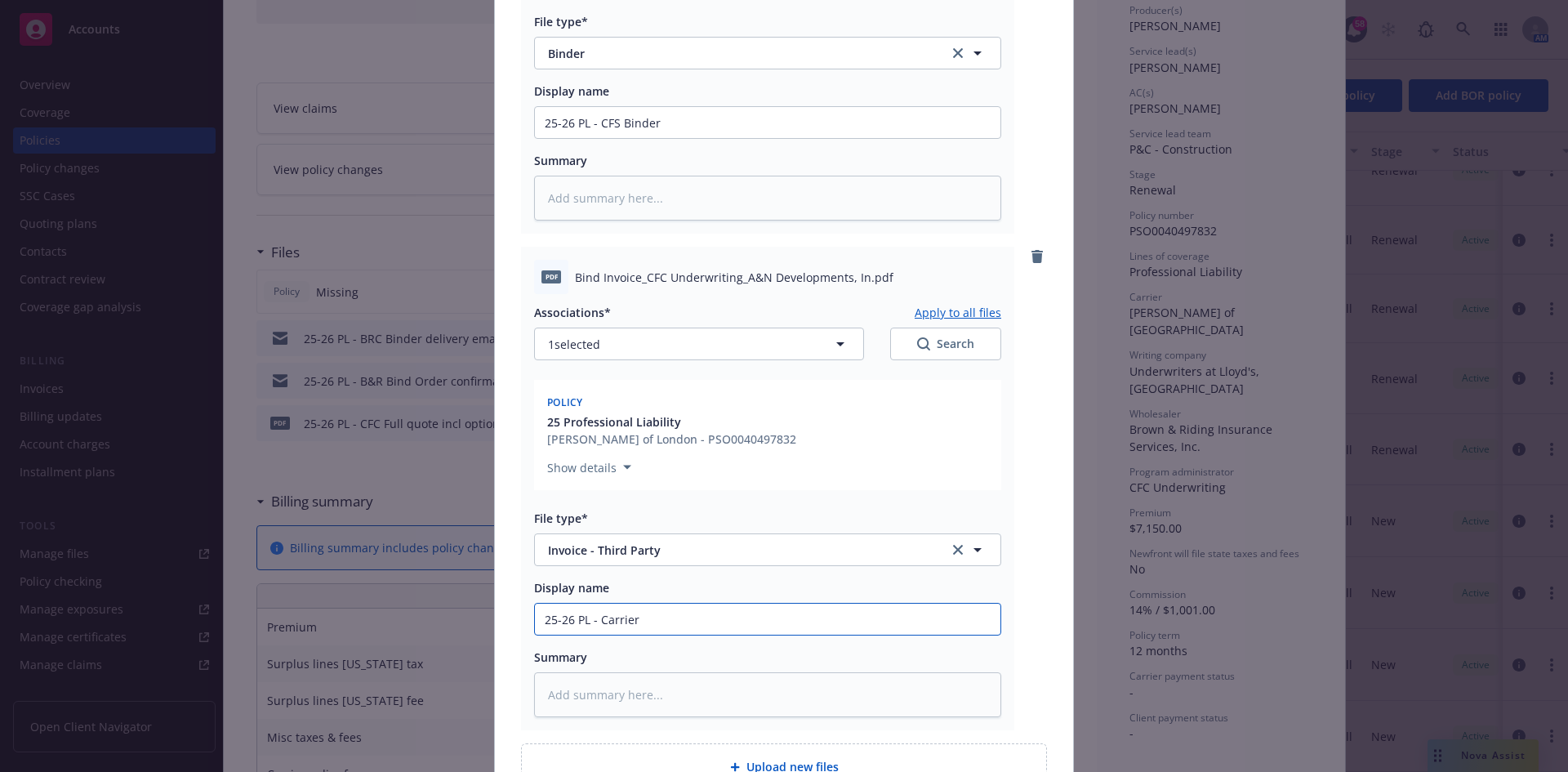
type textarea "x"
type input "25-26 PL - Carrier"
type textarea "x"
type input "25-26 PL - Carrier I"
type textarea "x"
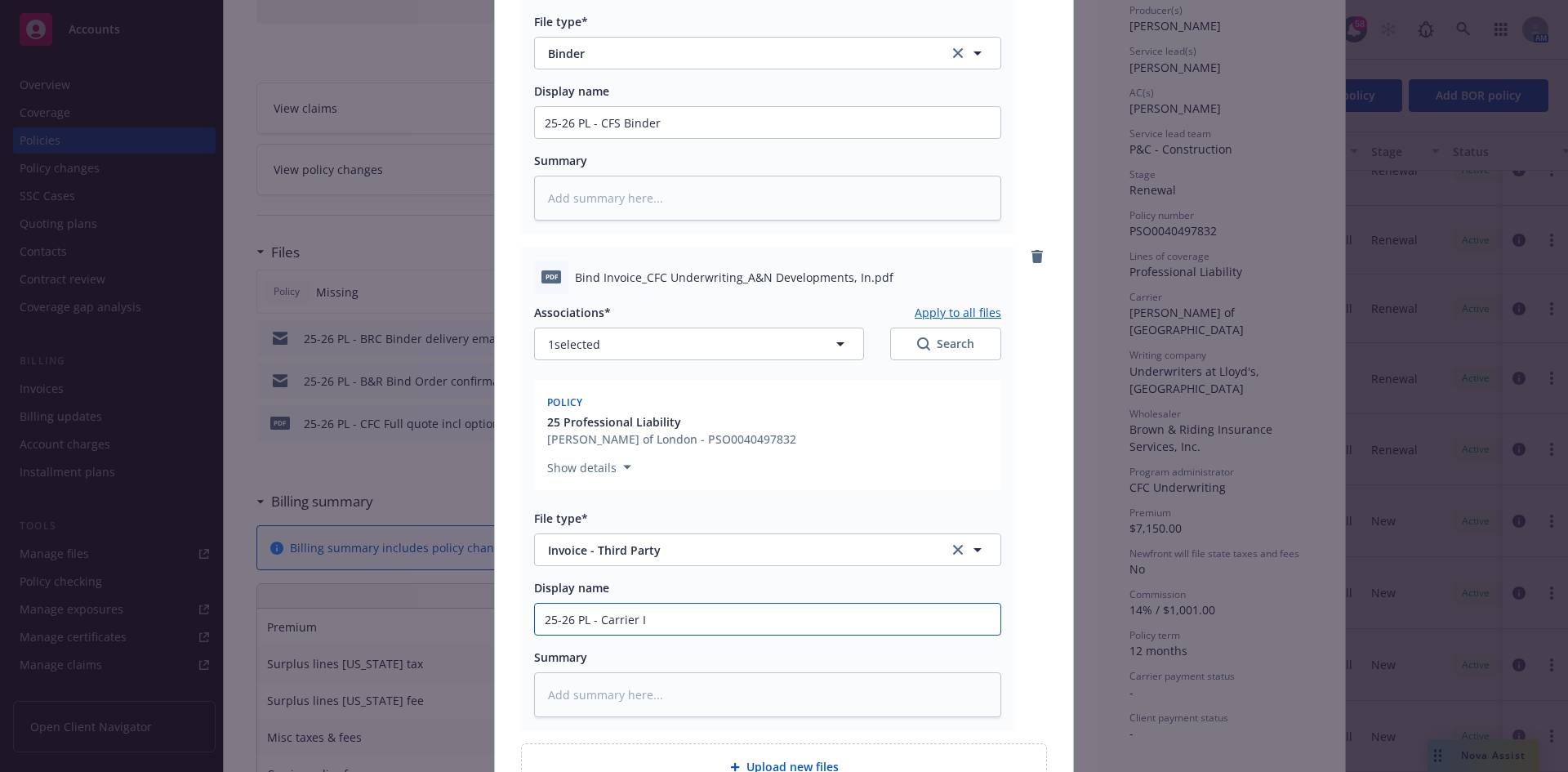
type input "25-26 PL - Carrier In"
type textarea "x"
type input "25-26 PL - Carrier Inv"
type textarea "x"
type input "25-26 PL - Carrier Invo"
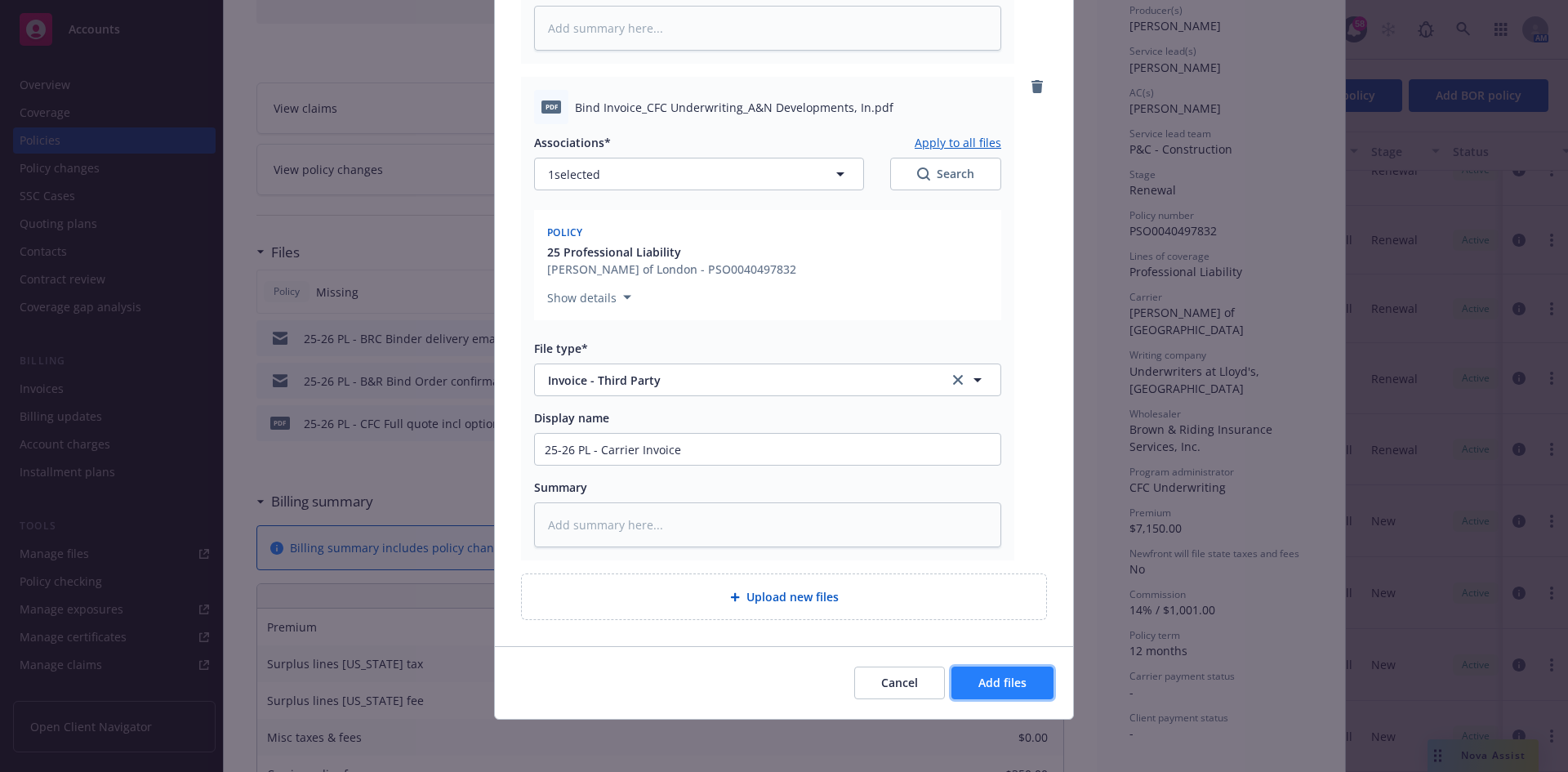
click at [979, 682] on span "Add files" at bounding box center [1003, 683] width 49 height 16
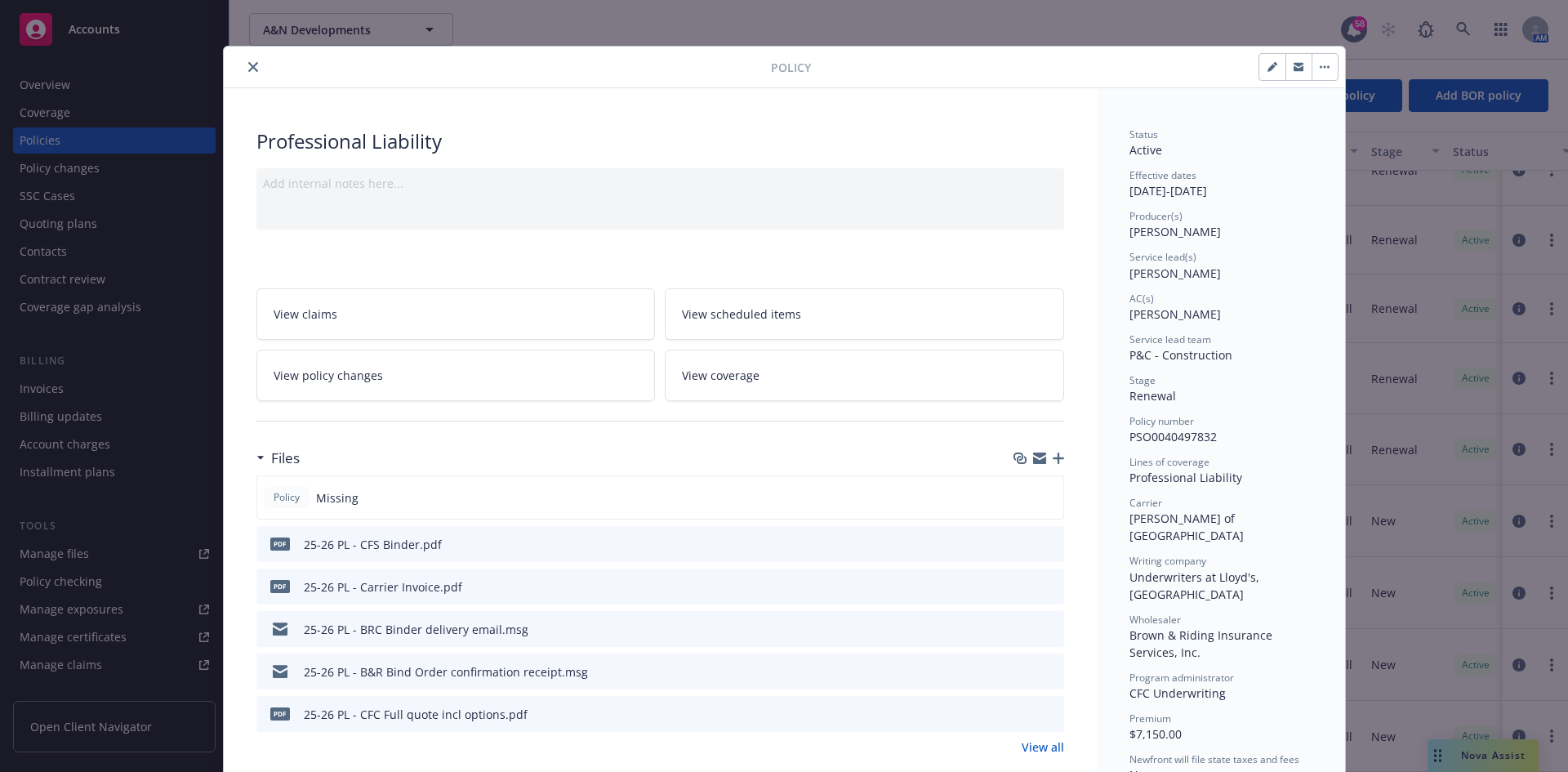
scroll to position [0, 0]
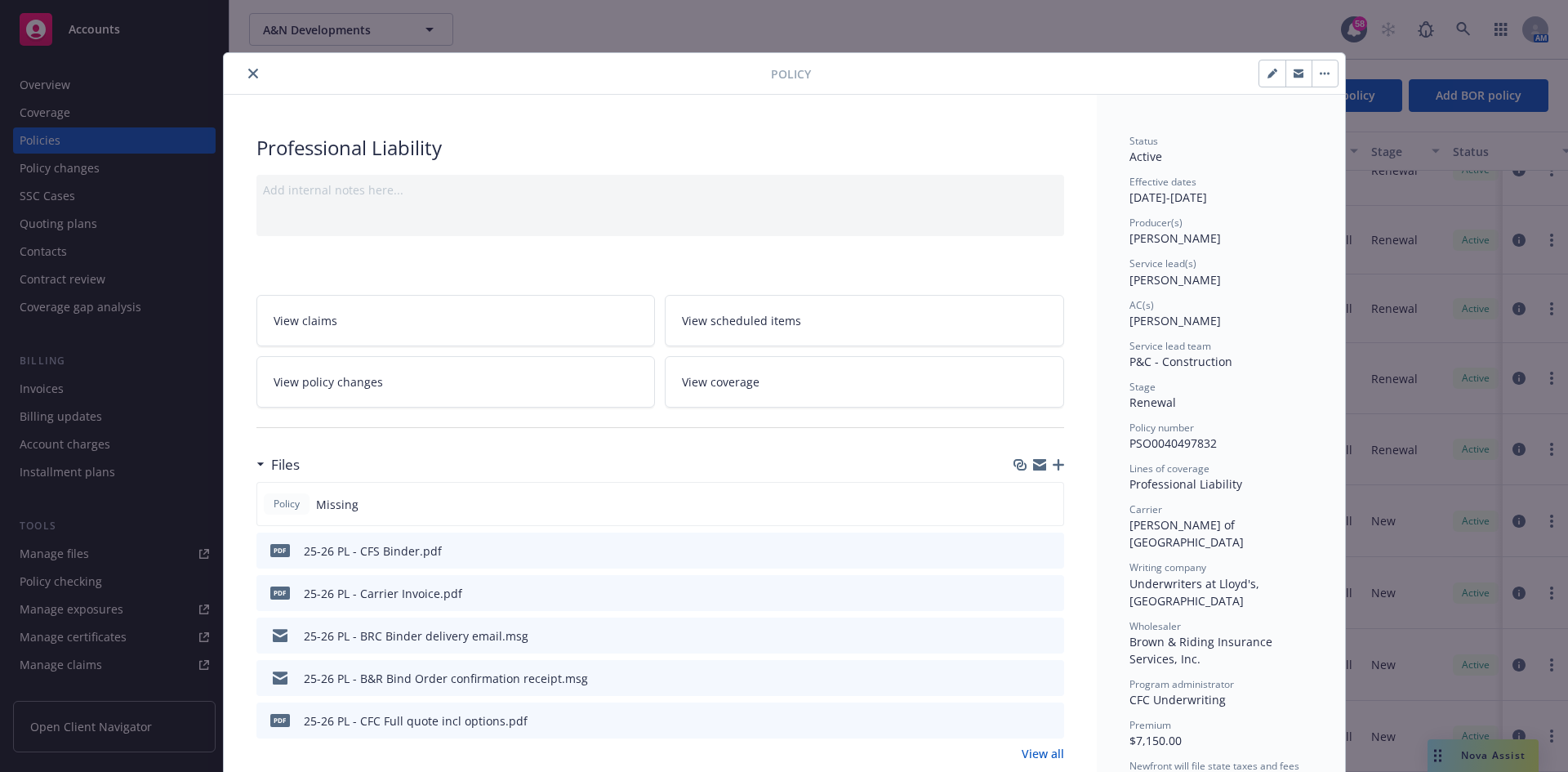
click at [250, 71] on icon "close" at bounding box center [253, 74] width 10 height 10
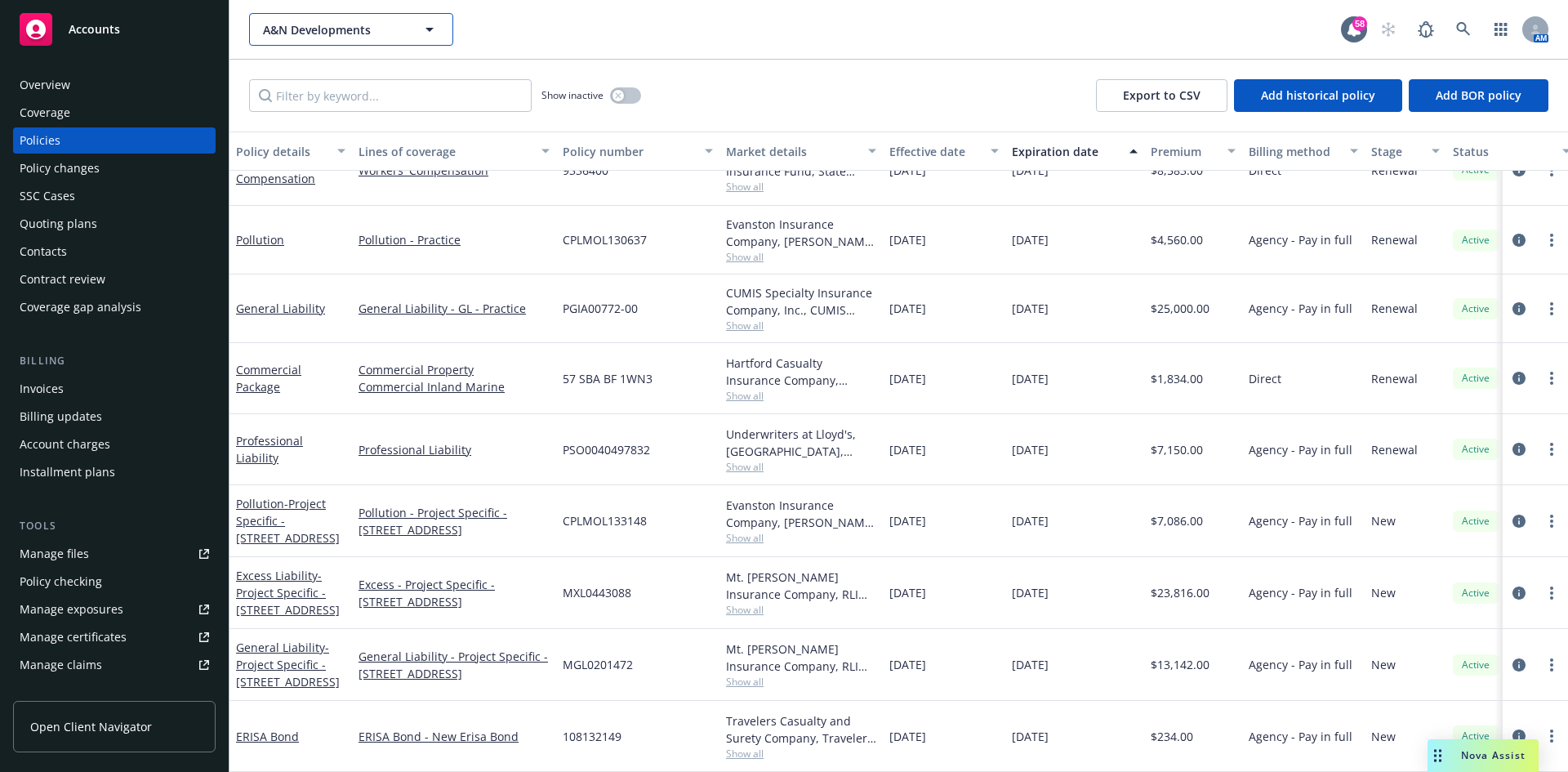
click at [354, 28] on span "A&N Developments" at bounding box center [334, 30] width 142 height 17
click at [346, 72] on strong "Aliso Electric, Inc." at bounding box center [316, 76] width 97 height 16
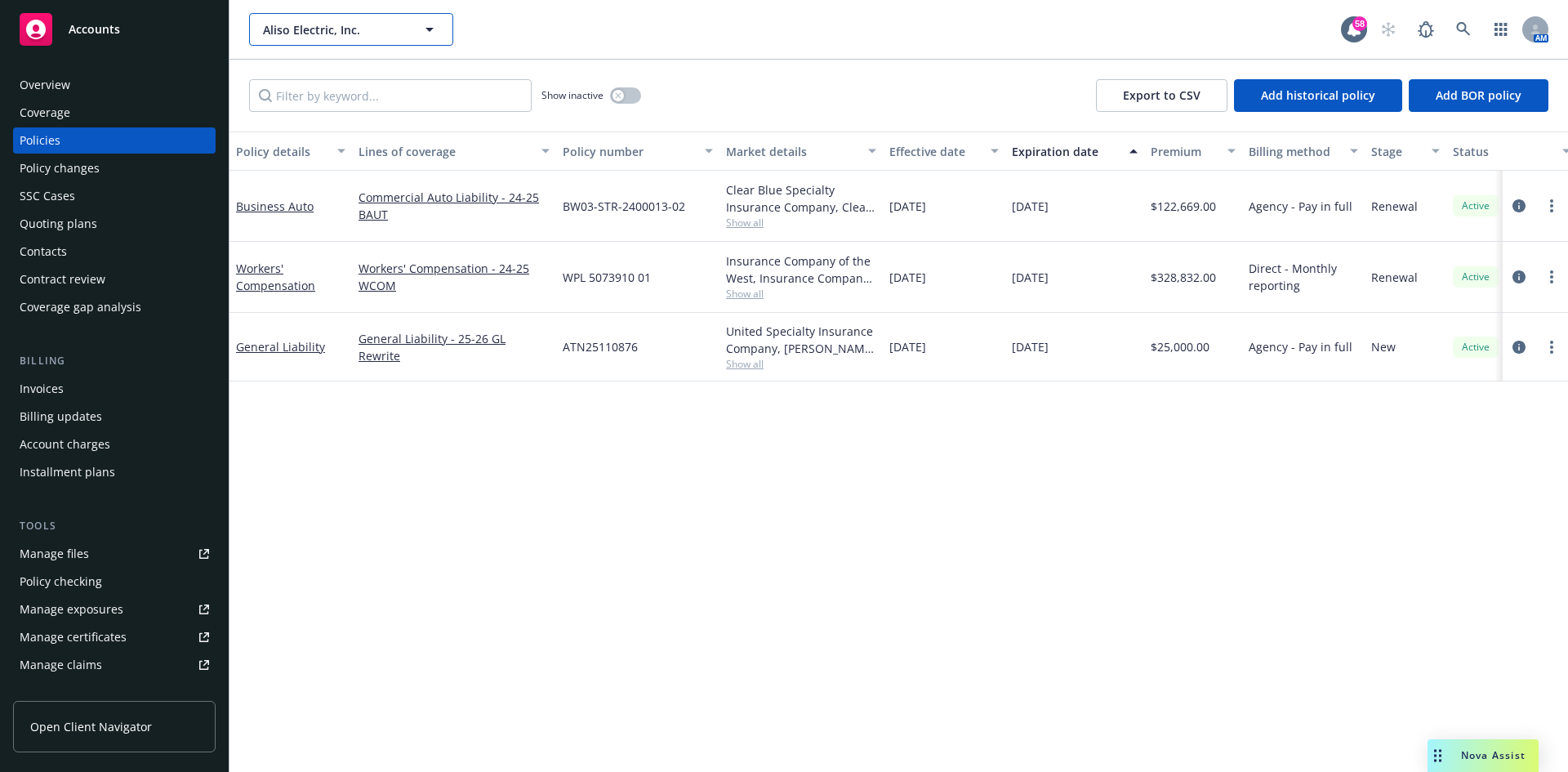
click at [332, 28] on span "Aliso Electric, Inc." at bounding box center [334, 30] width 142 height 17
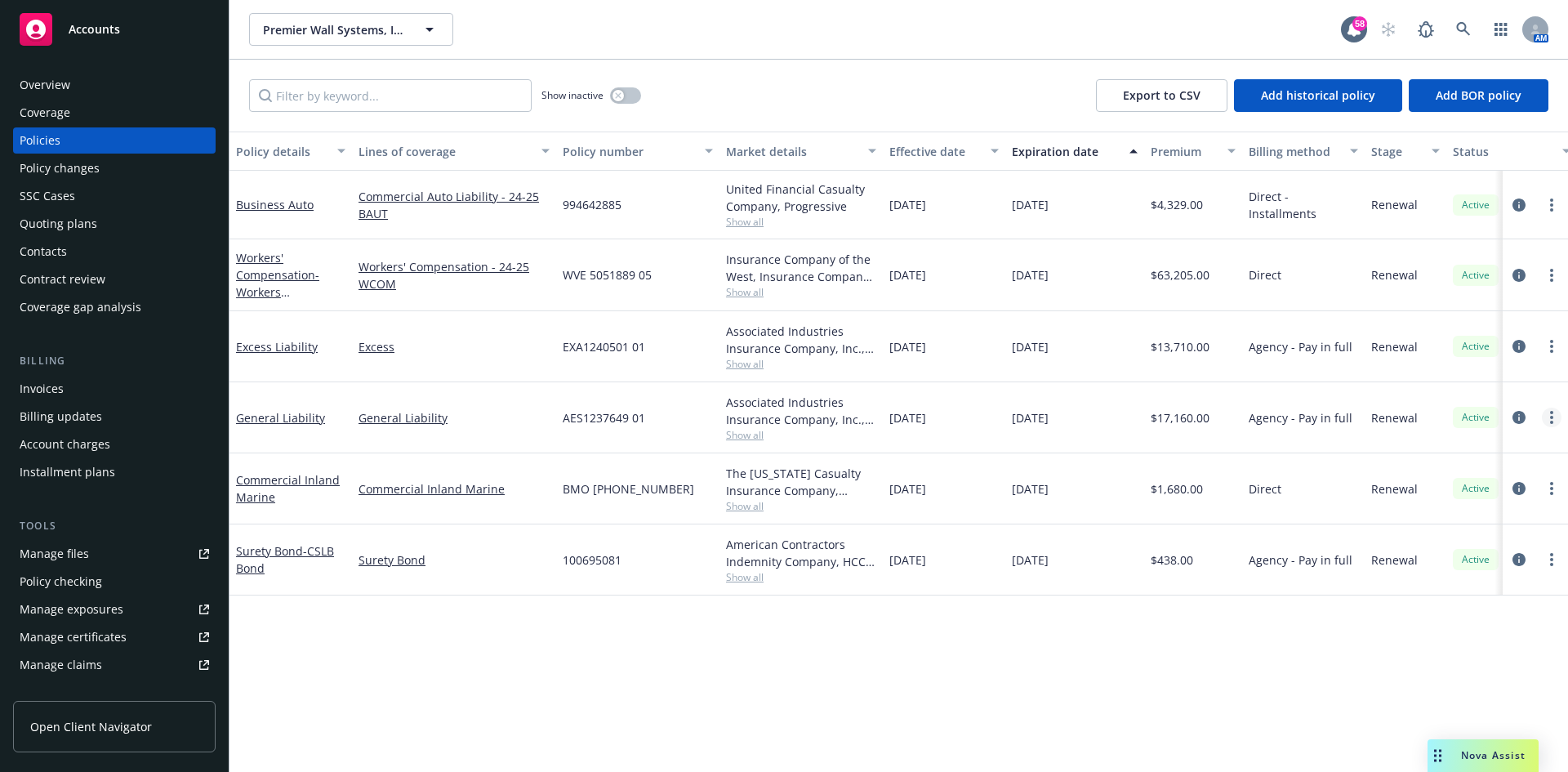
click at [1551, 420] on icon "more" at bounding box center [1551, 417] width 3 height 13
click at [1451, 641] on link "Copy logging email" at bounding box center [1465, 648] width 192 height 33
